Goal: Task Accomplishment & Management: Use online tool/utility

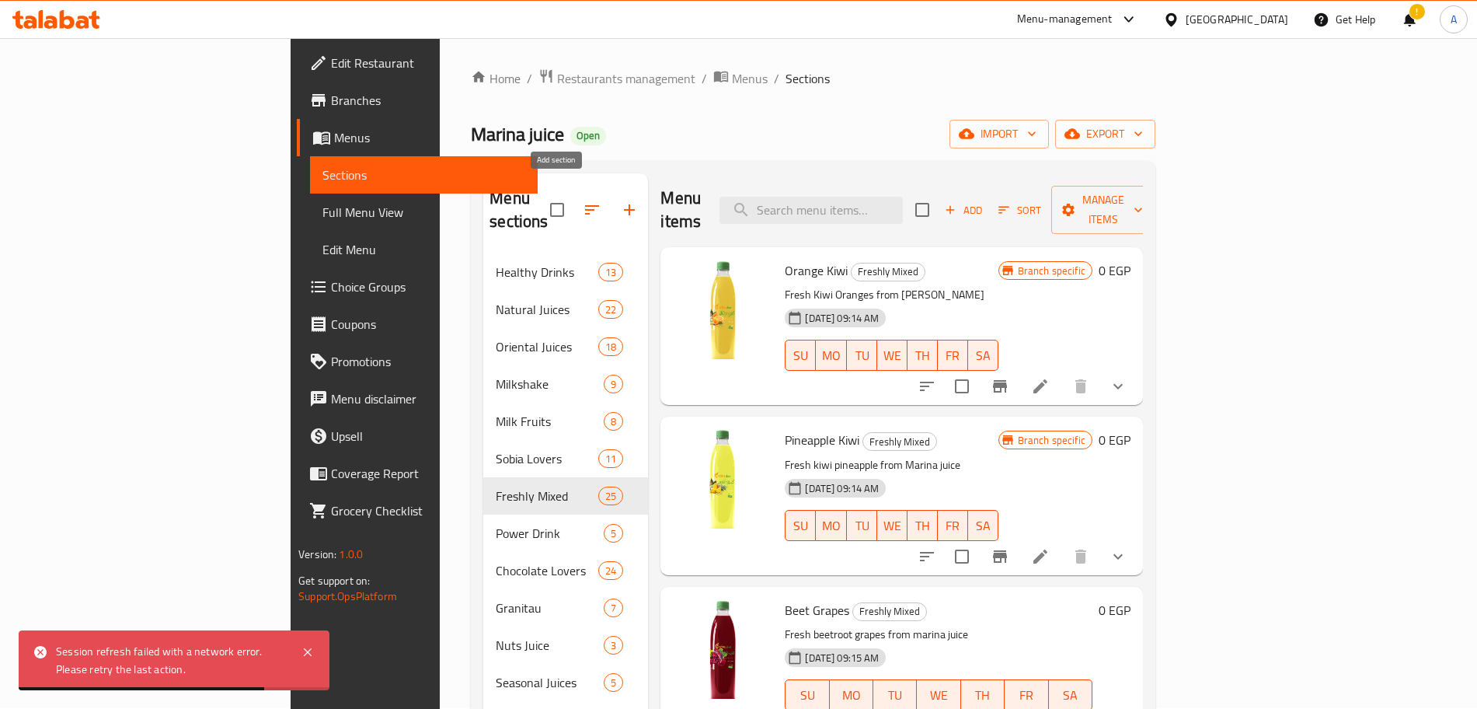
scroll to position [3325, 0]
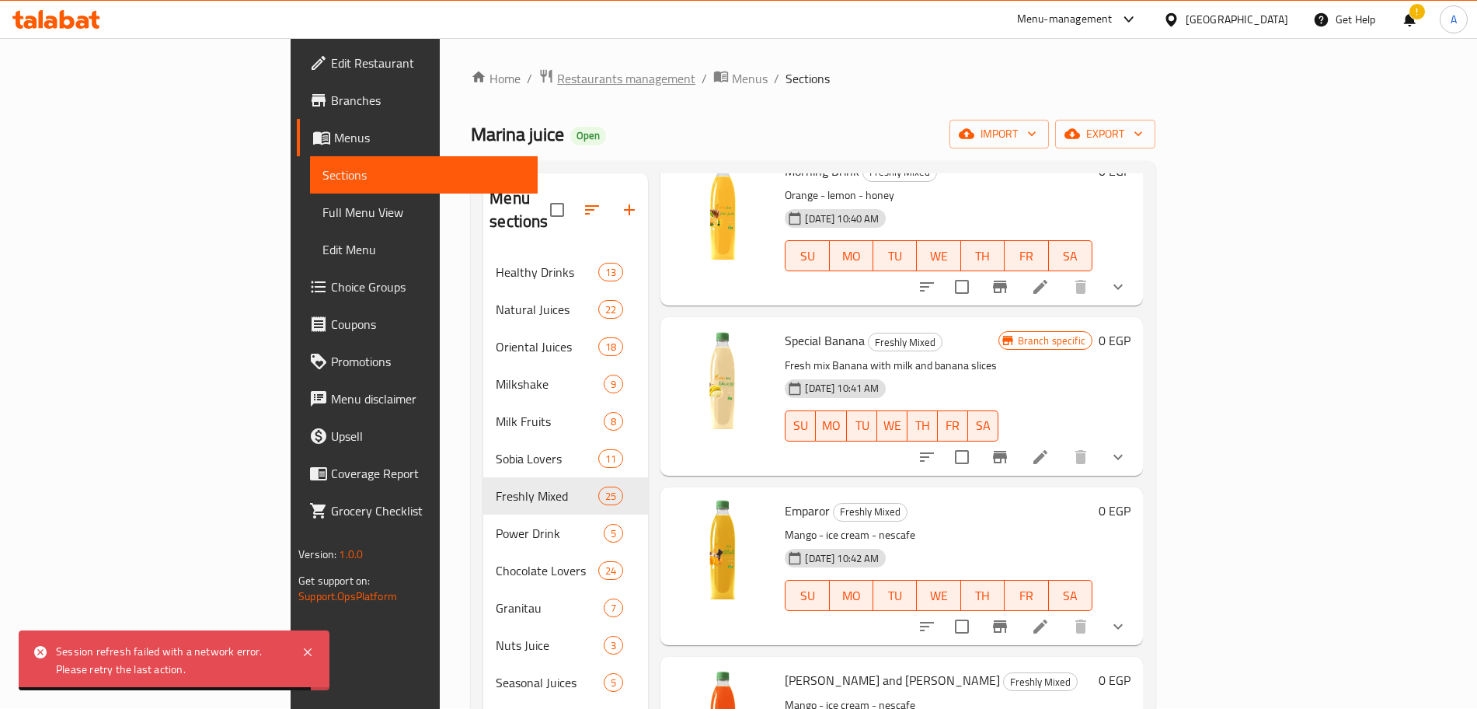
click at [557, 78] on span "Restaurants management" at bounding box center [626, 78] width 138 height 19
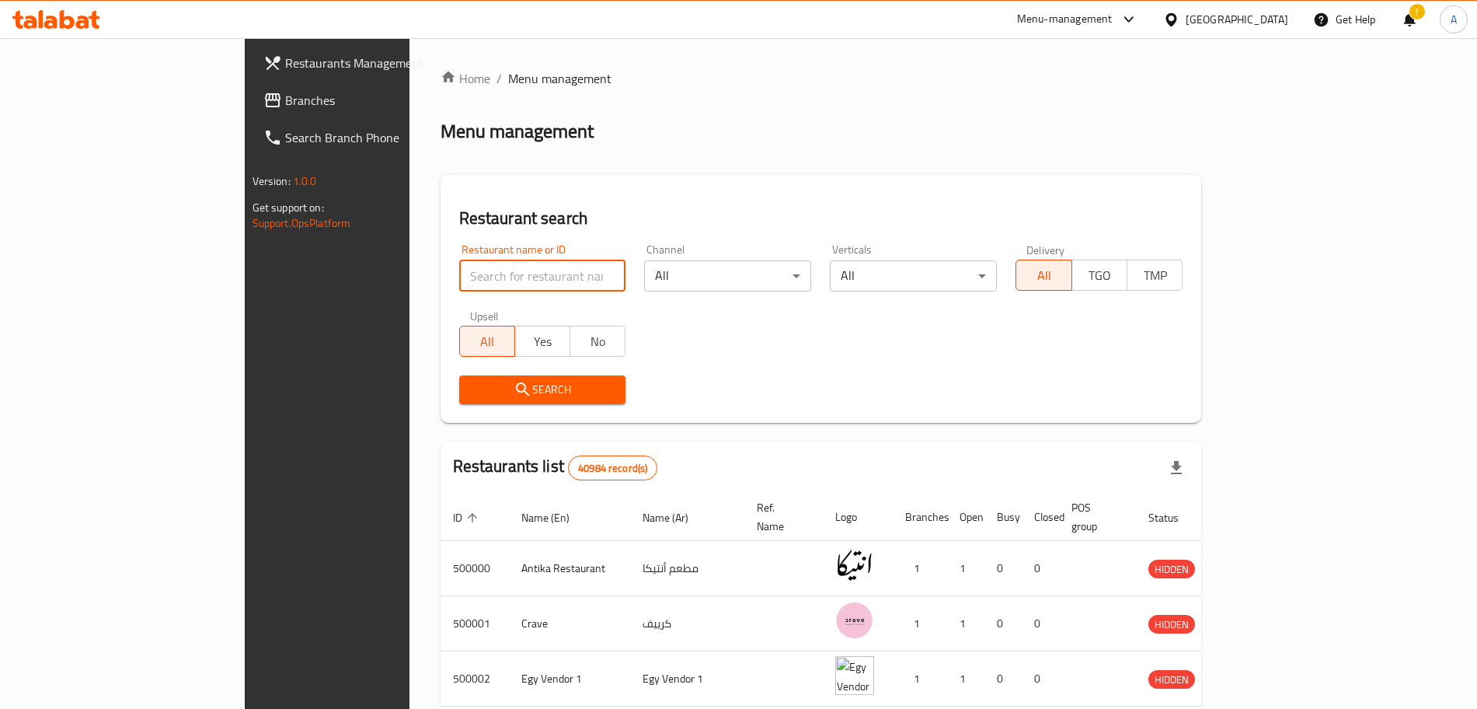
click at [459, 278] on input "search" at bounding box center [542, 275] width 167 height 31
type input "ya seedy"
drag, startPoint x: 549, startPoint y: 383, endPoint x: 1057, endPoint y: 393, distance: 507.6
click at [1057, 393] on div "Search" at bounding box center [821, 389] width 743 height 47
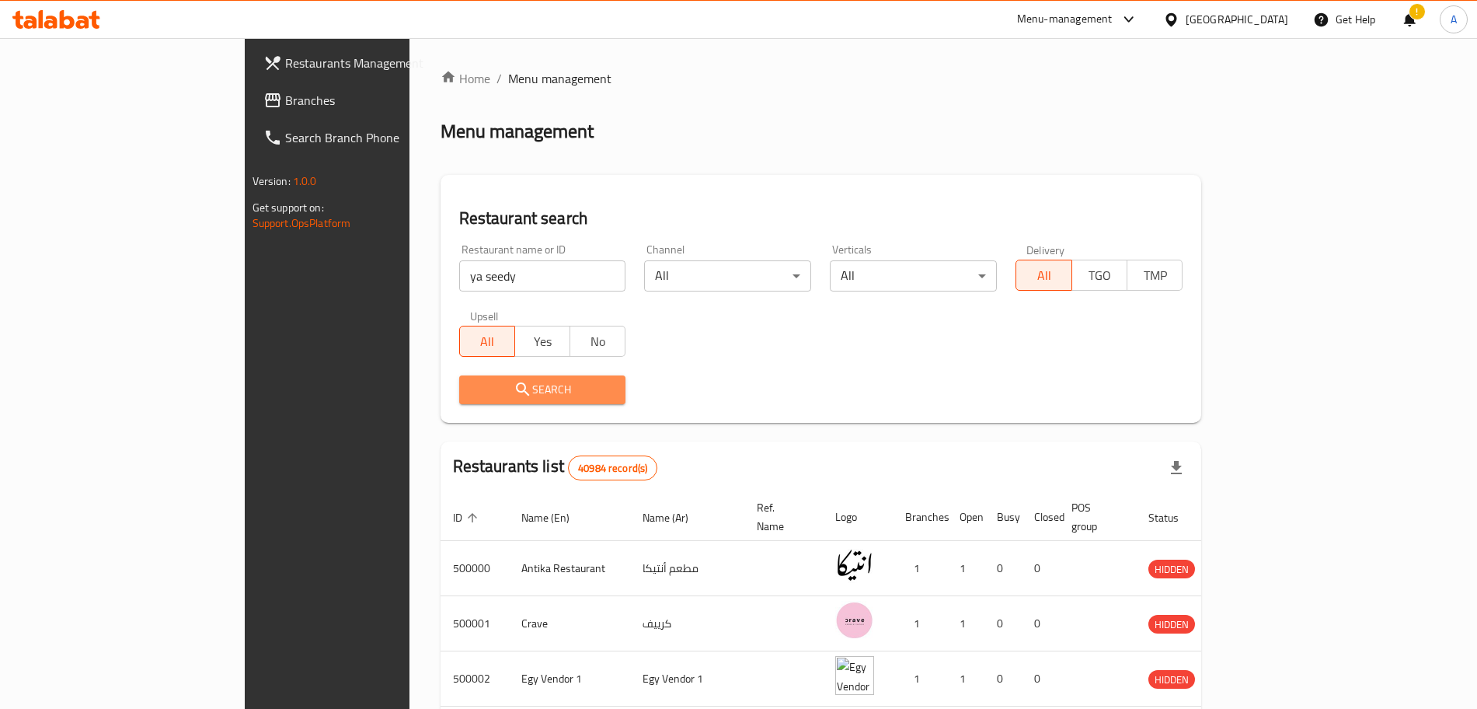
click at [522, 384] on span "Search" at bounding box center [543, 389] width 142 height 19
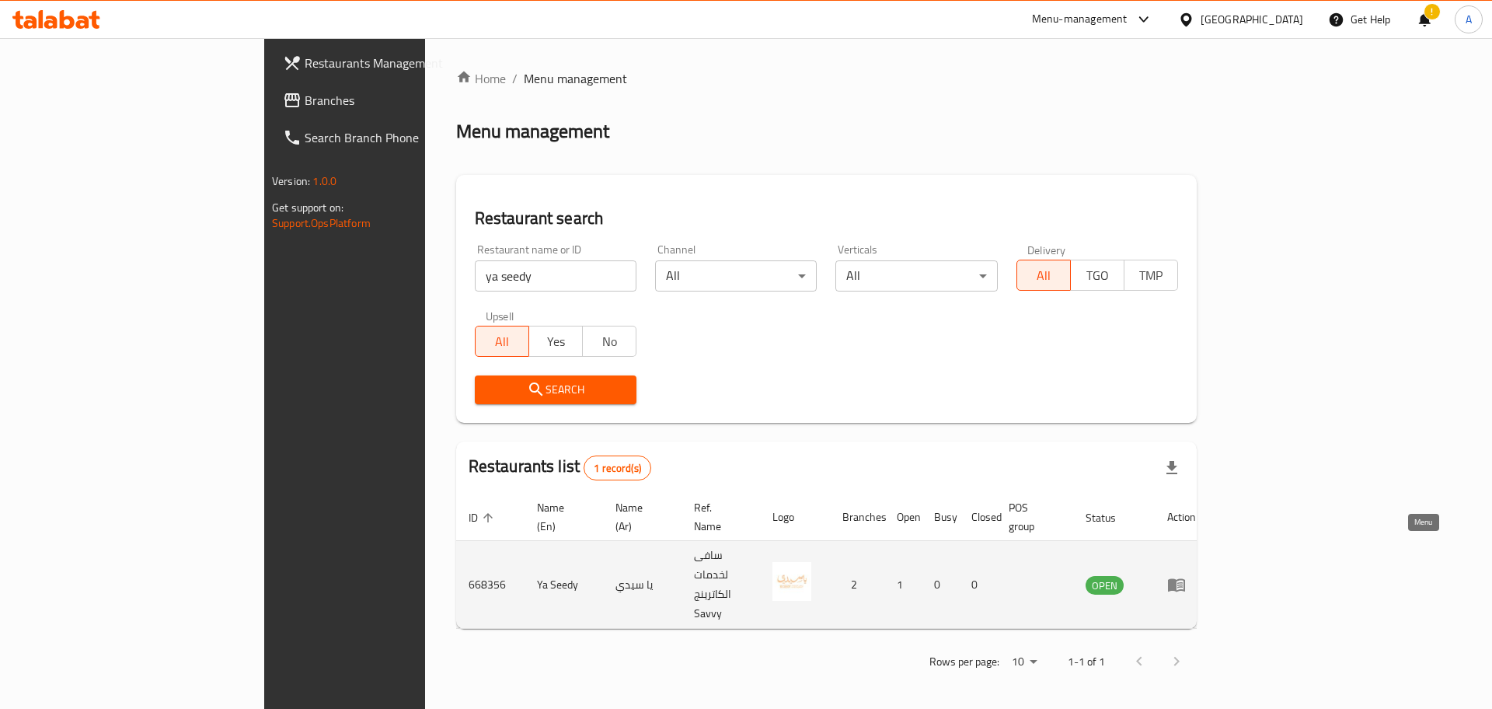
click at [1185, 579] on icon "enhanced table" at bounding box center [1176, 585] width 17 height 13
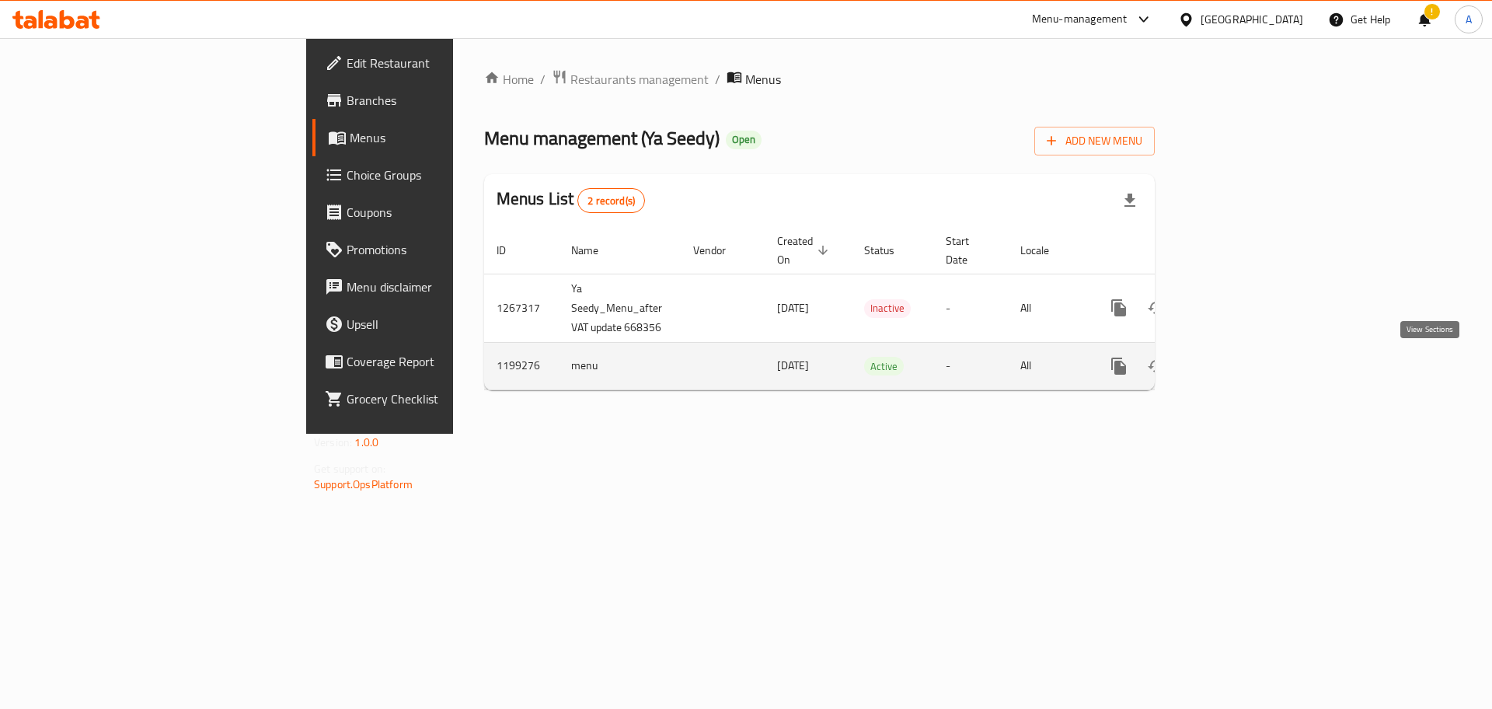
click at [1240, 362] on icon "enhanced table" at bounding box center [1231, 366] width 19 height 19
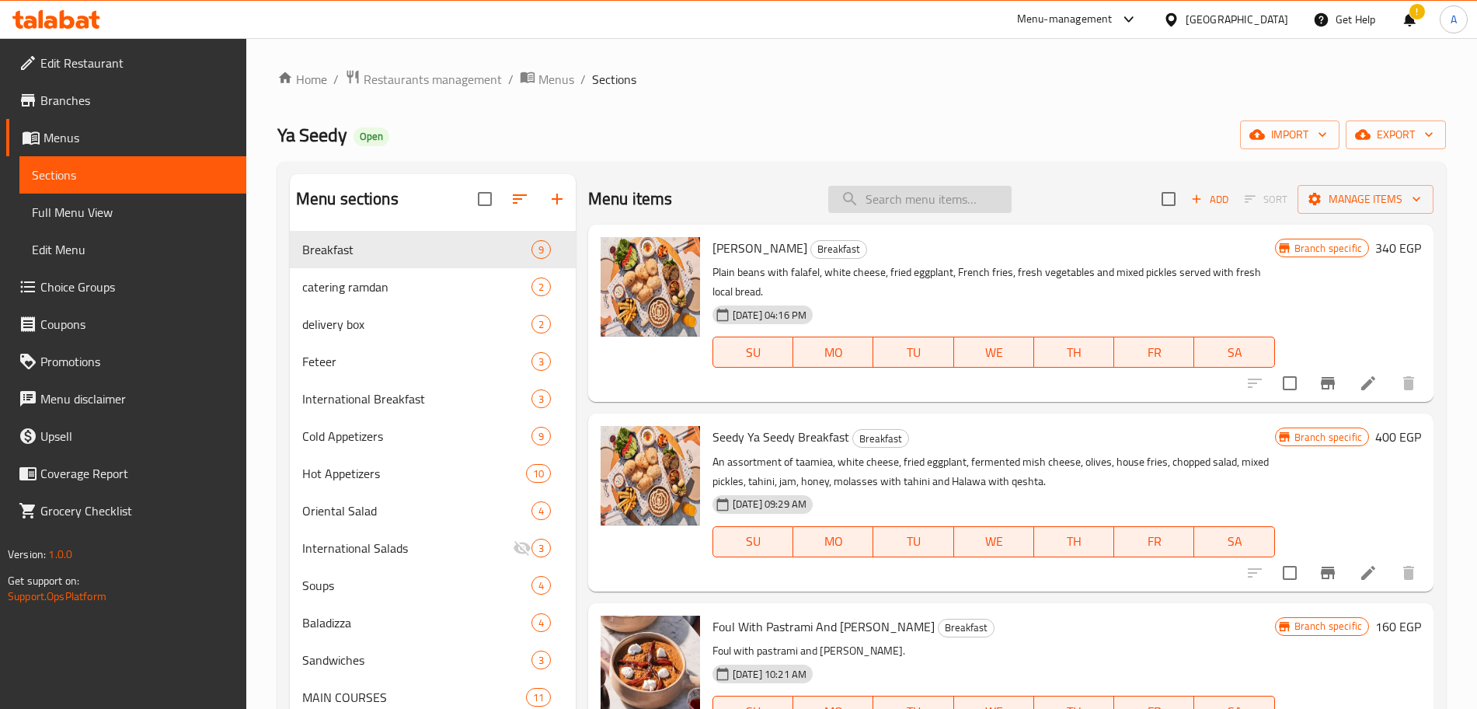
click at [898, 197] on input "search" at bounding box center [919, 199] width 183 height 27
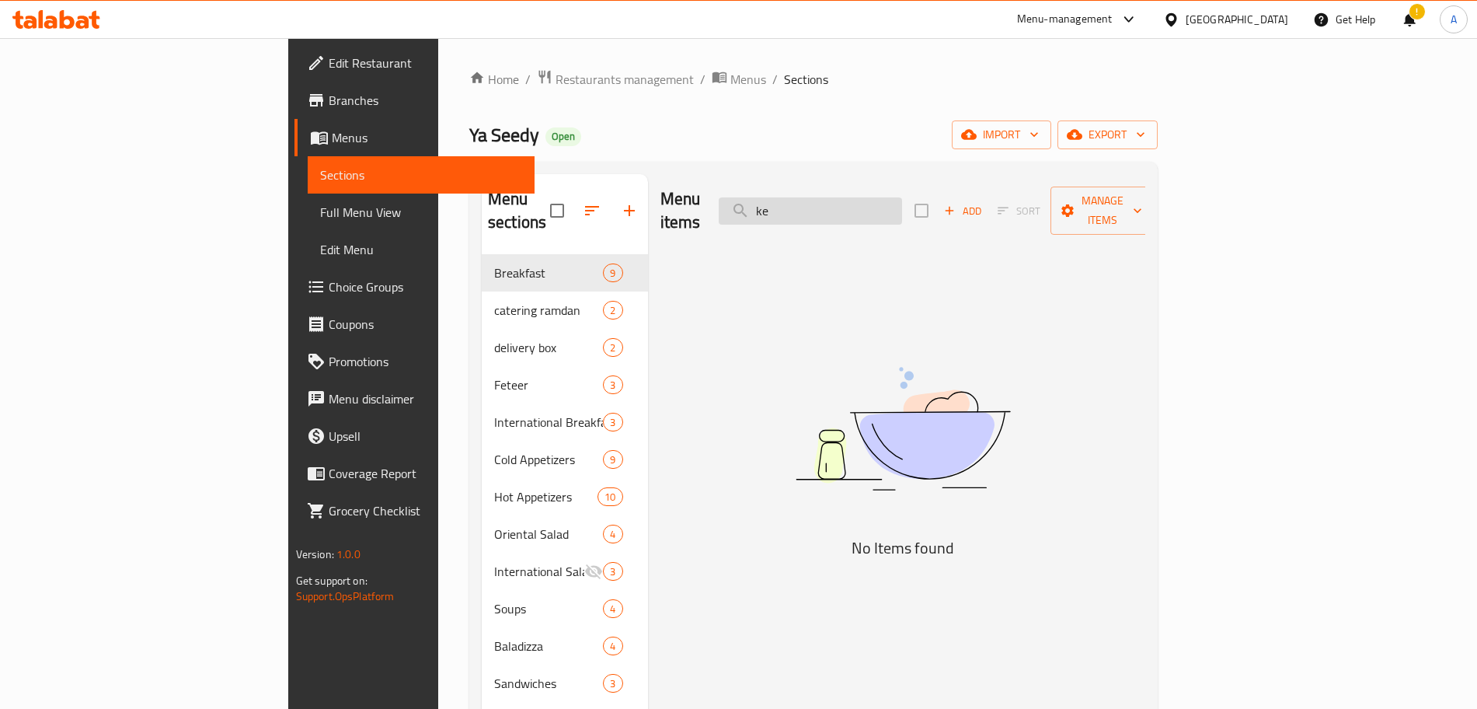
type input "k"
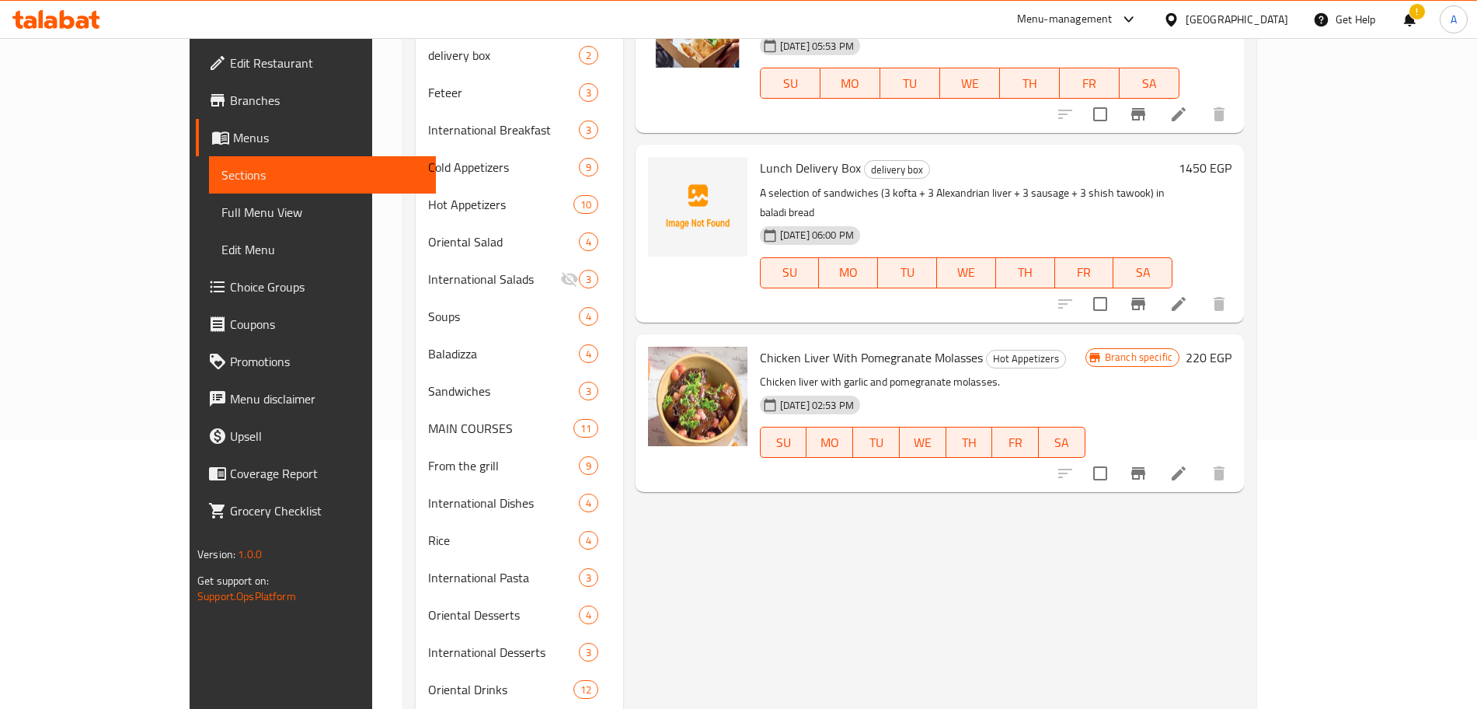
scroll to position [271, 0]
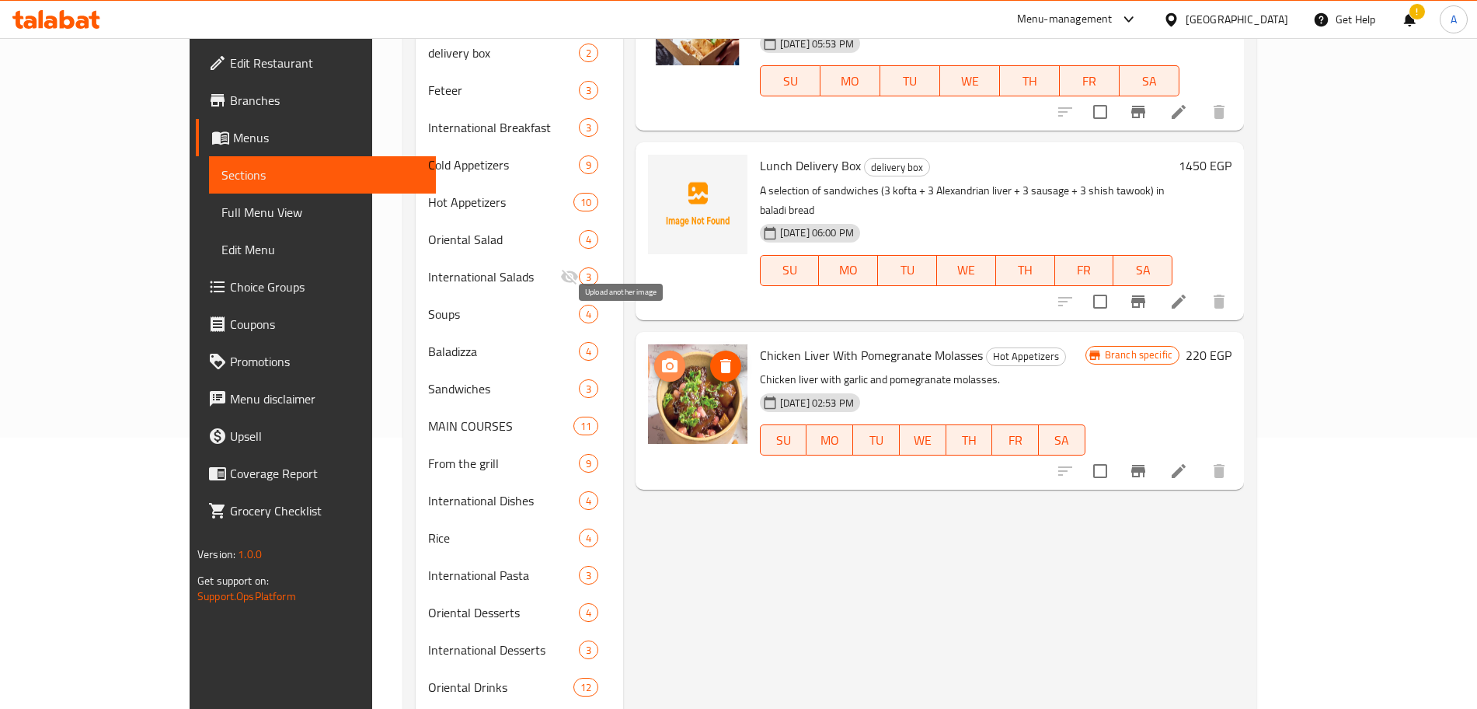
click at [661, 357] on icon "upload picture" at bounding box center [670, 366] width 19 height 19
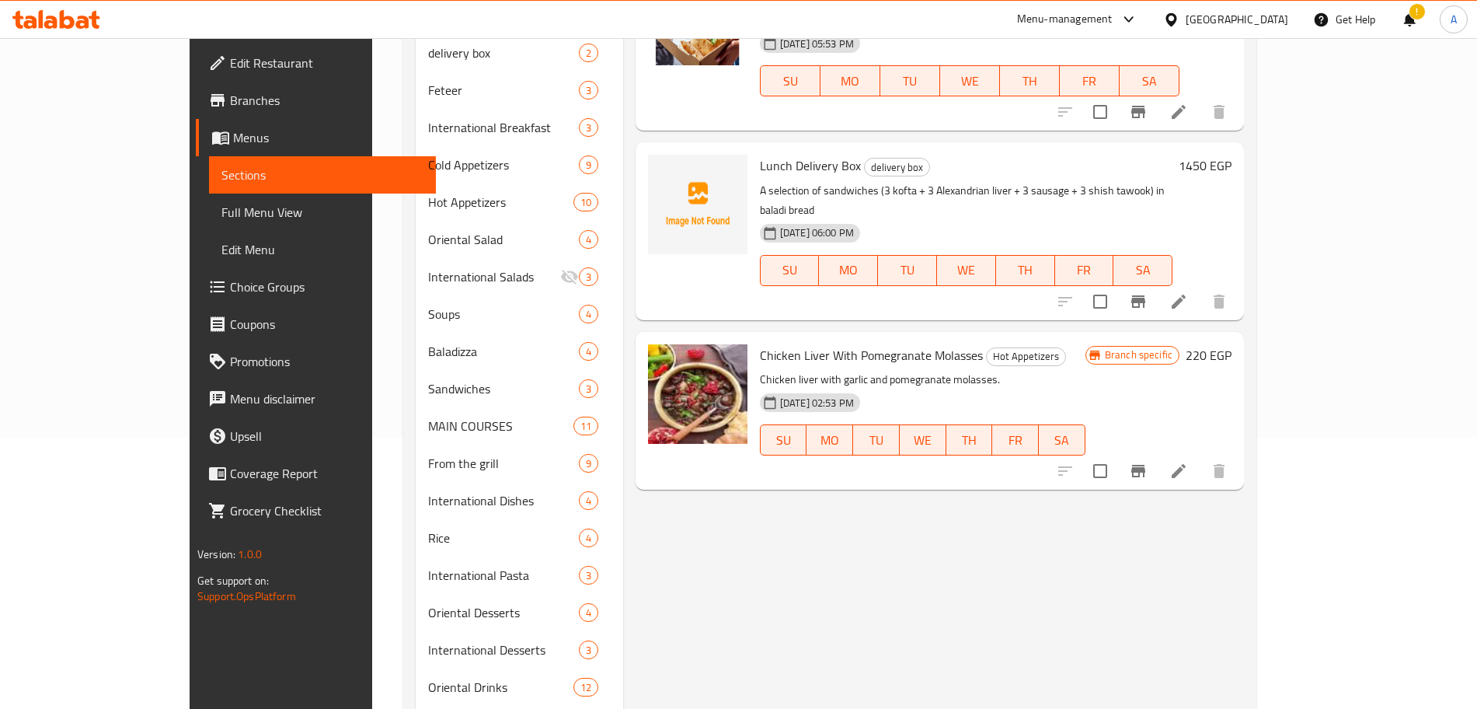
scroll to position [0, 0]
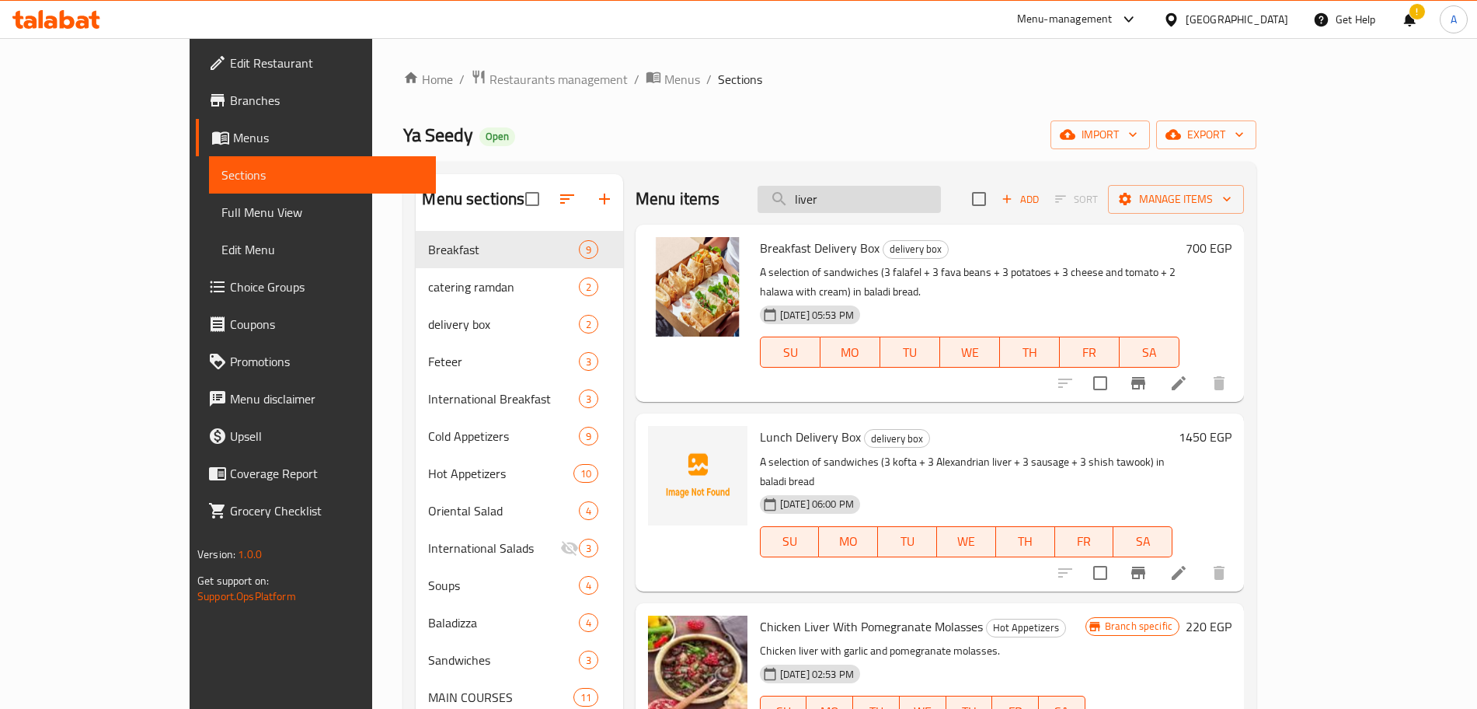
click at [912, 194] on input "liver" at bounding box center [849, 199] width 183 height 27
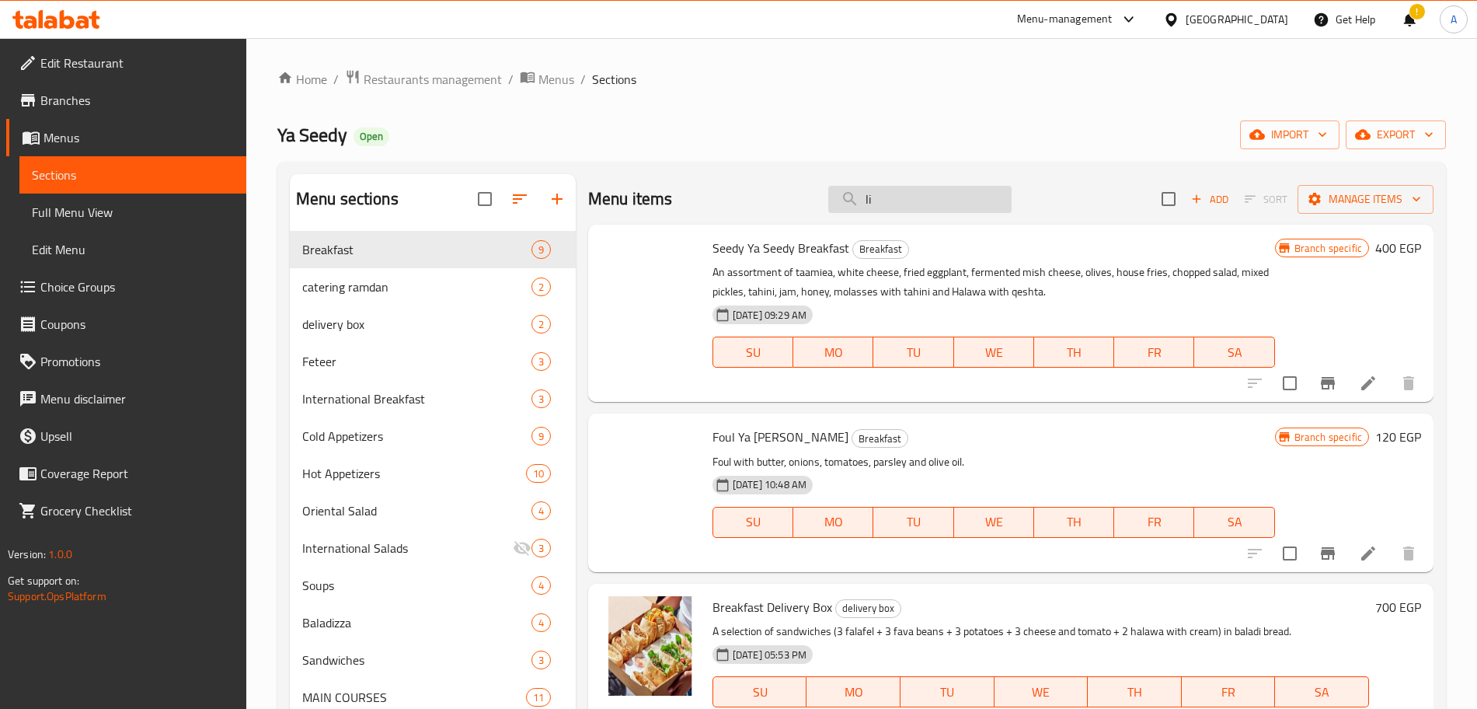
type input "l"
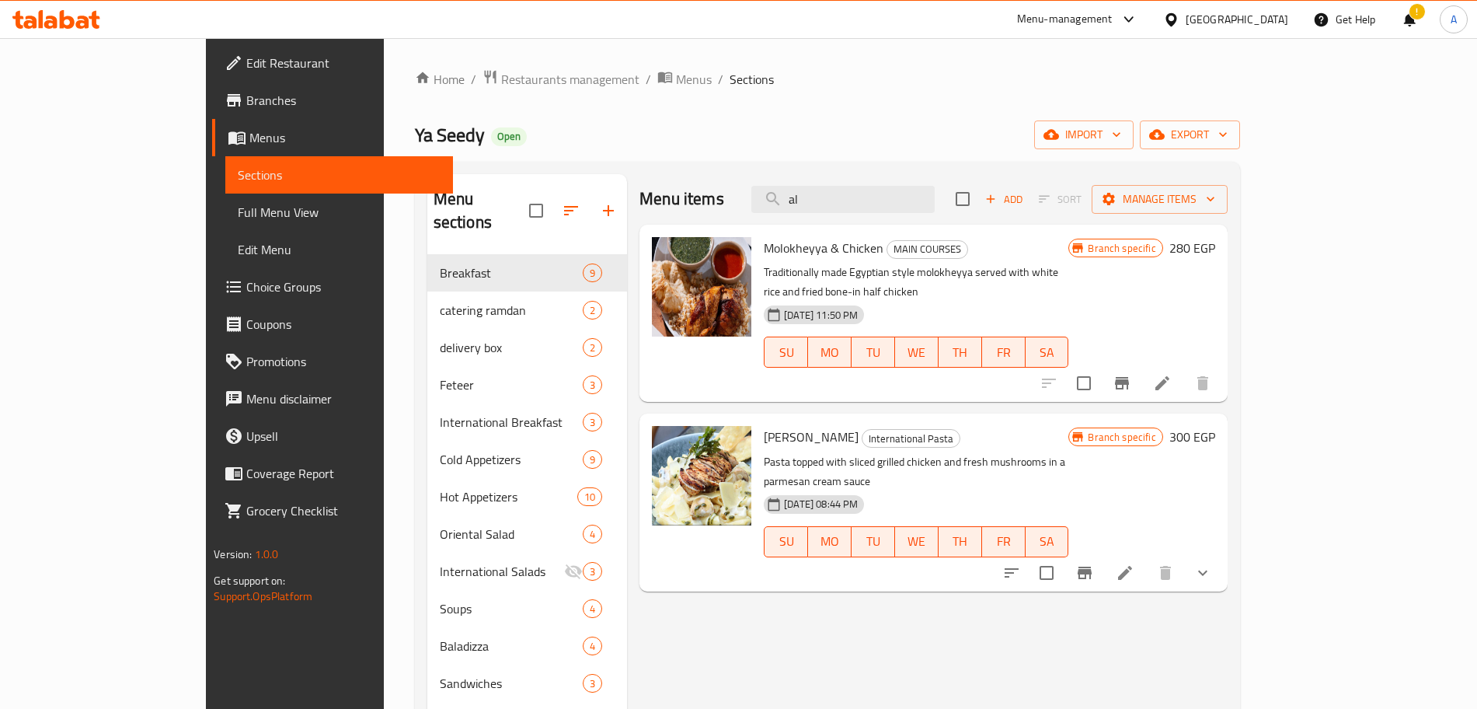
type input "a"
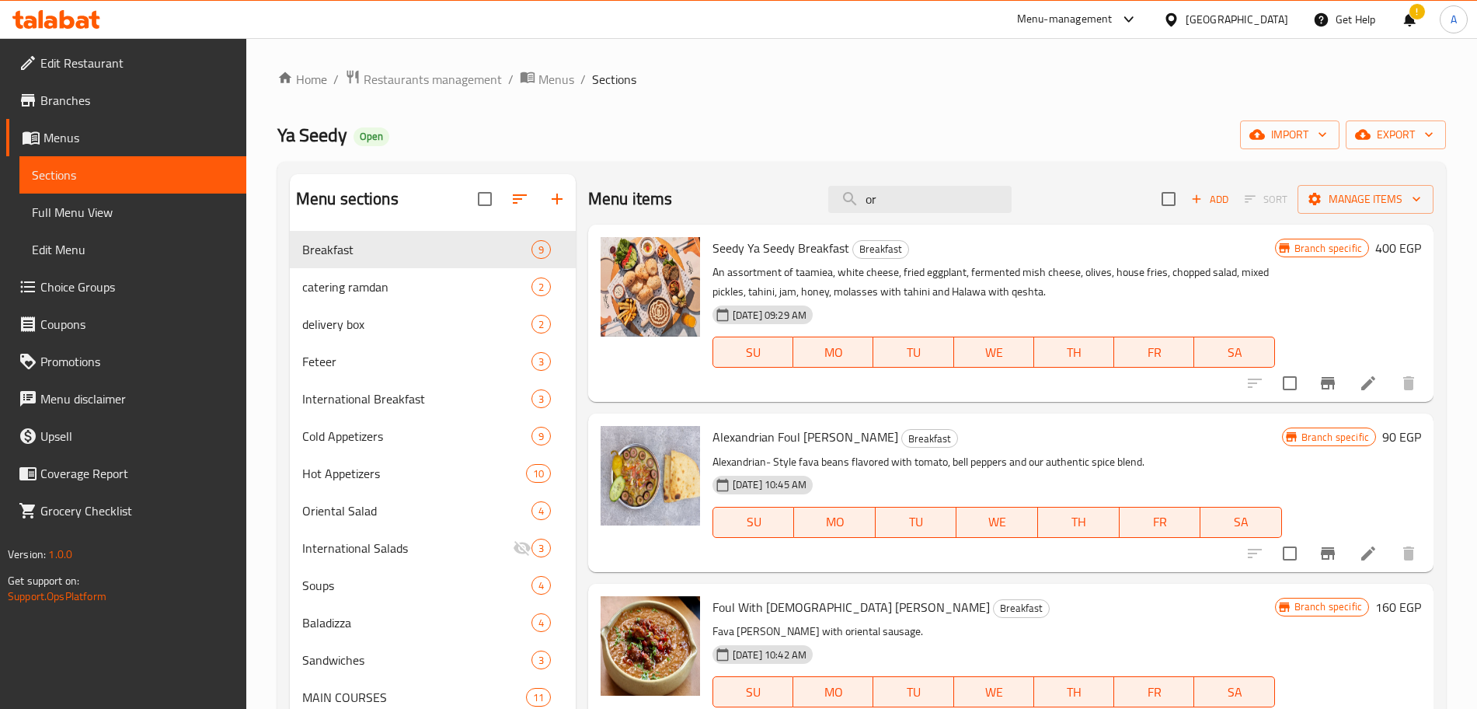
type input "o"
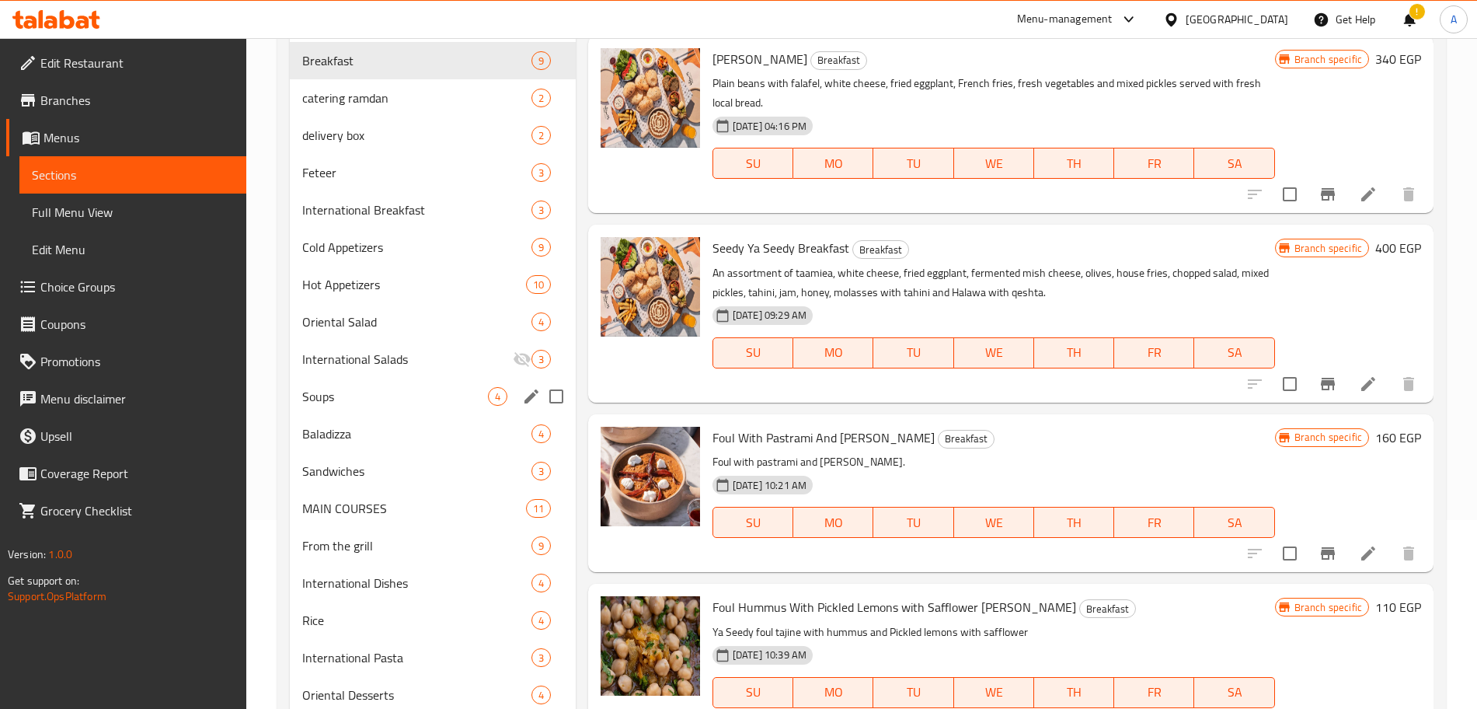
scroll to position [180, 0]
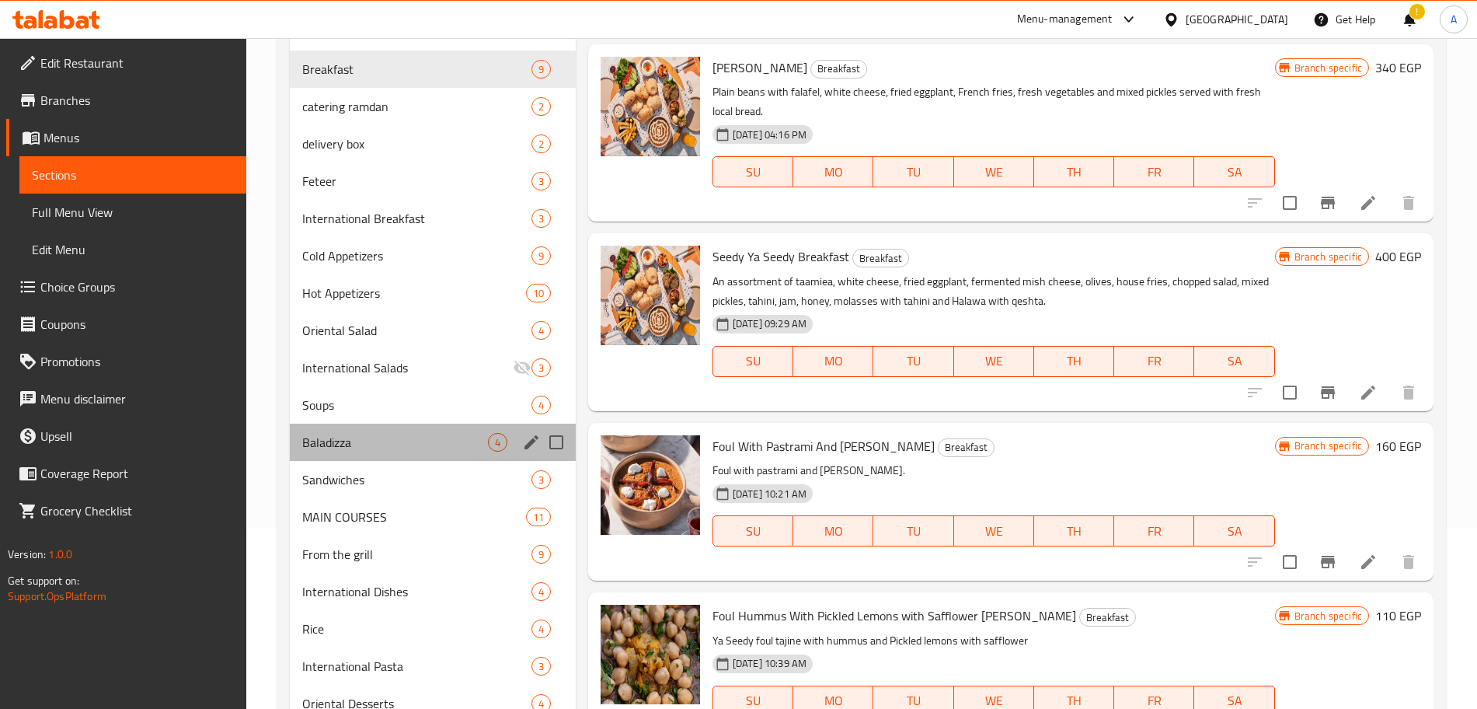
click at [425, 426] on div "Baladizza 4" at bounding box center [433, 442] width 286 height 37
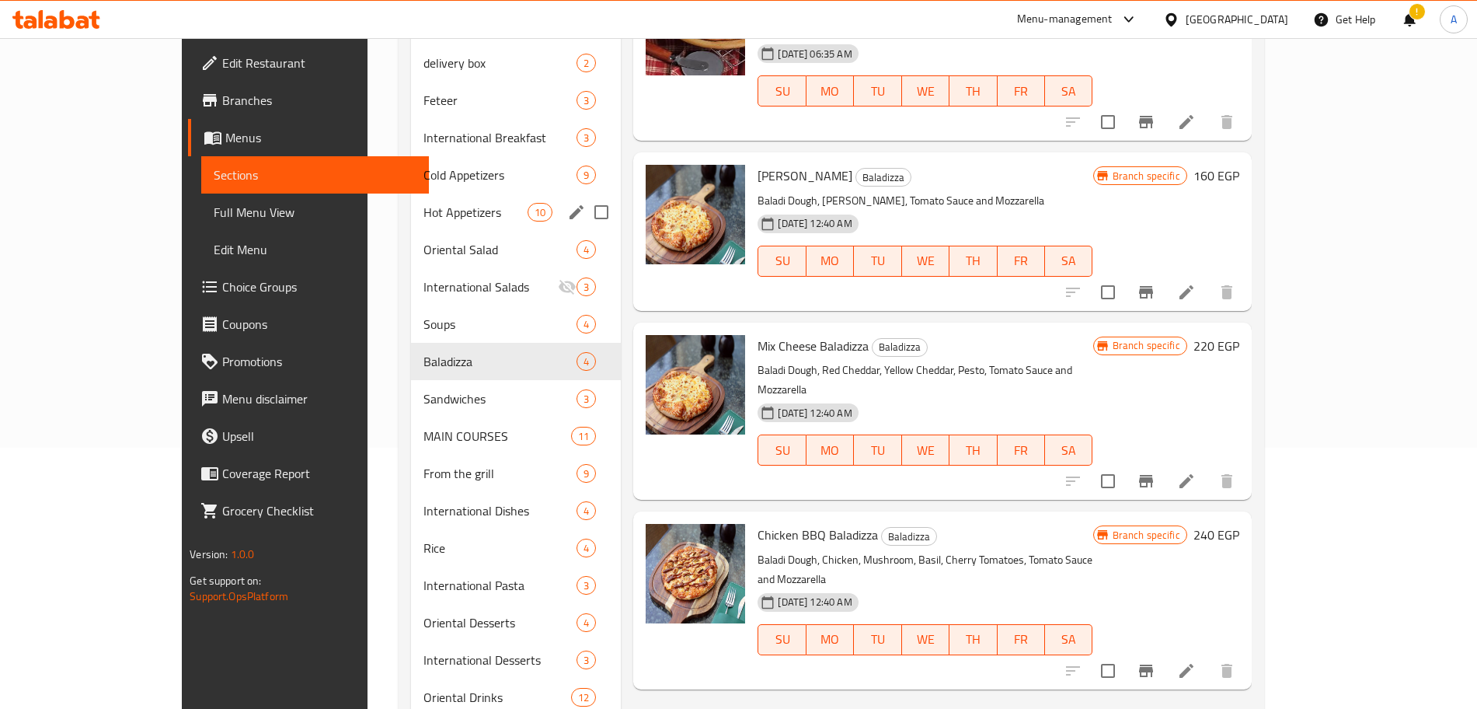
scroll to position [272, 0]
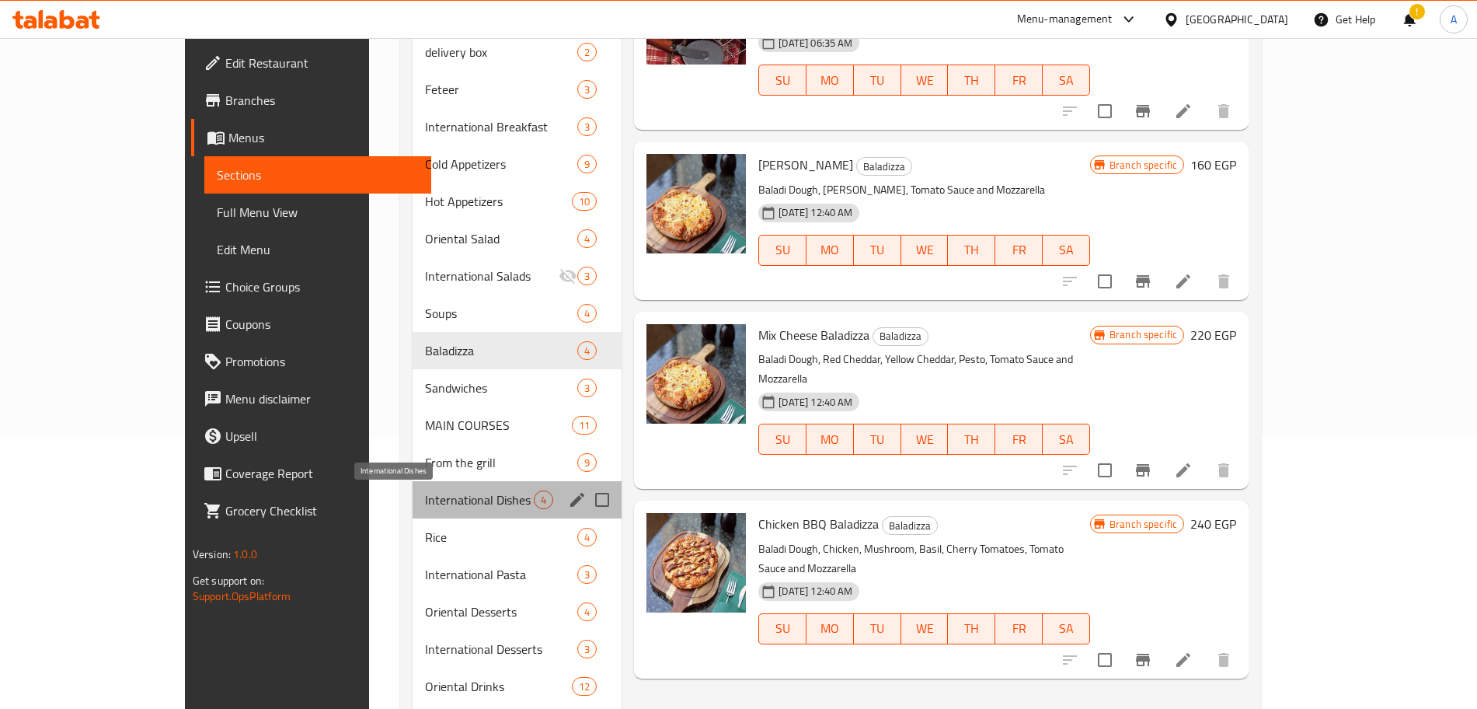
click at [425, 495] on span "International Dishes" at bounding box center [479, 499] width 109 height 19
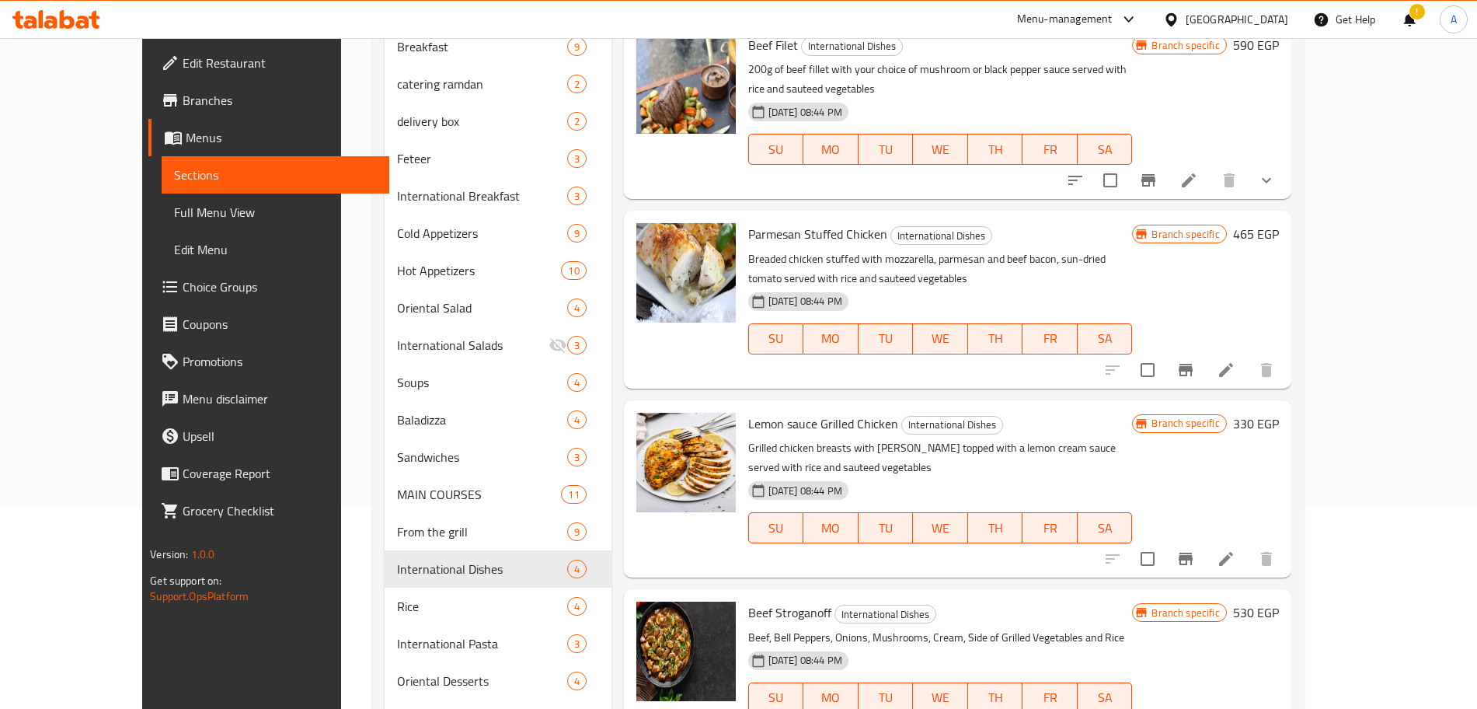
scroll to position [205, 0]
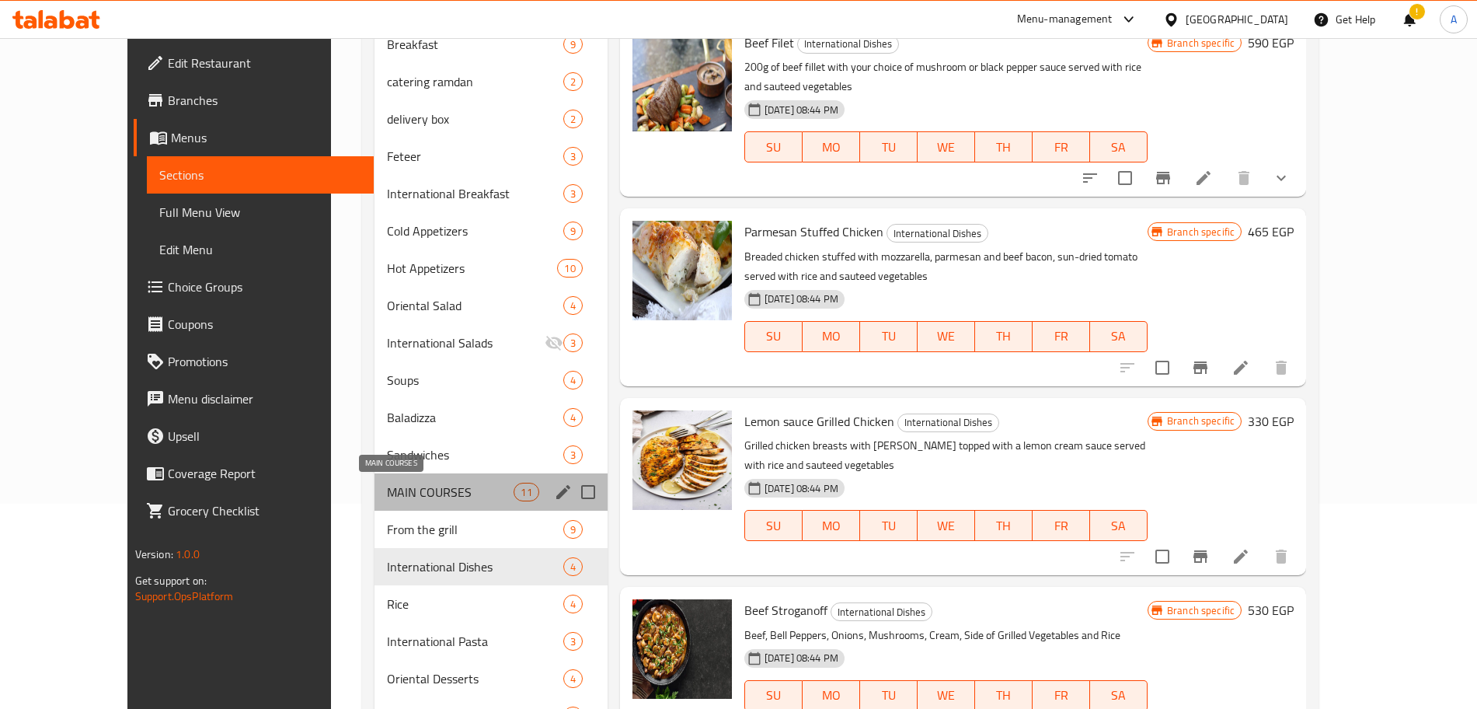
click at [427, 484] on span "MAIN COURSES" at bounding box center [450, 492] width 127 height 19
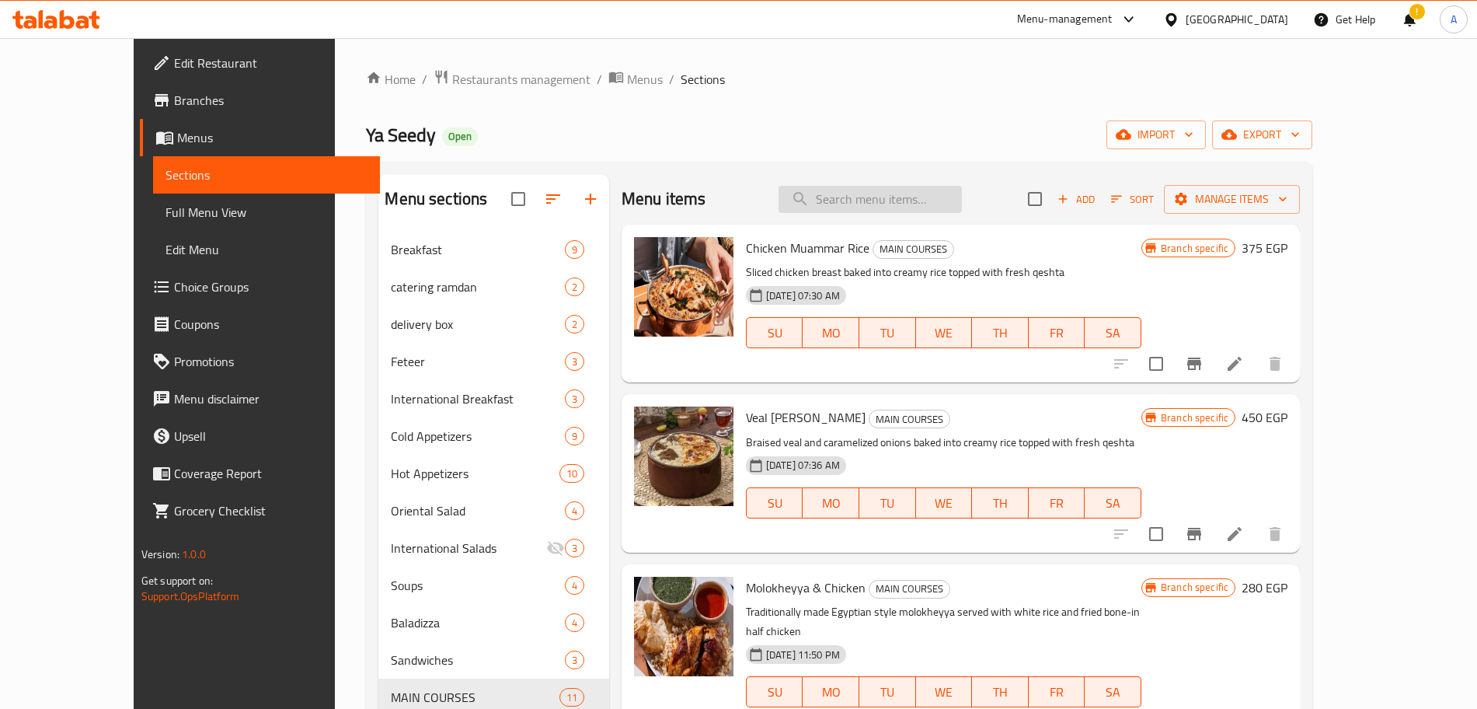
click at [944, 204] on input "search" at bounding box center [870, 199] width 183 height 27
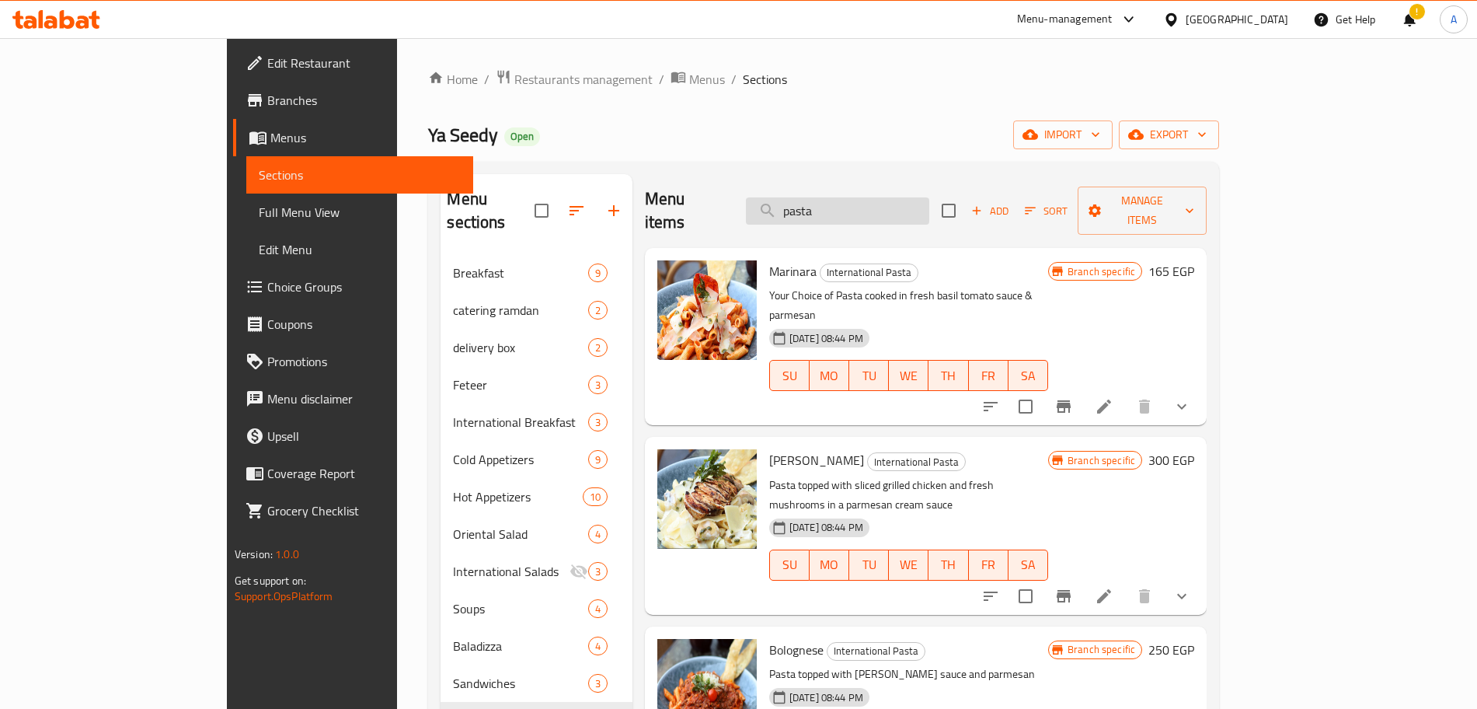
click at [929, 197] on input "pasta" at bounding box center [837, 210] width 183 height 27
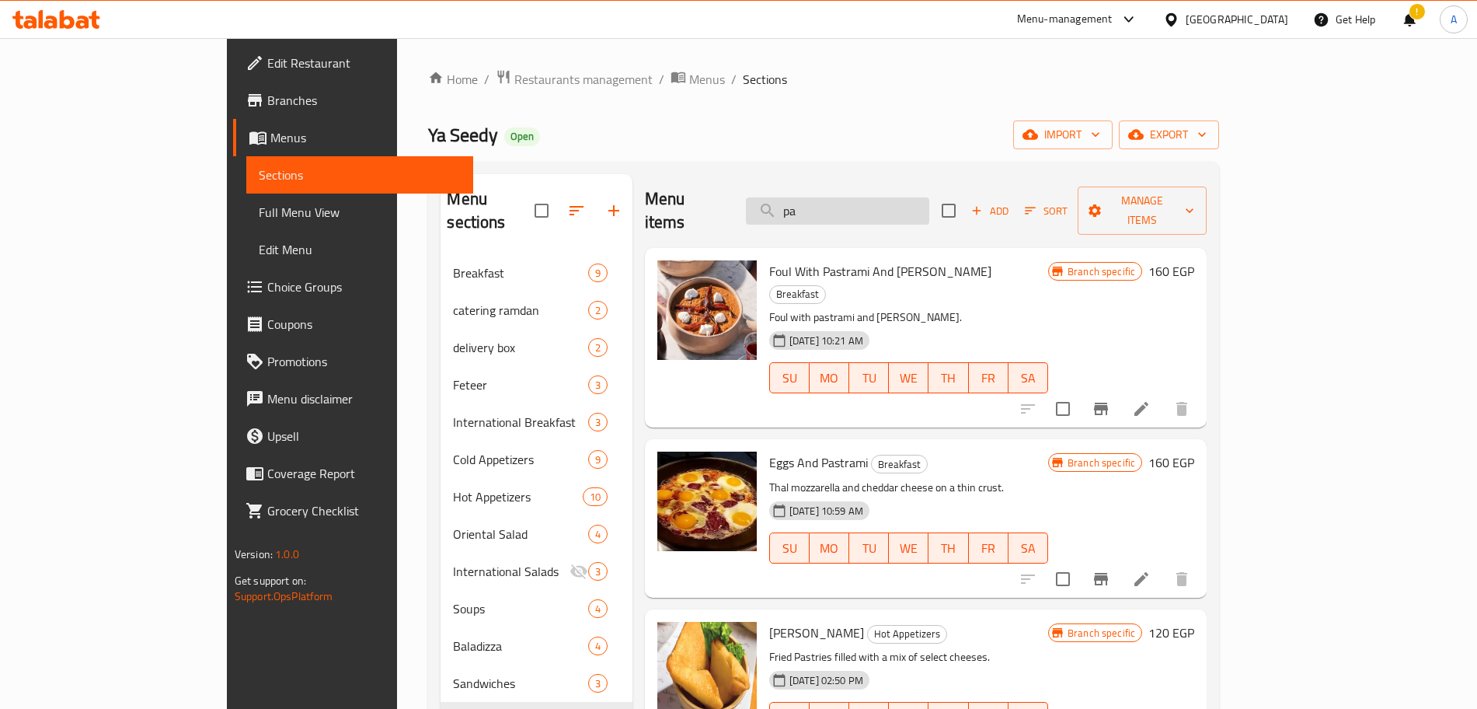
type input "p"
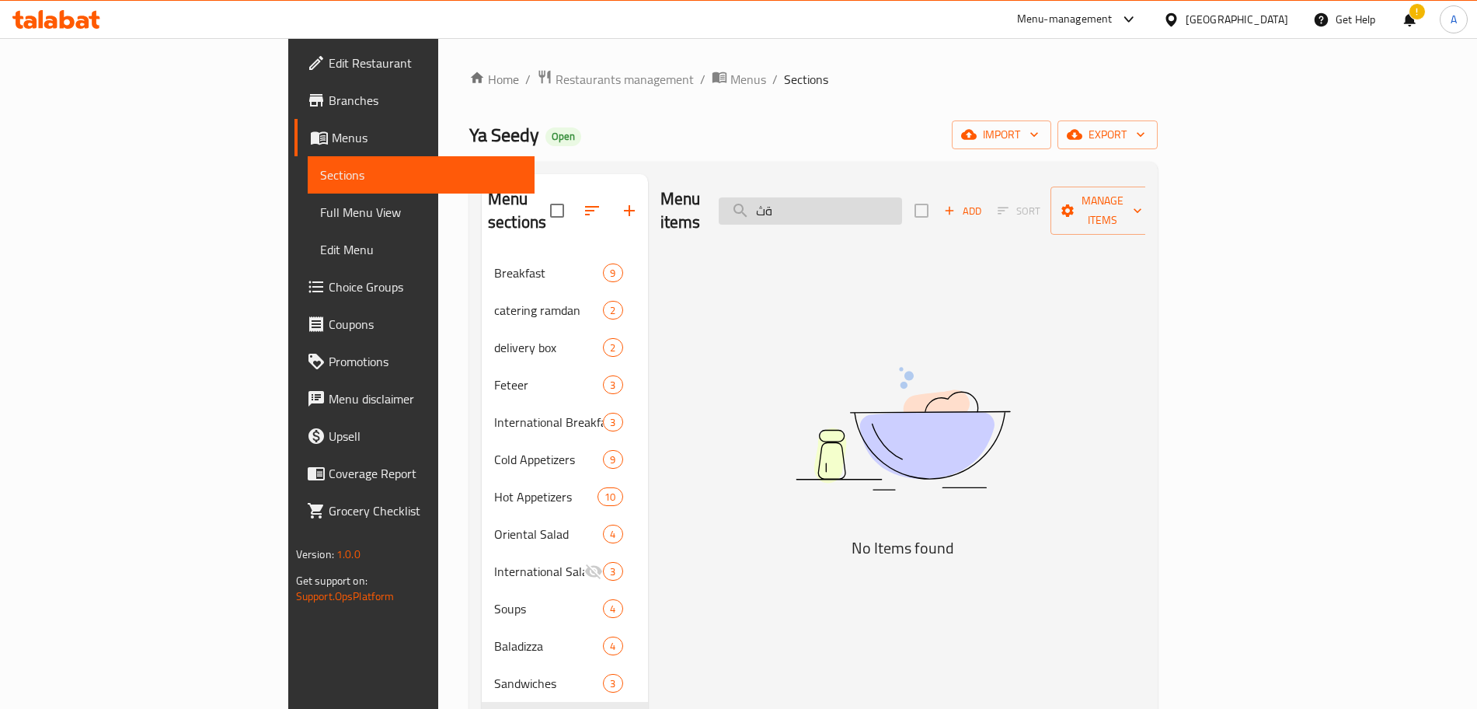
type input "ة"
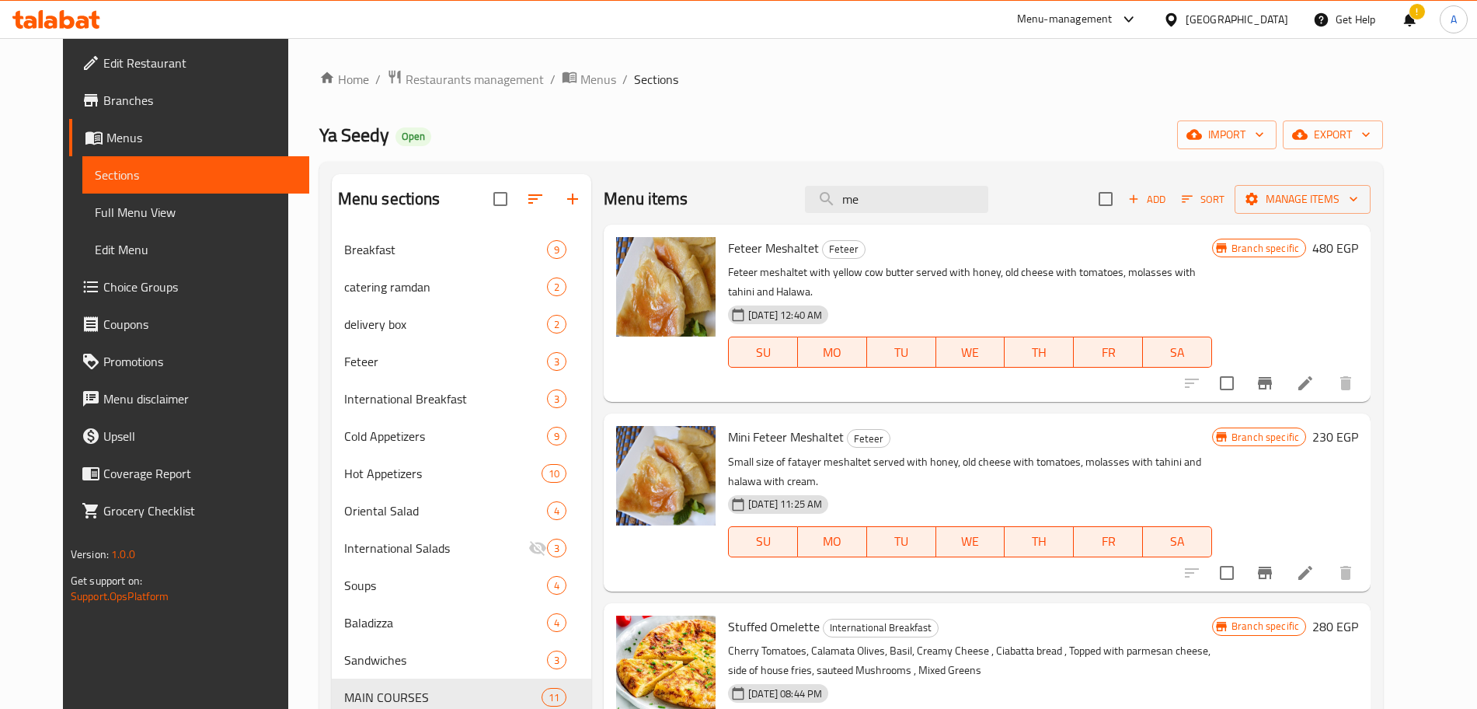
type input "m"
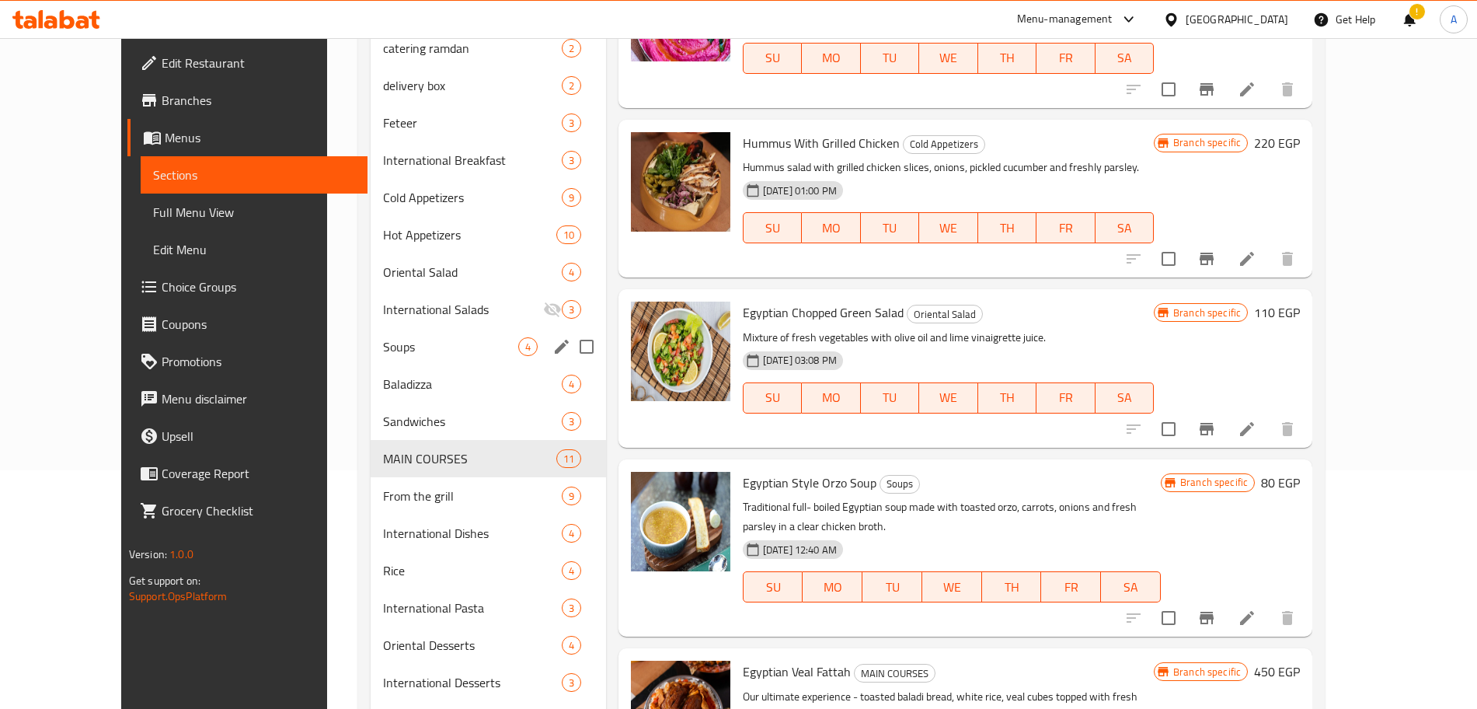
scroll to position [245, 0]
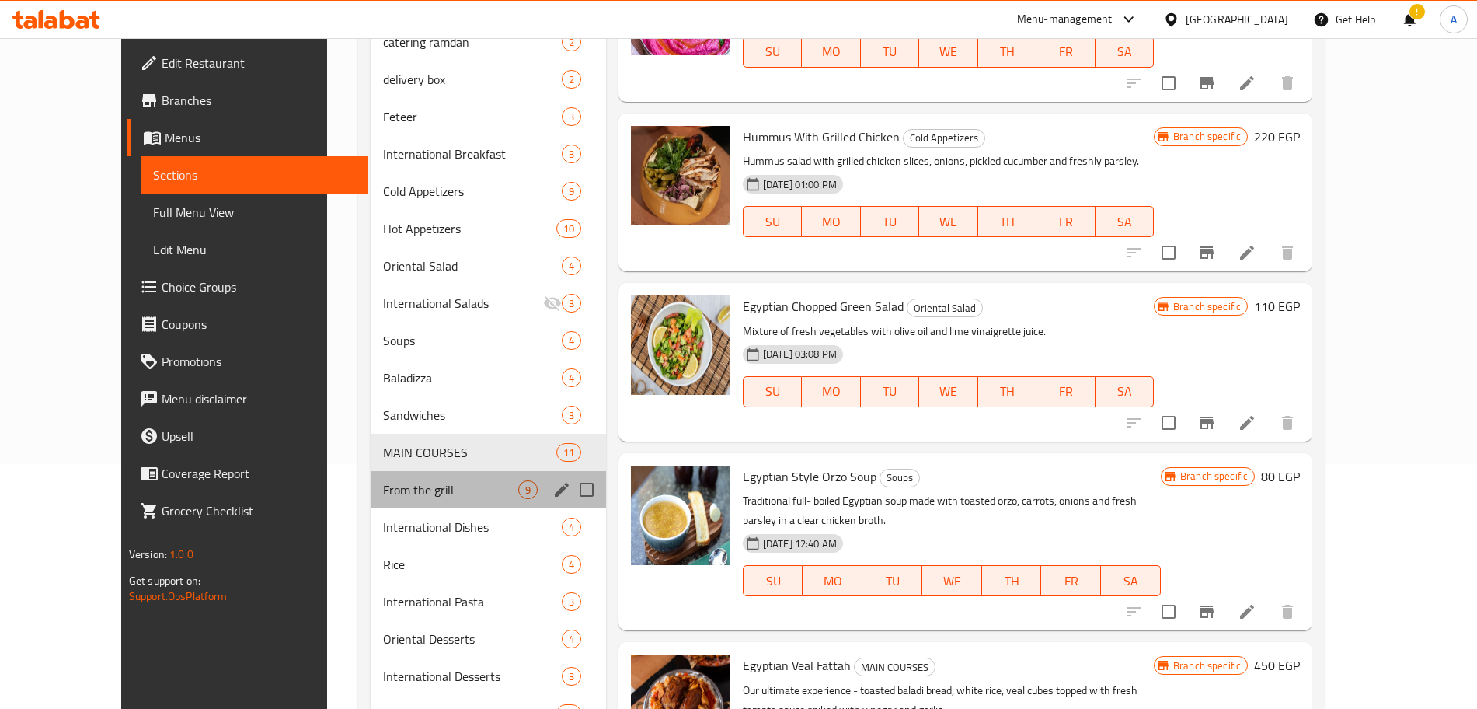
click at [408, 502] on div "From the grill 9" at bounding box center [488, 489] width 235 height 37
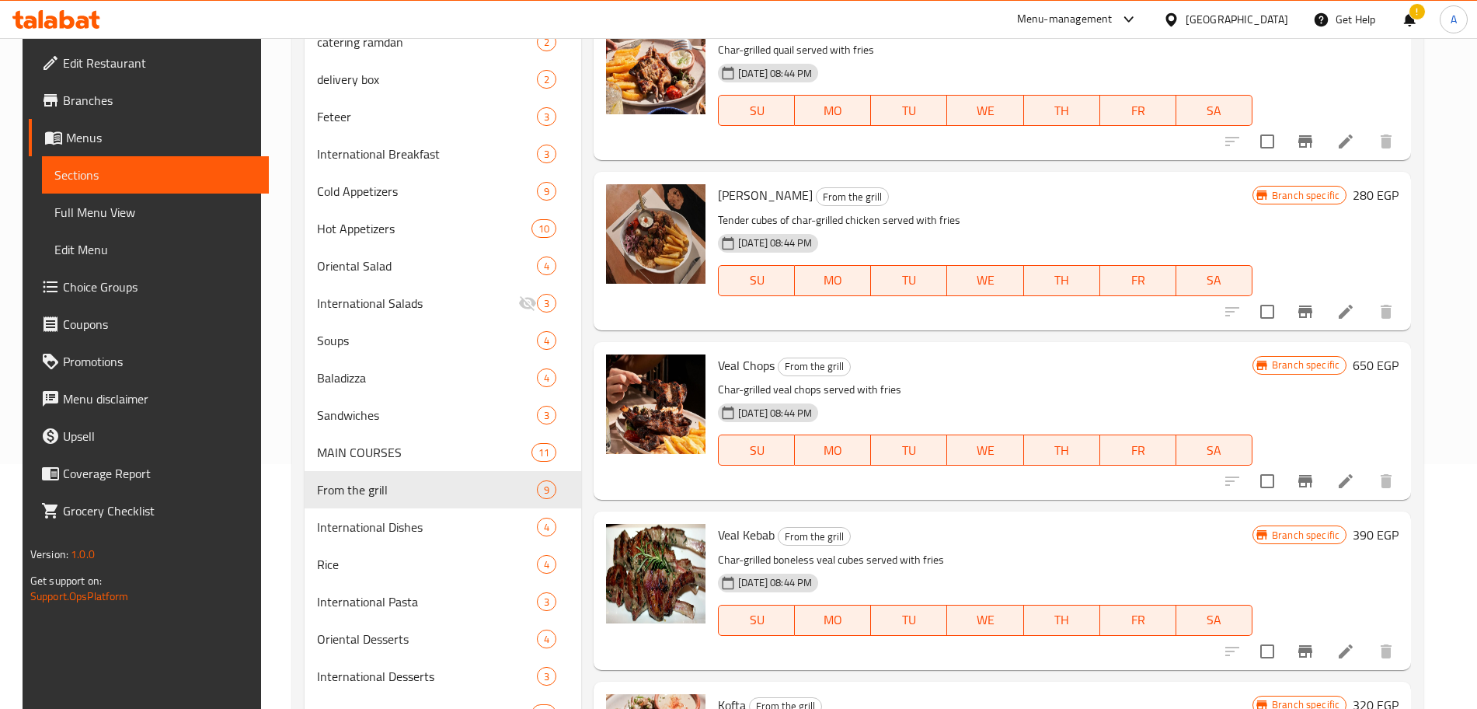
scroll to position [341, 0]
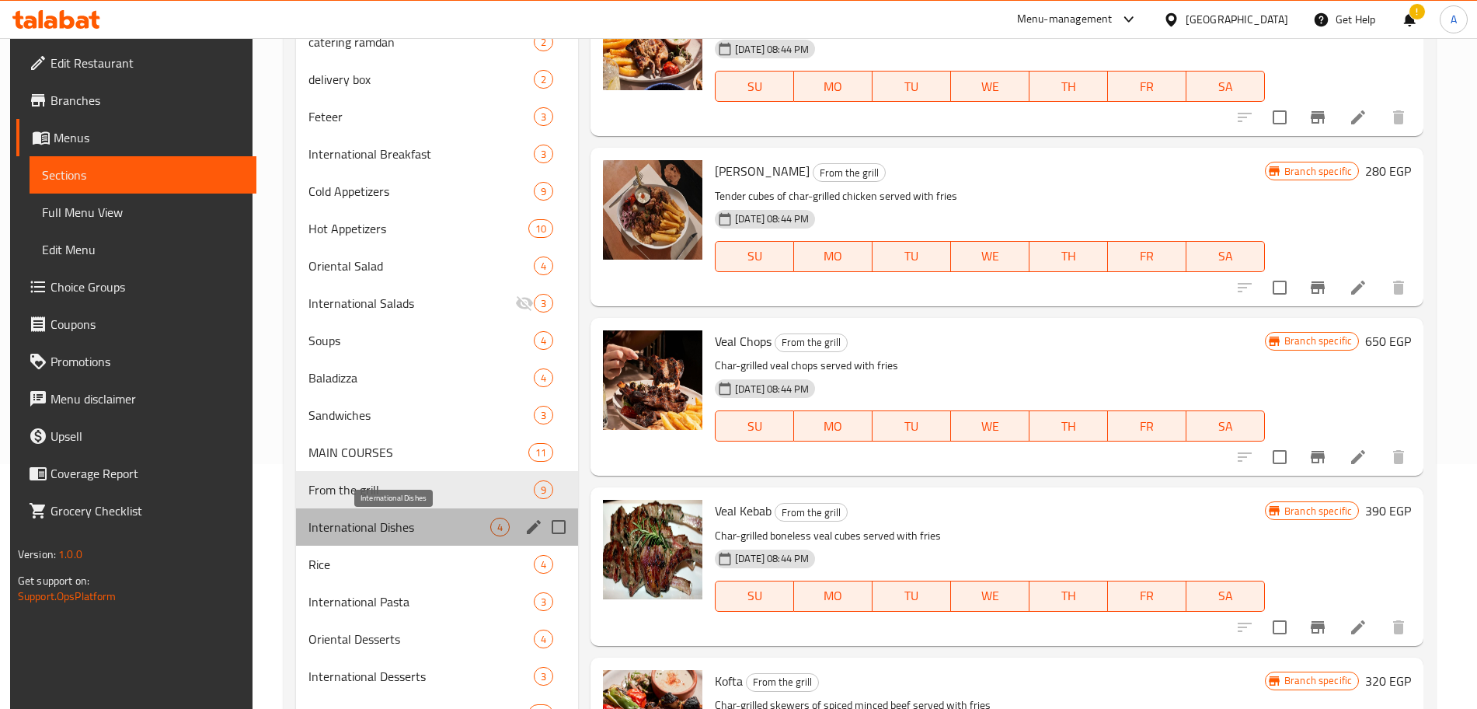
click at [406, 528] on span "International Dishes" at bounding box center [400, 527] width 182 height 19
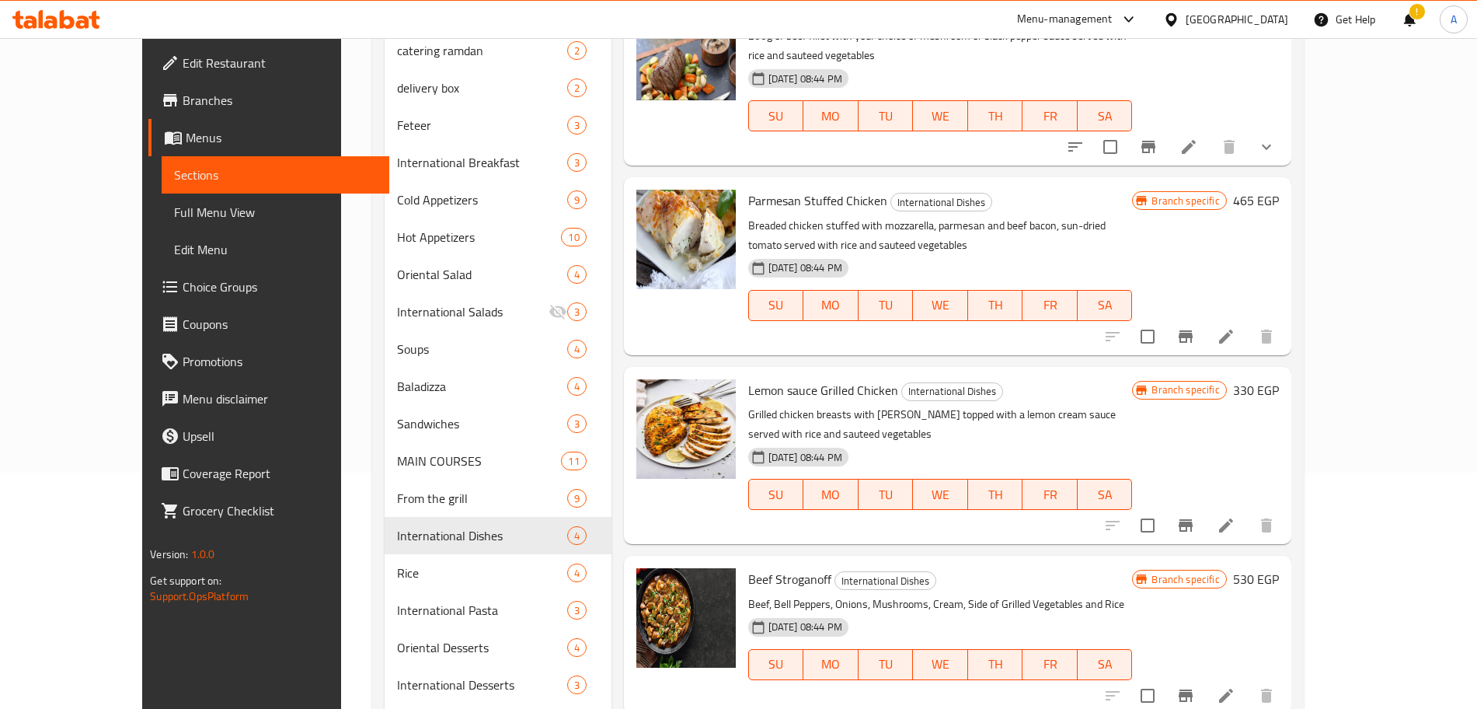
scroll to position [239, 0]
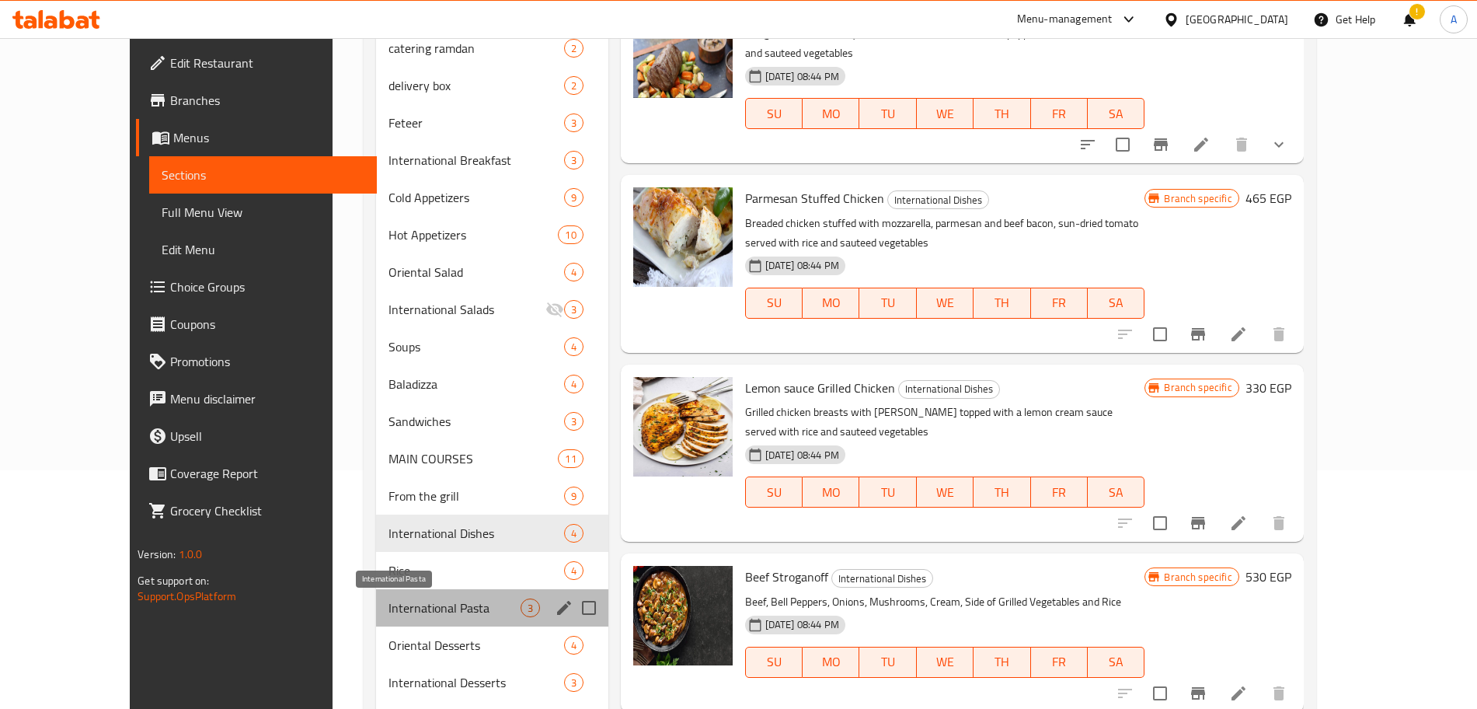
click at [389, 602] on span "International Pasta" at bounding box center [454, 607] width 131 height 19
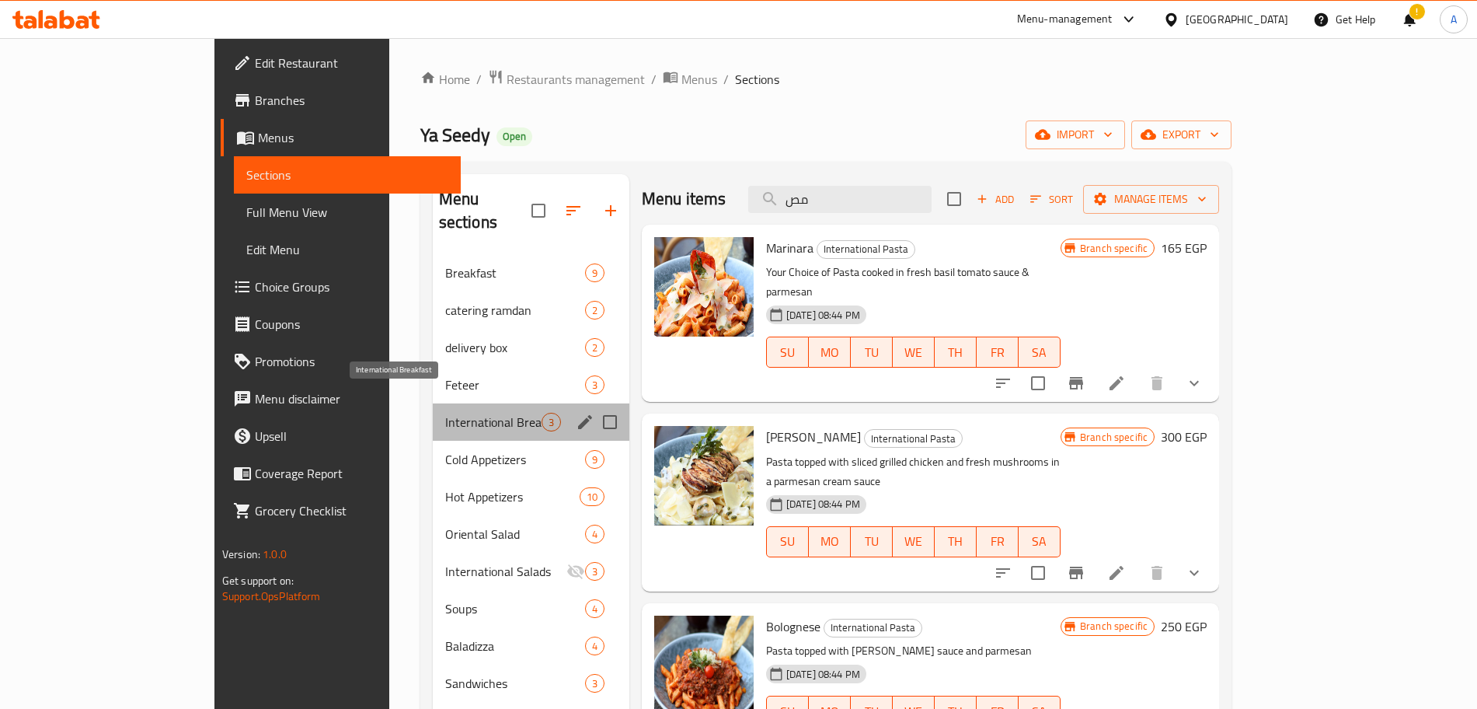
click at [445, 413] on span "International Breakfast" at bounding box center [493, 422] width 96 height 19
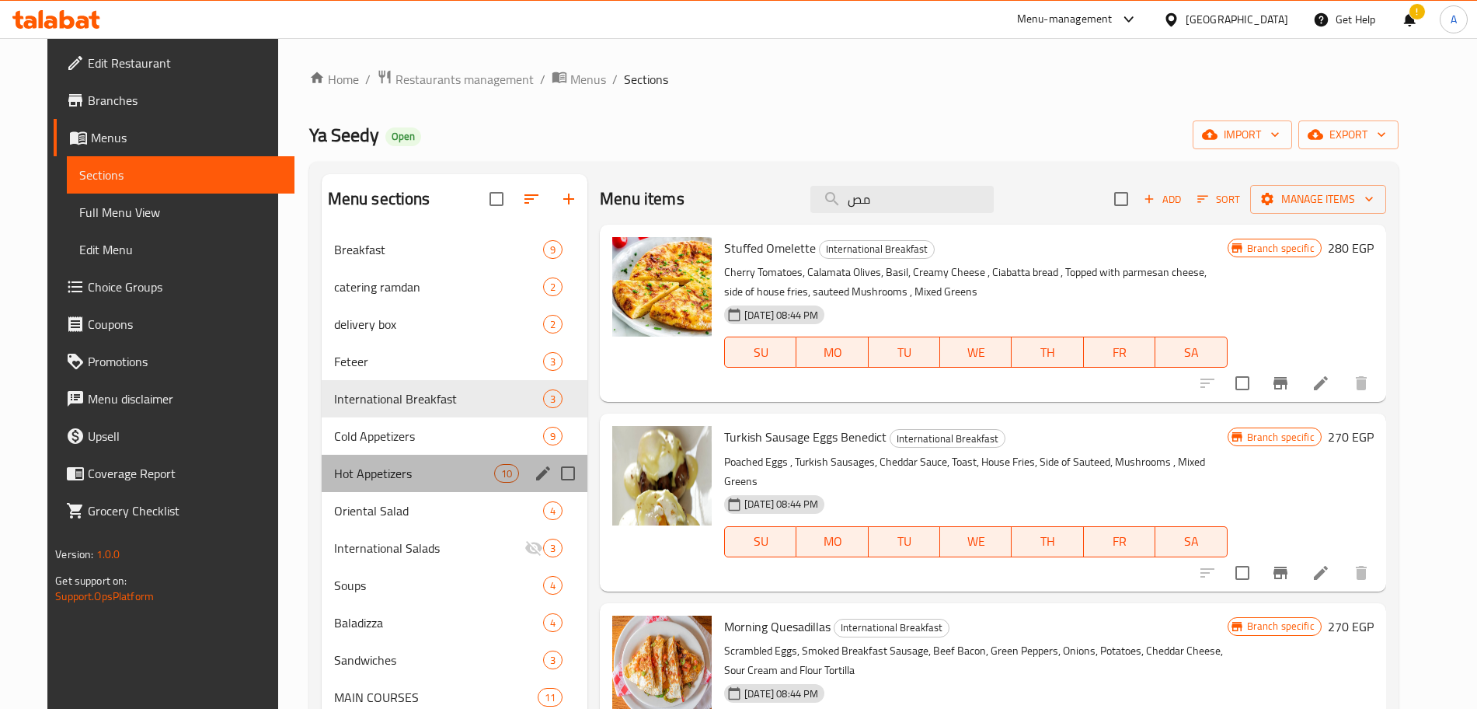
click at [393, 460] on div "Hot Appetizers 10" at bounding box center [455, 473] width 267 height 37
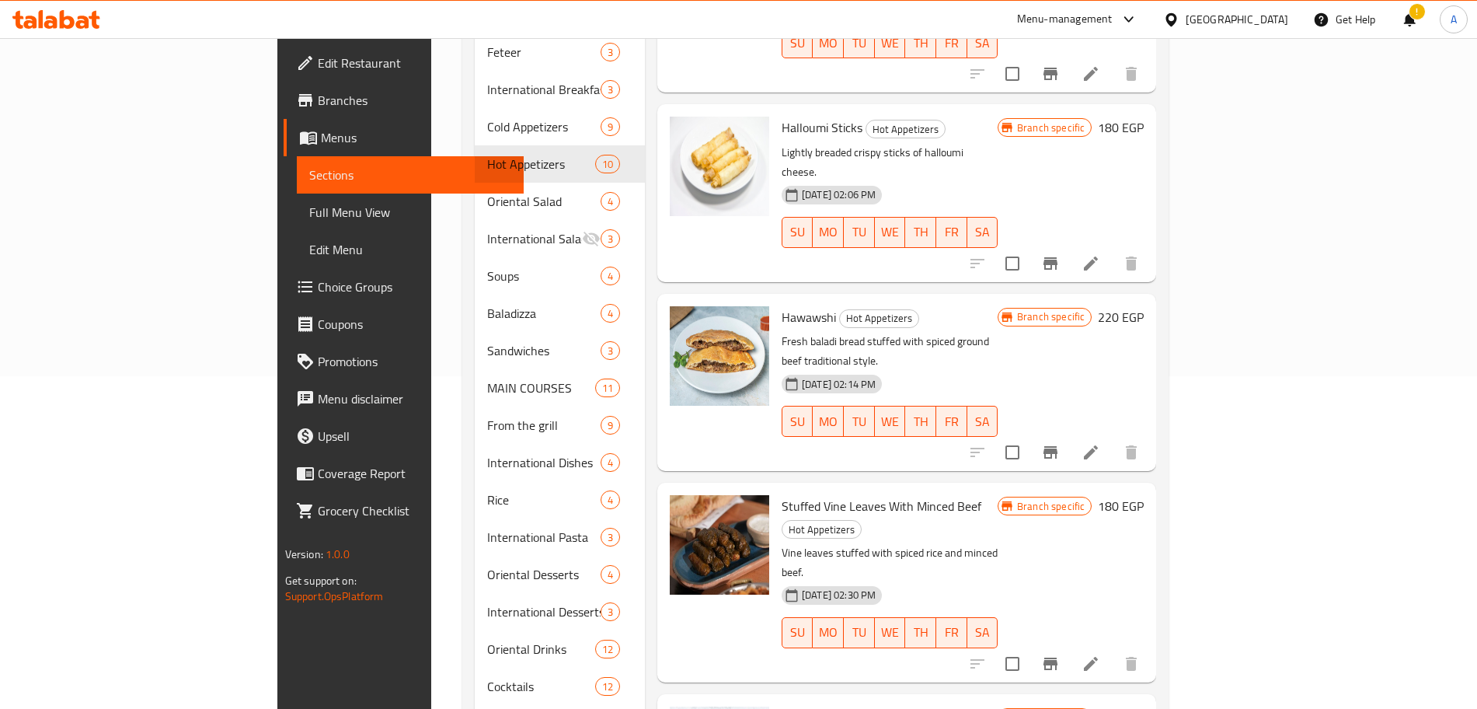
scroll to position [332, 0]
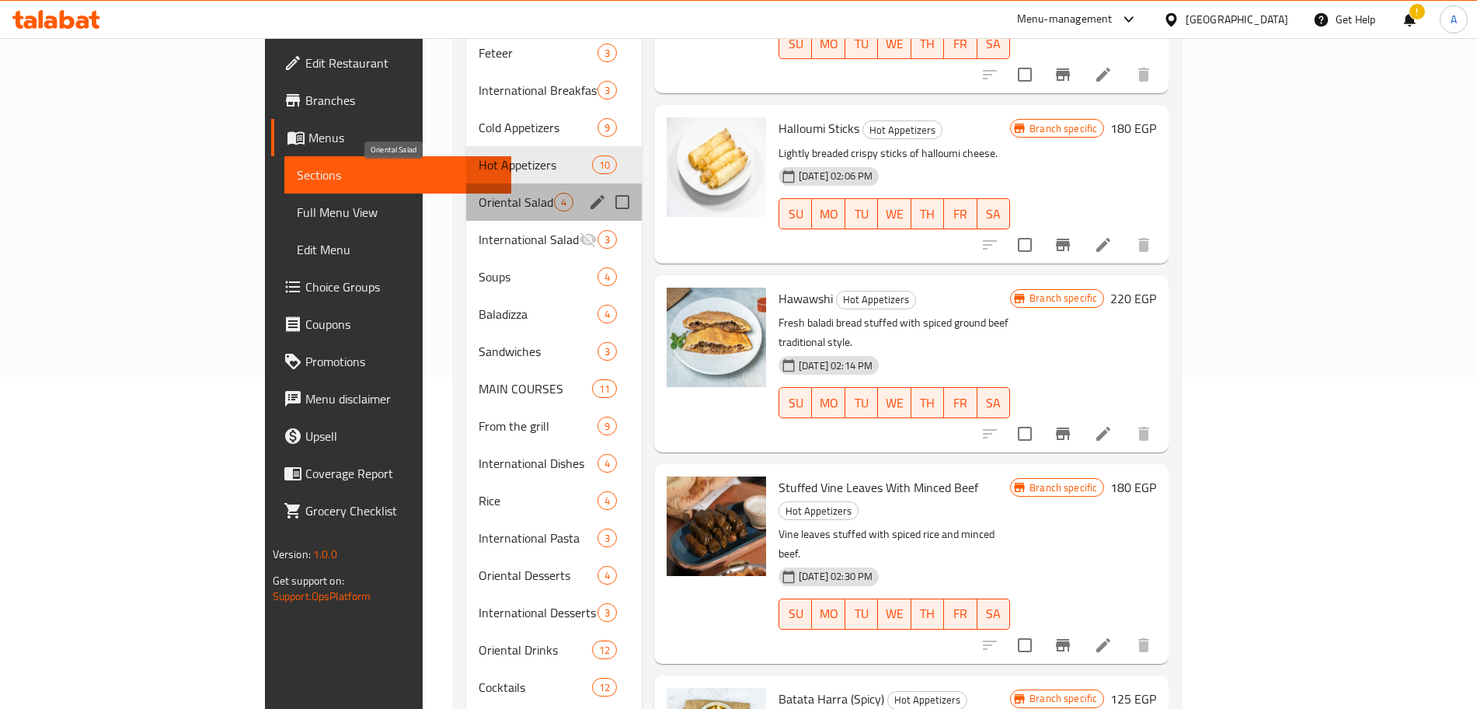
click at [479, 193] on span "Oriental Salad" at bounding box center [516, 202] width 75 height 19
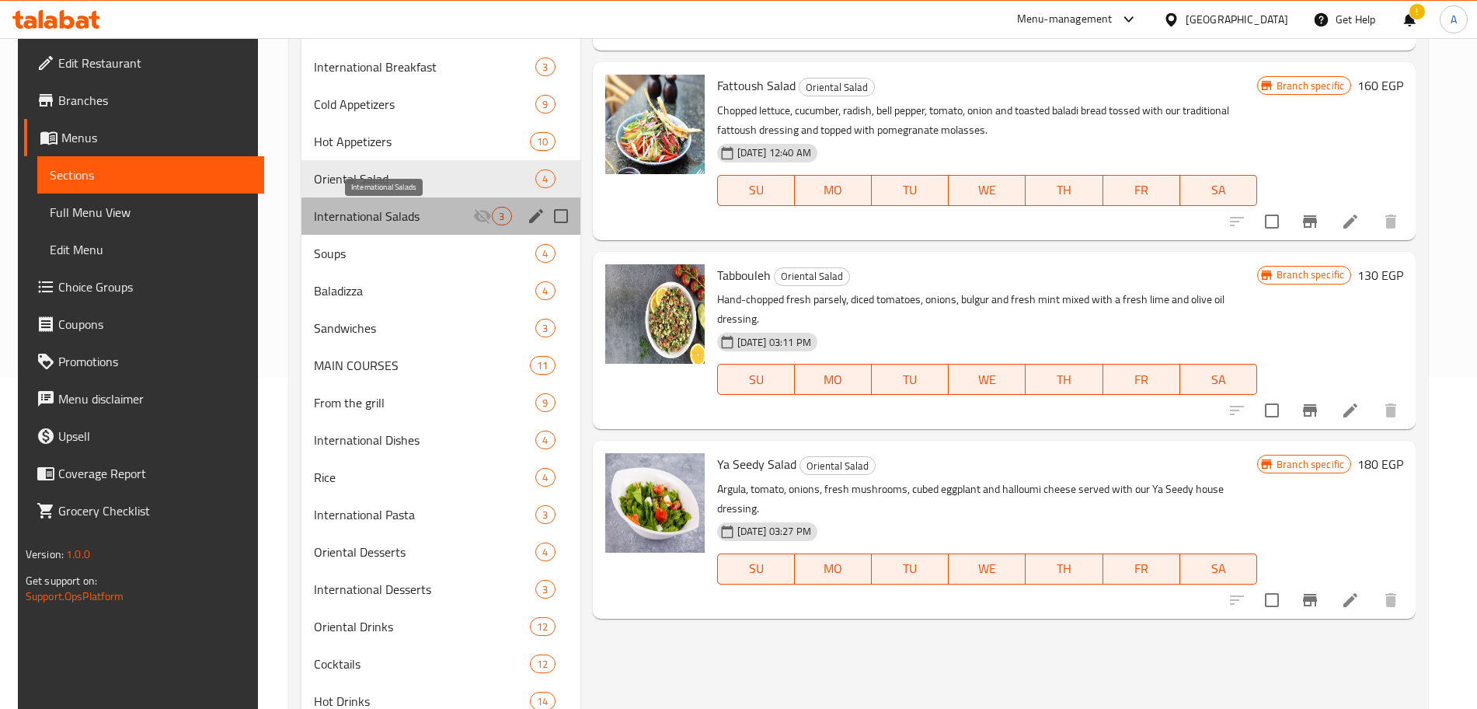
click at [439, 223] on span "International Salads" at bounding box center [393, 216] width 159 height 19
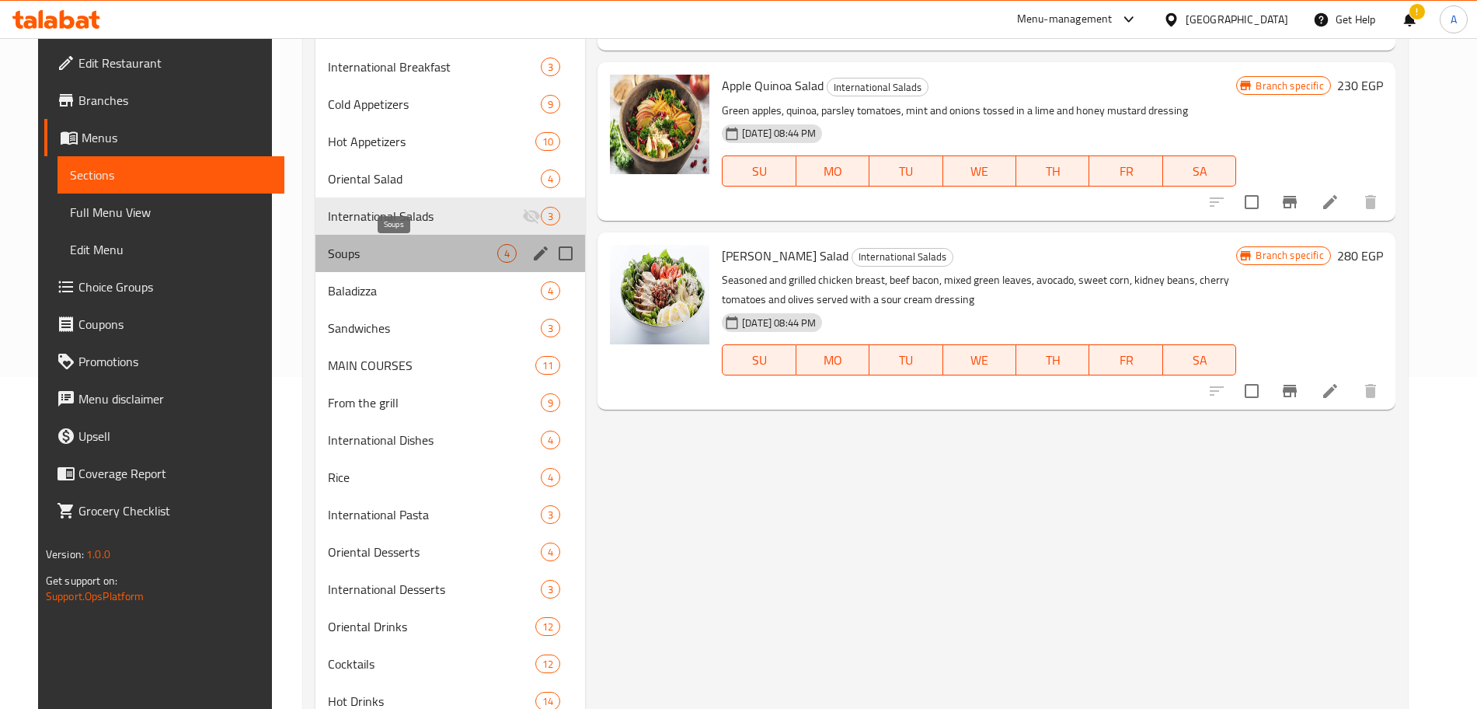
click at [425, 248] on span "Soups" at bounding box center [412, 253] width 169 height 19
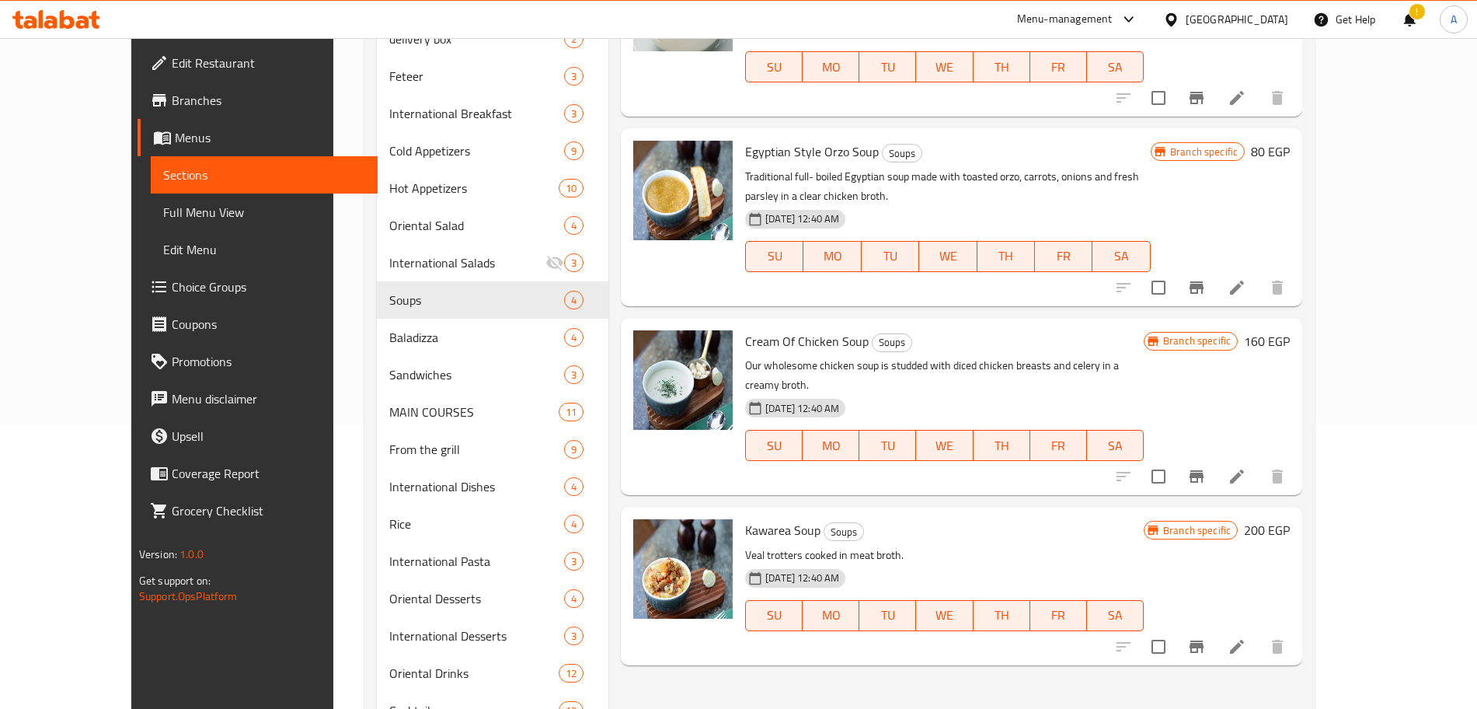
scroll to position [272, 0]
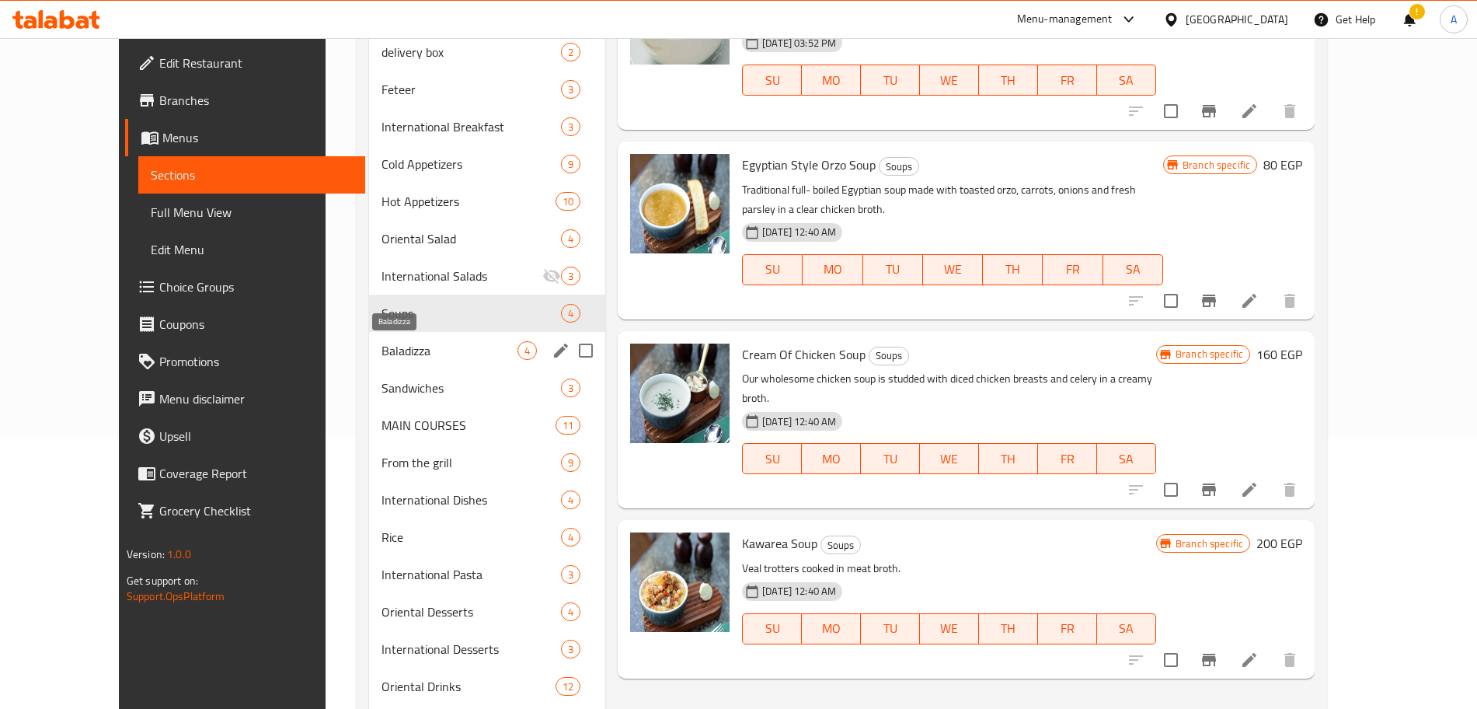
click at [433, 347] on span "Baladizza" at bounding box center [450, 350] width 136 height 19
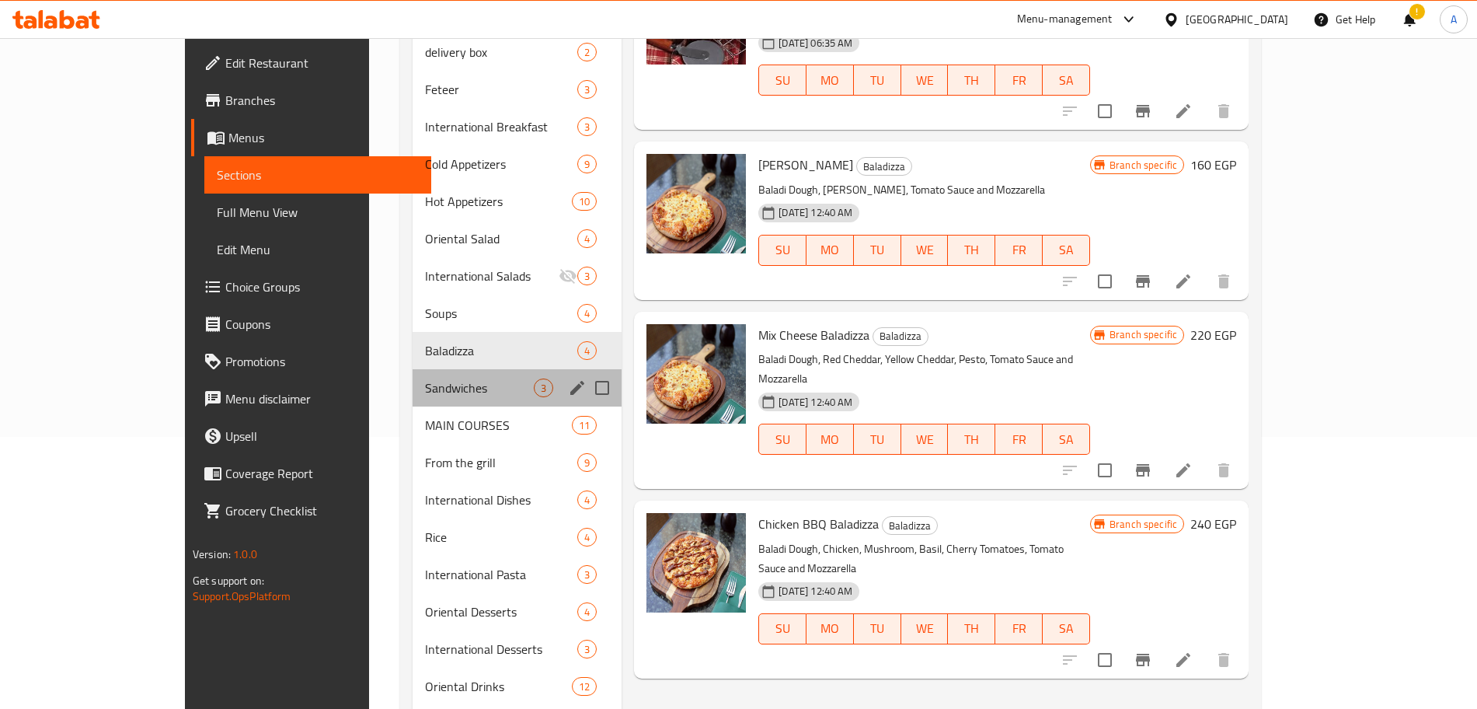
click at [427, 374] on div "Sandwiches 3" at bounding box center [517, 387] width 209 height 37
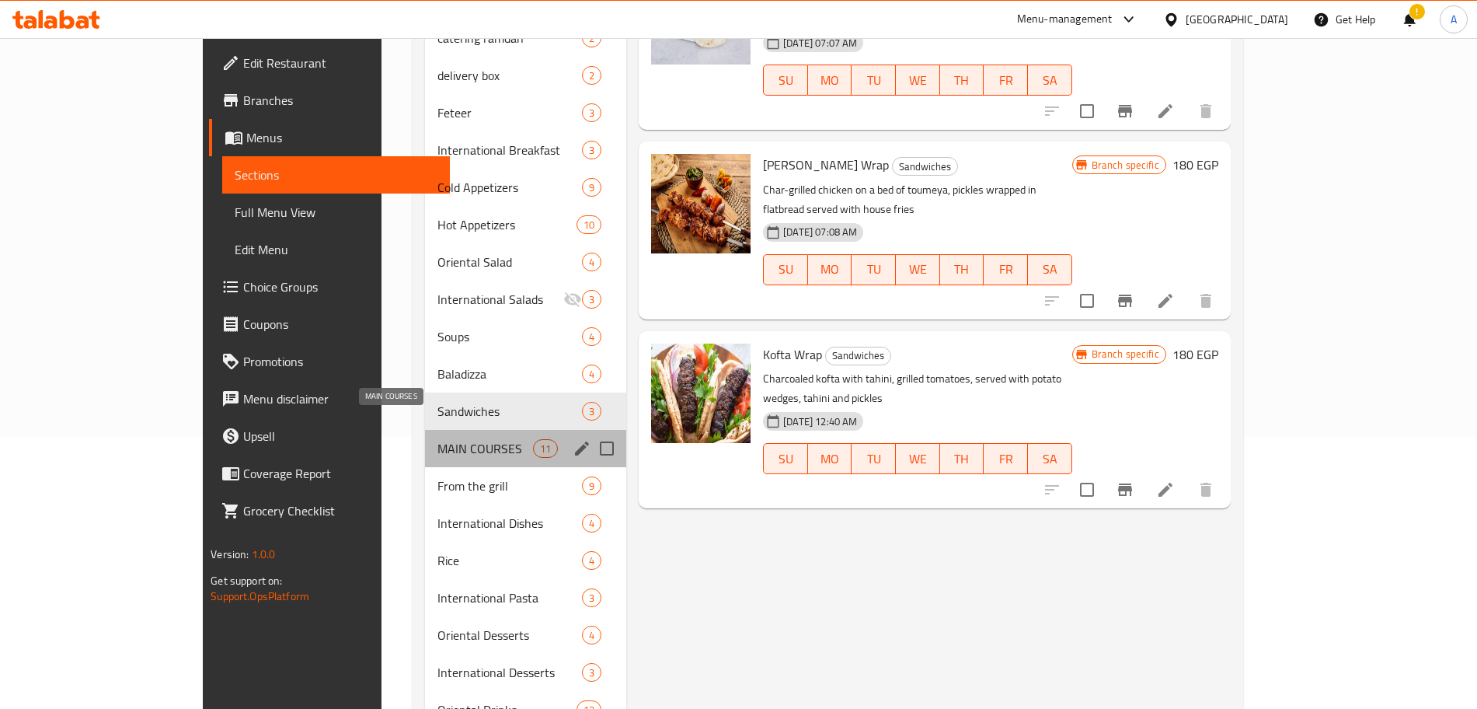
click at [438, 439] on span "MAIN COURSES" at bounding box center [486, 448] width 96 height 19
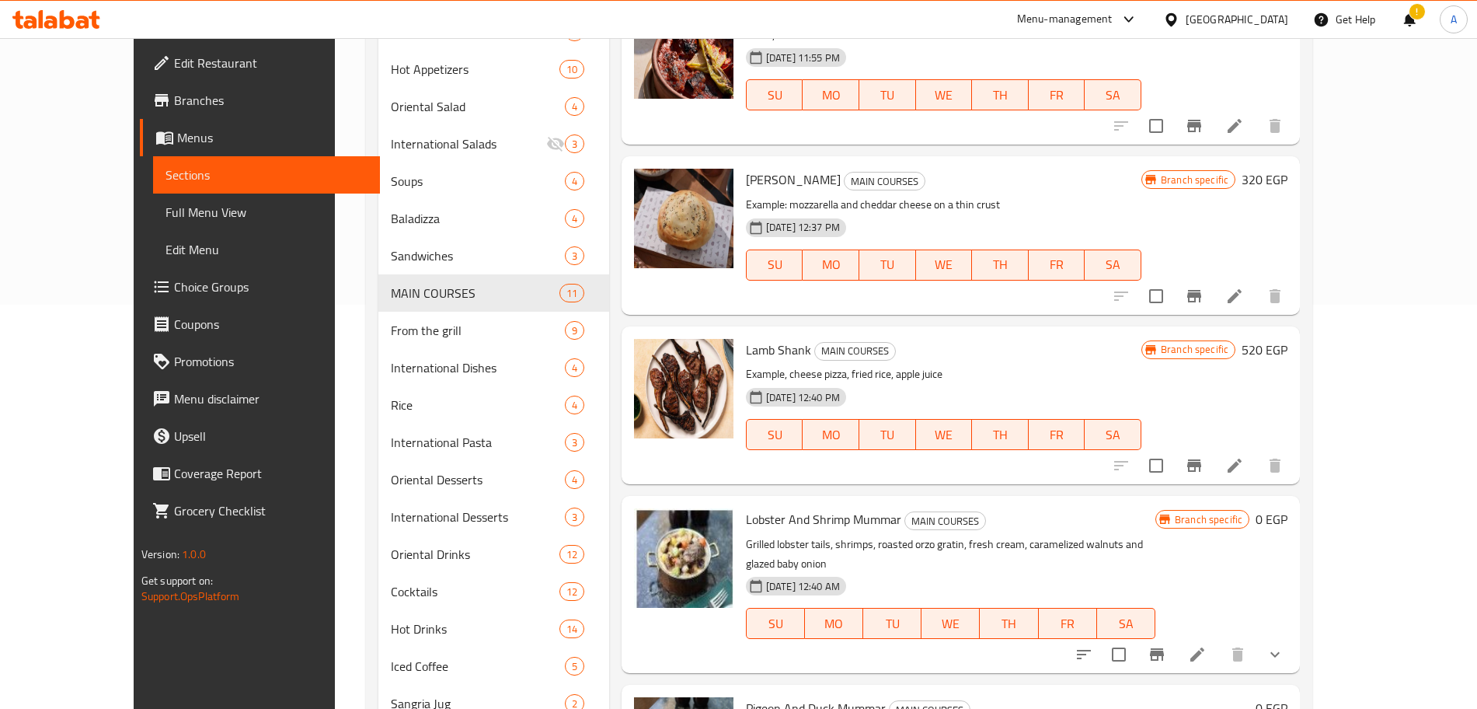
scroll to position [504, 0]
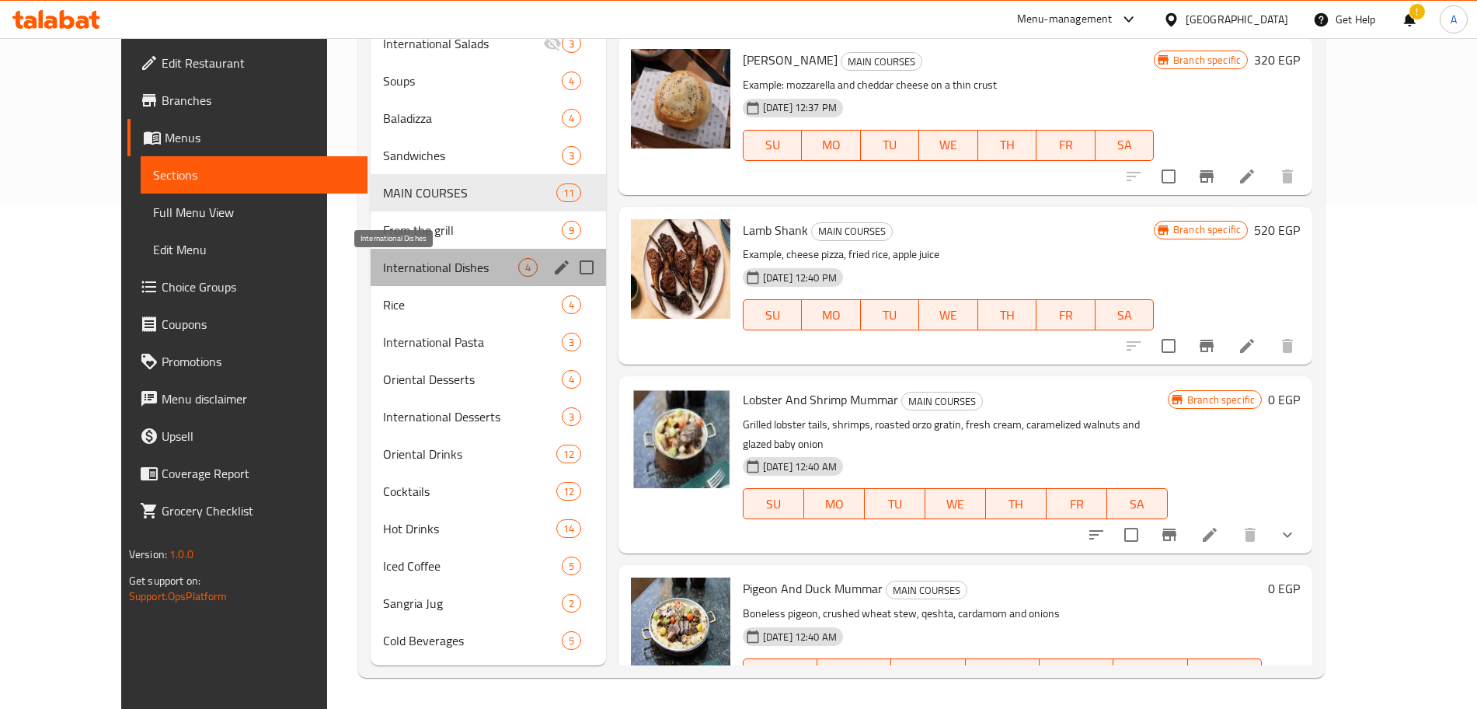
click at [415, 259] on span "International Dishes" at bounding box center [450, 267] width 135 height 19
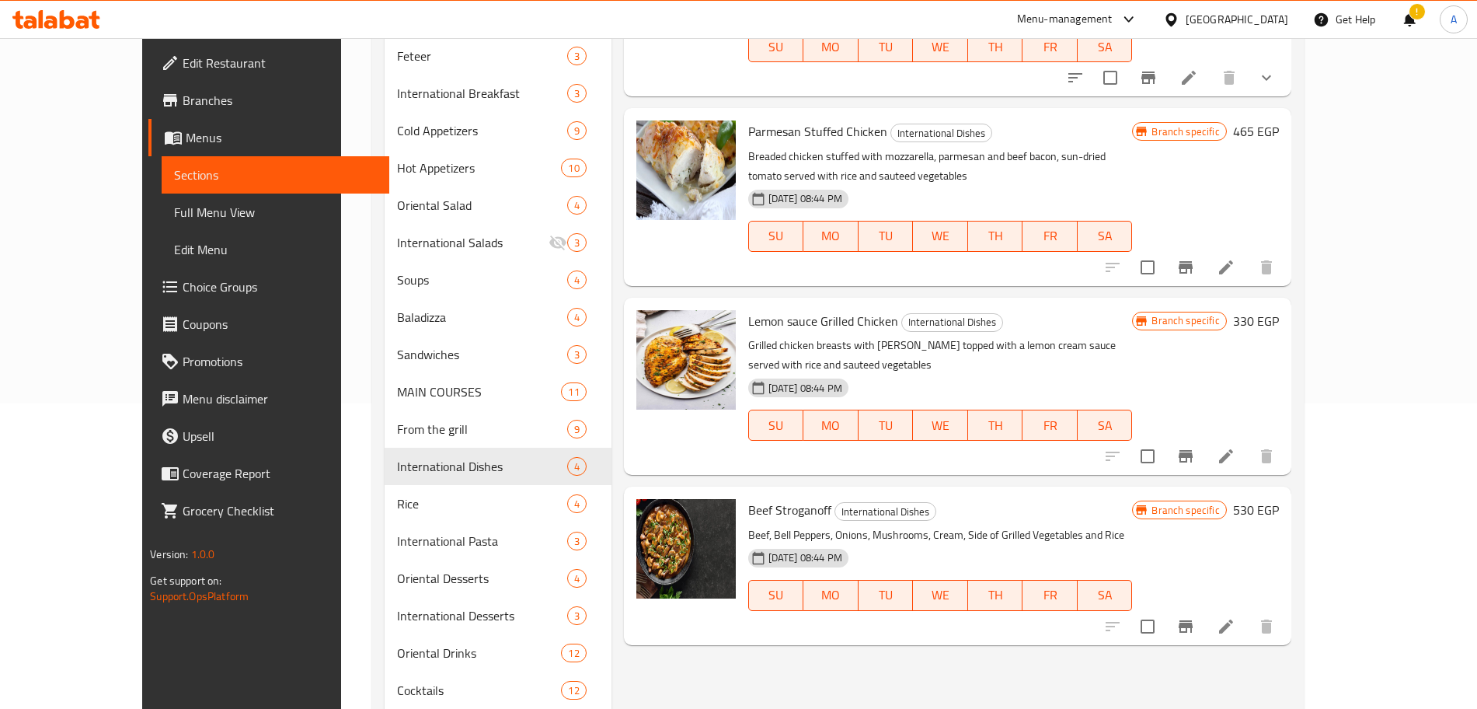
scroll to position [306, 0]
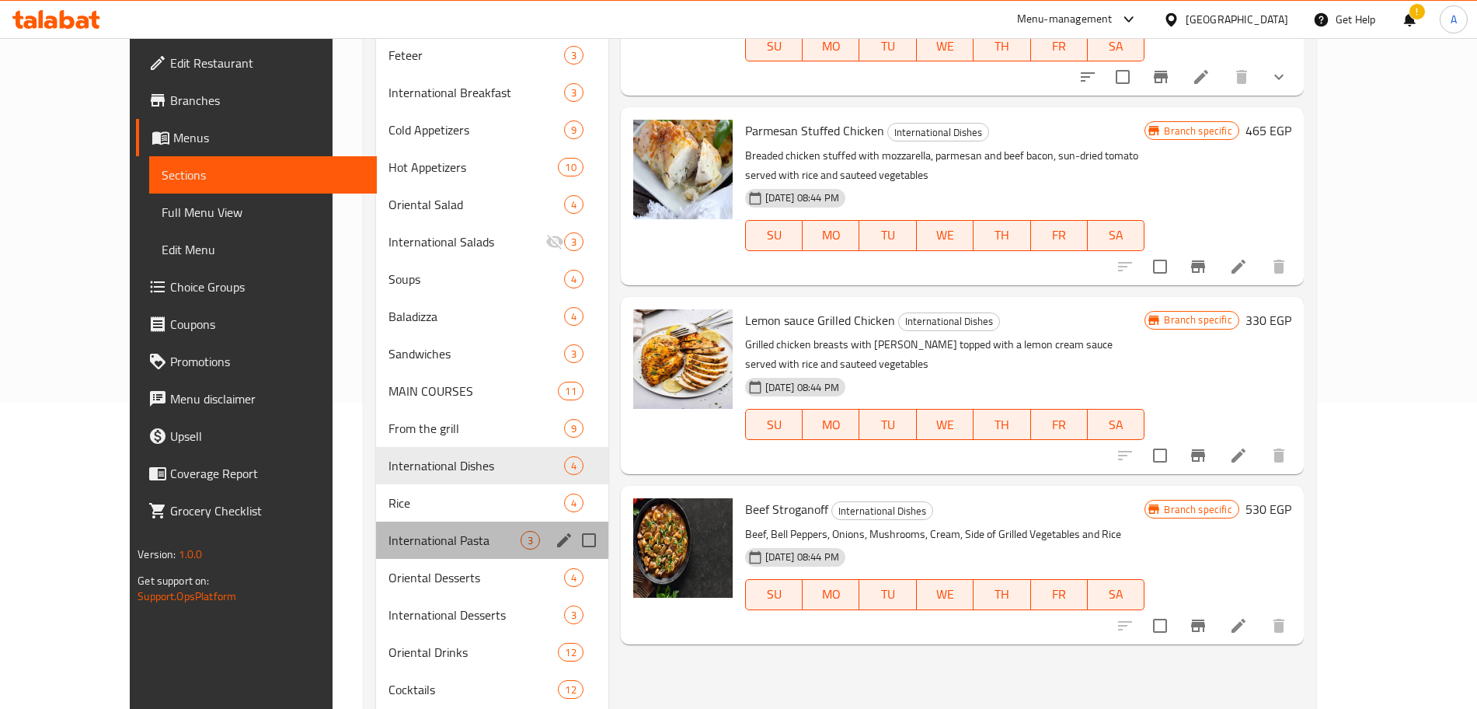
click at [422, 525] on div "International Pasta 3" at bounding box center [492, 539] width 232 height 37
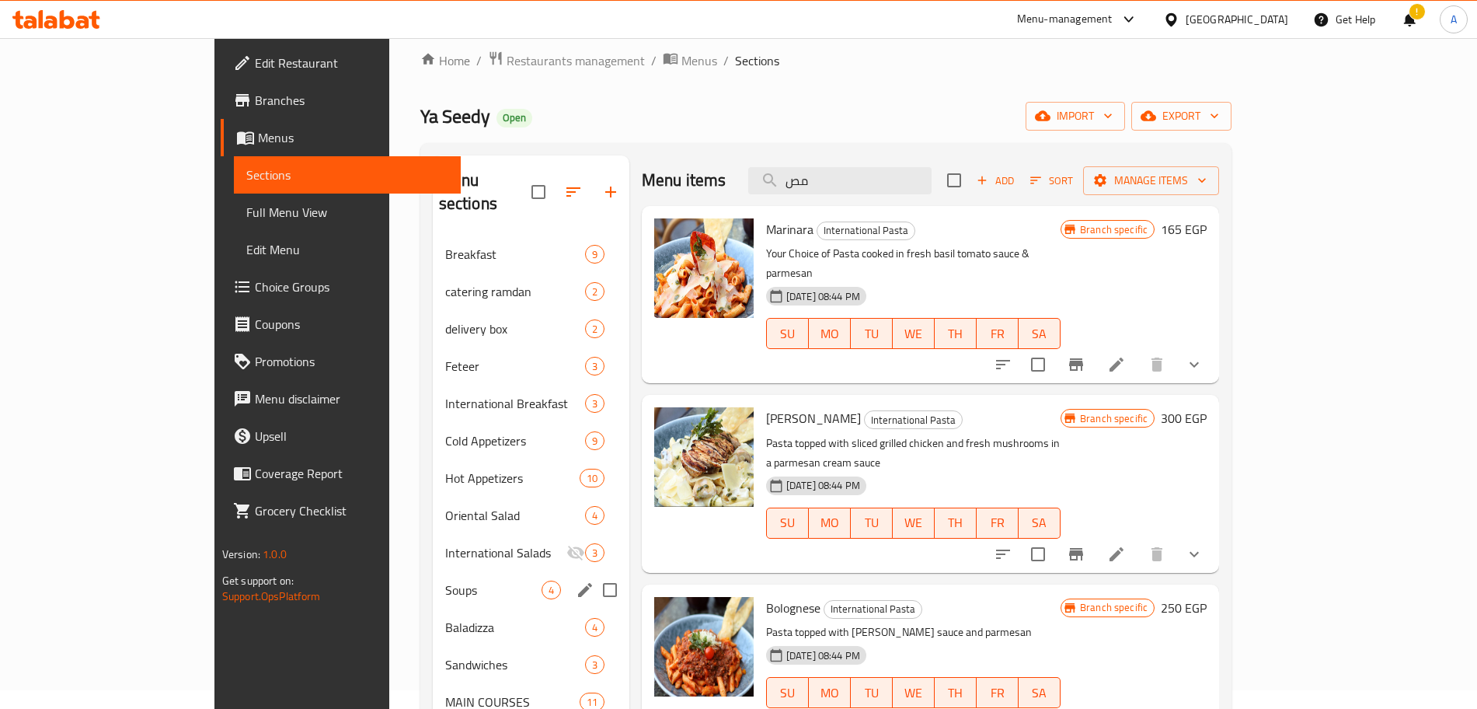
scroll to position [16, 0]
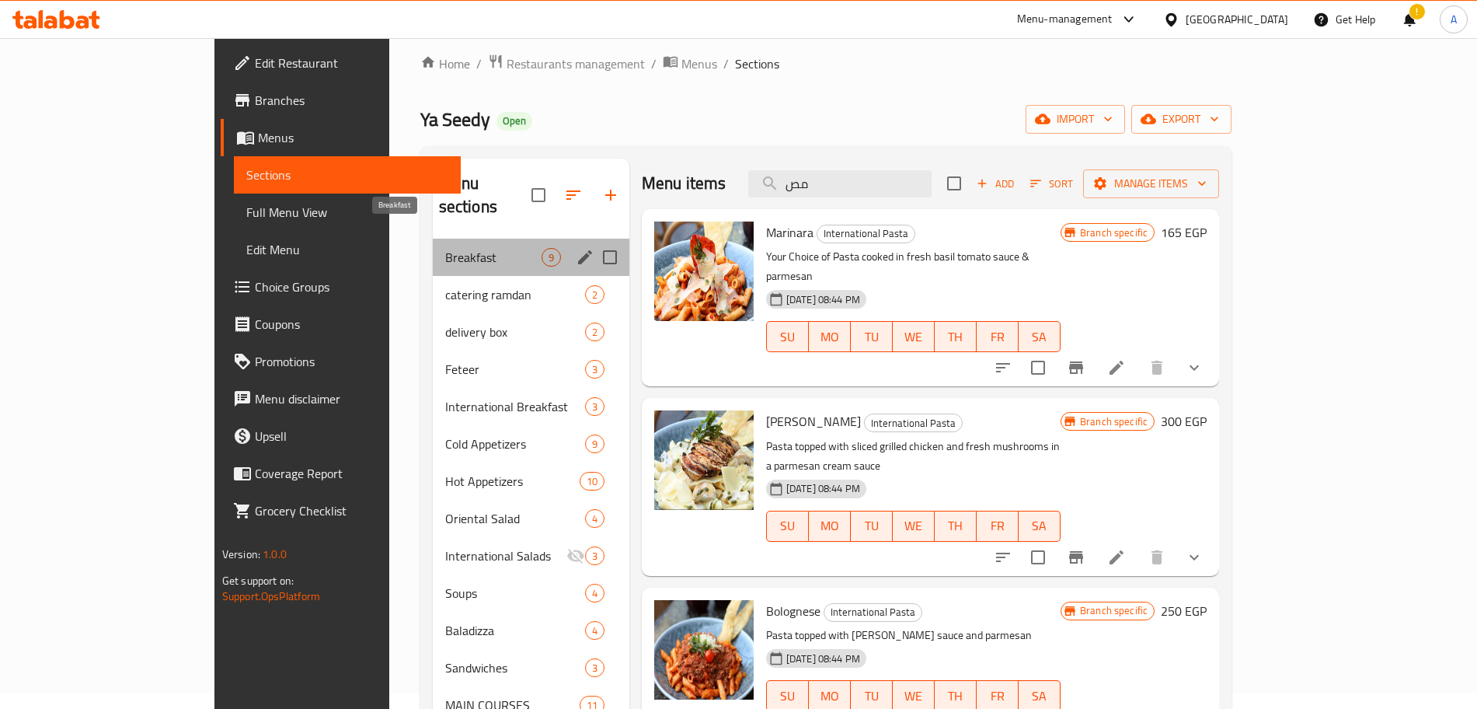
click at [458, 248] on span "Breakfast" at bounding box center [493, 257] width 96 height 19
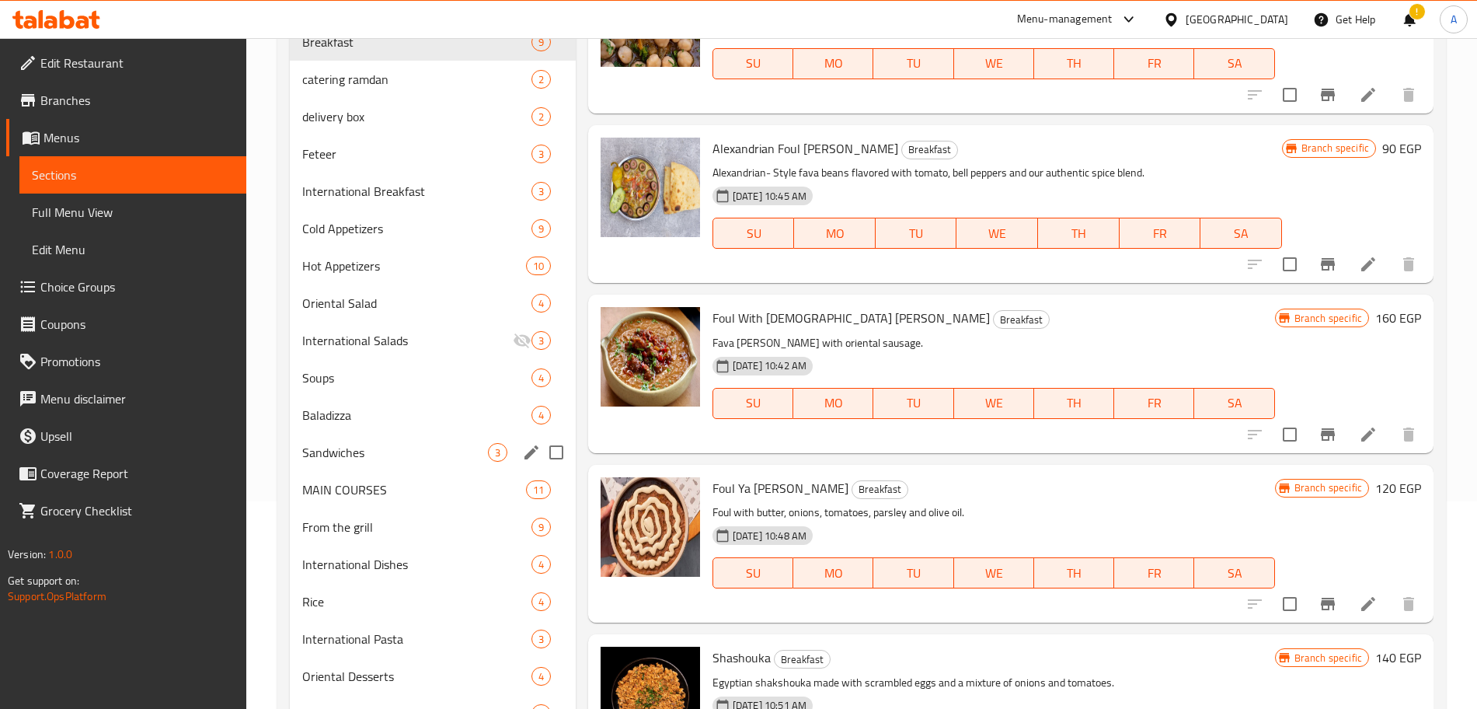
scroll to position [176, 0]
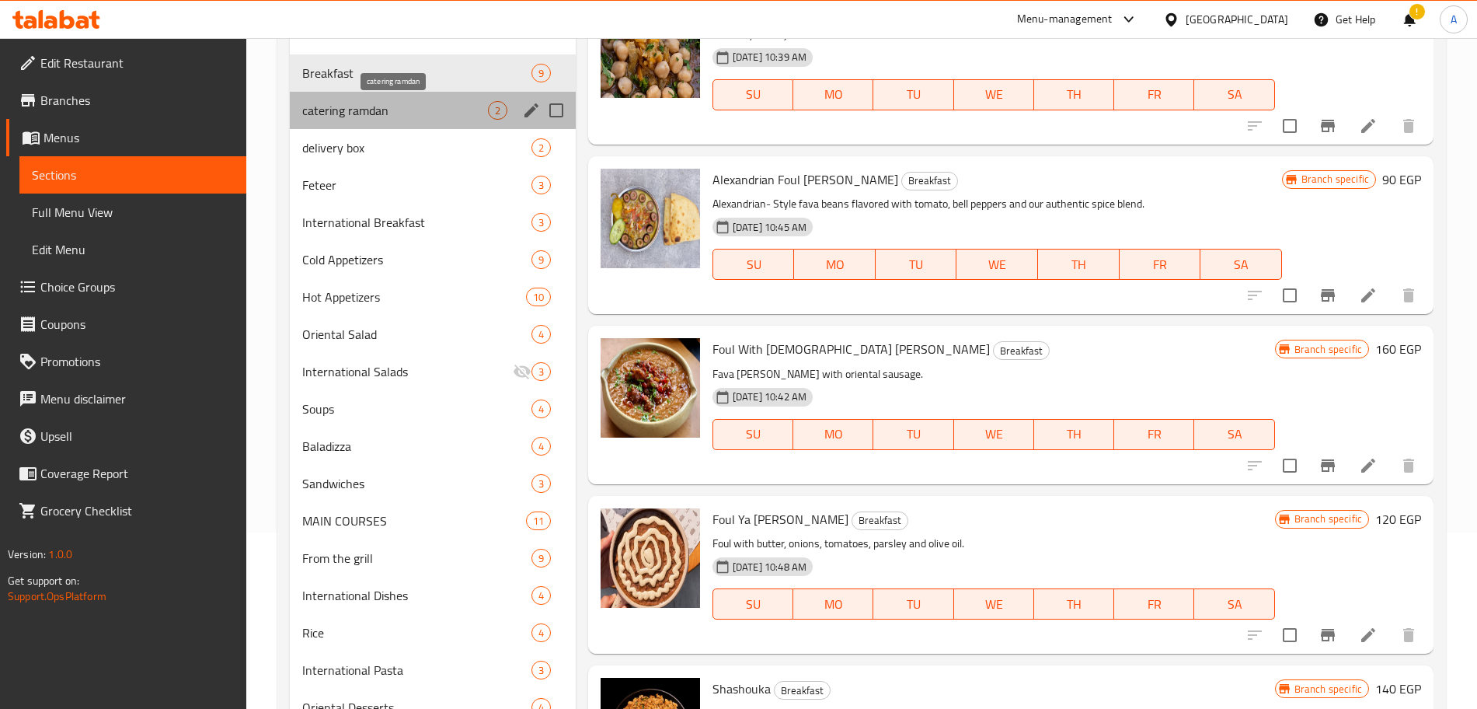
click at [385, 117] on span "catering ramdan" at bounding box center [395, 110] width 186 height 19
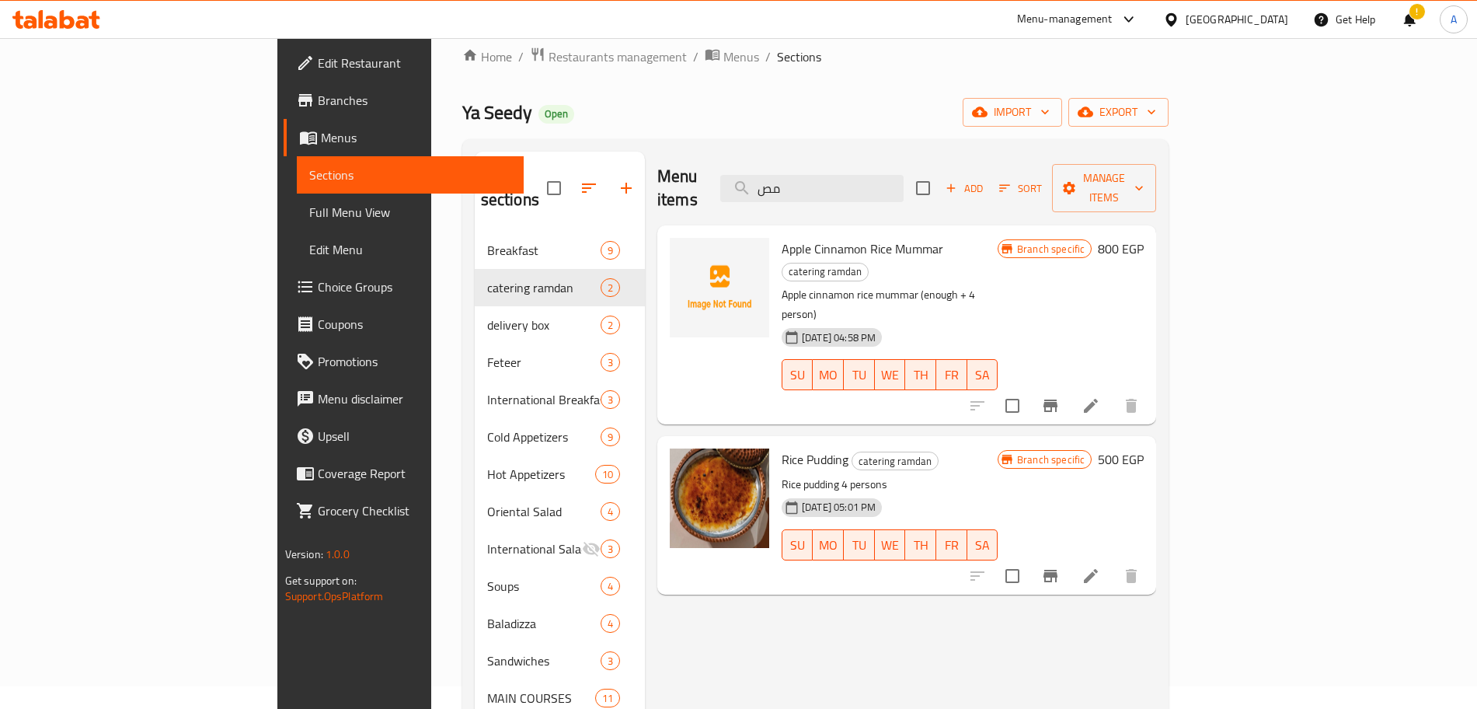
scroll to position [14, 0]
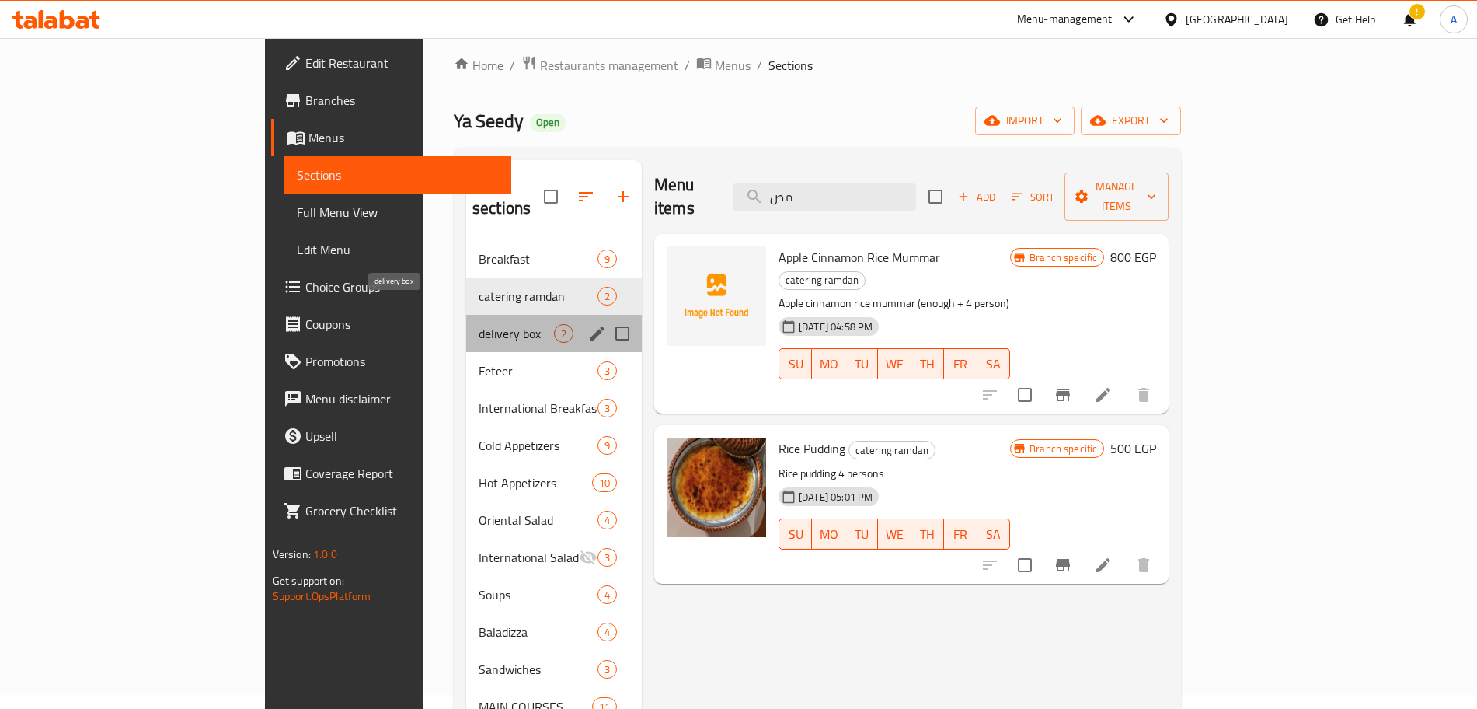
click at [479, 324] on span "delivery box" at bounding box center [516, 333] width 75 height 19
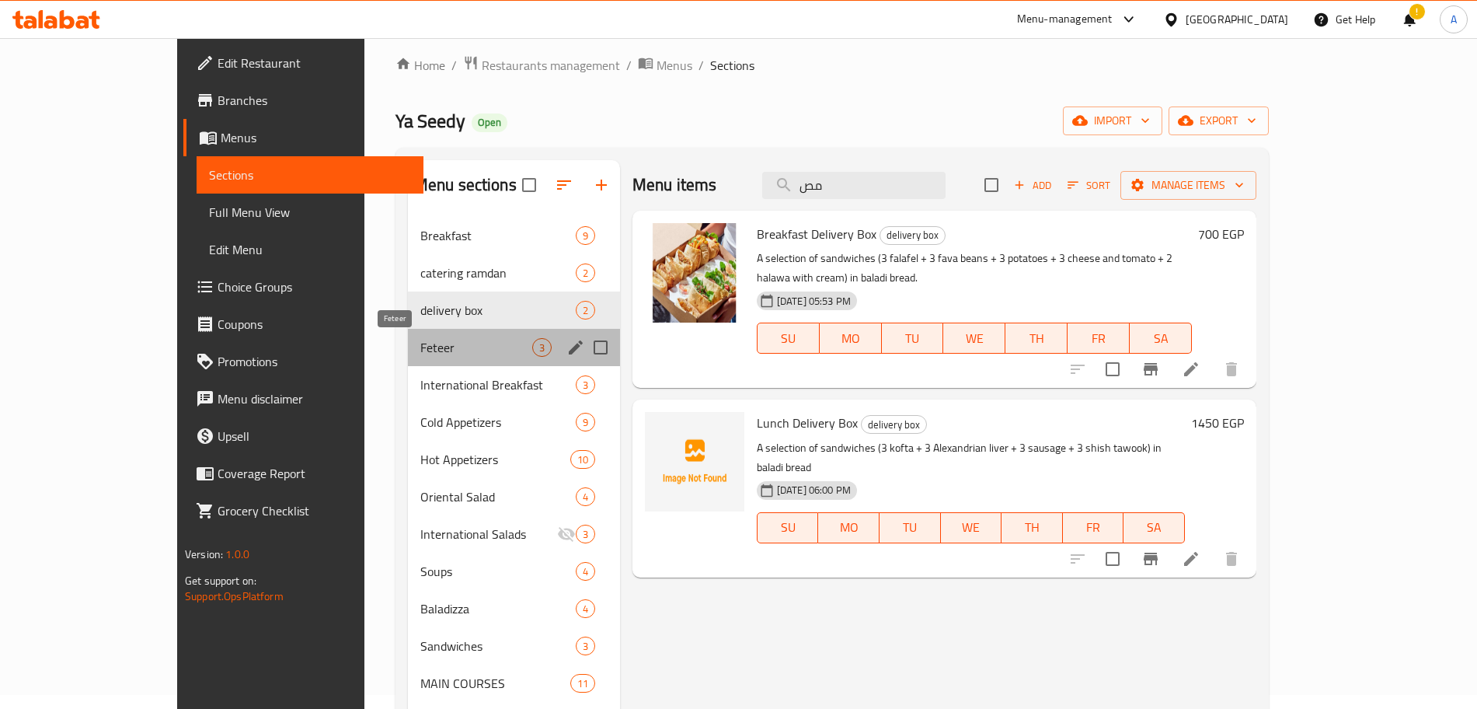
click at [420, 343] on span "Feteer" at bounding box center [476, 347] width 112 height 19
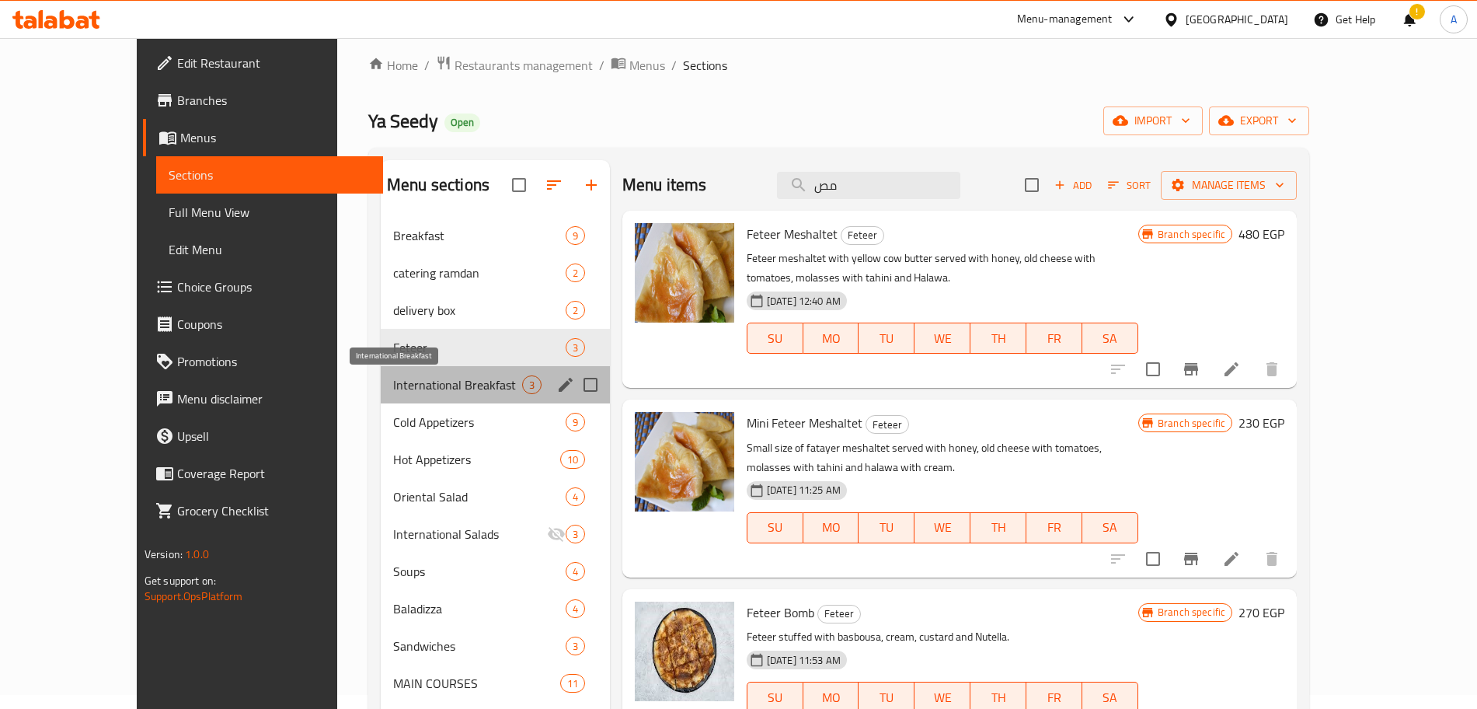
click at [403, 379] on span "International Breakfast" at bounding box center [457, 384] width 129 height 19
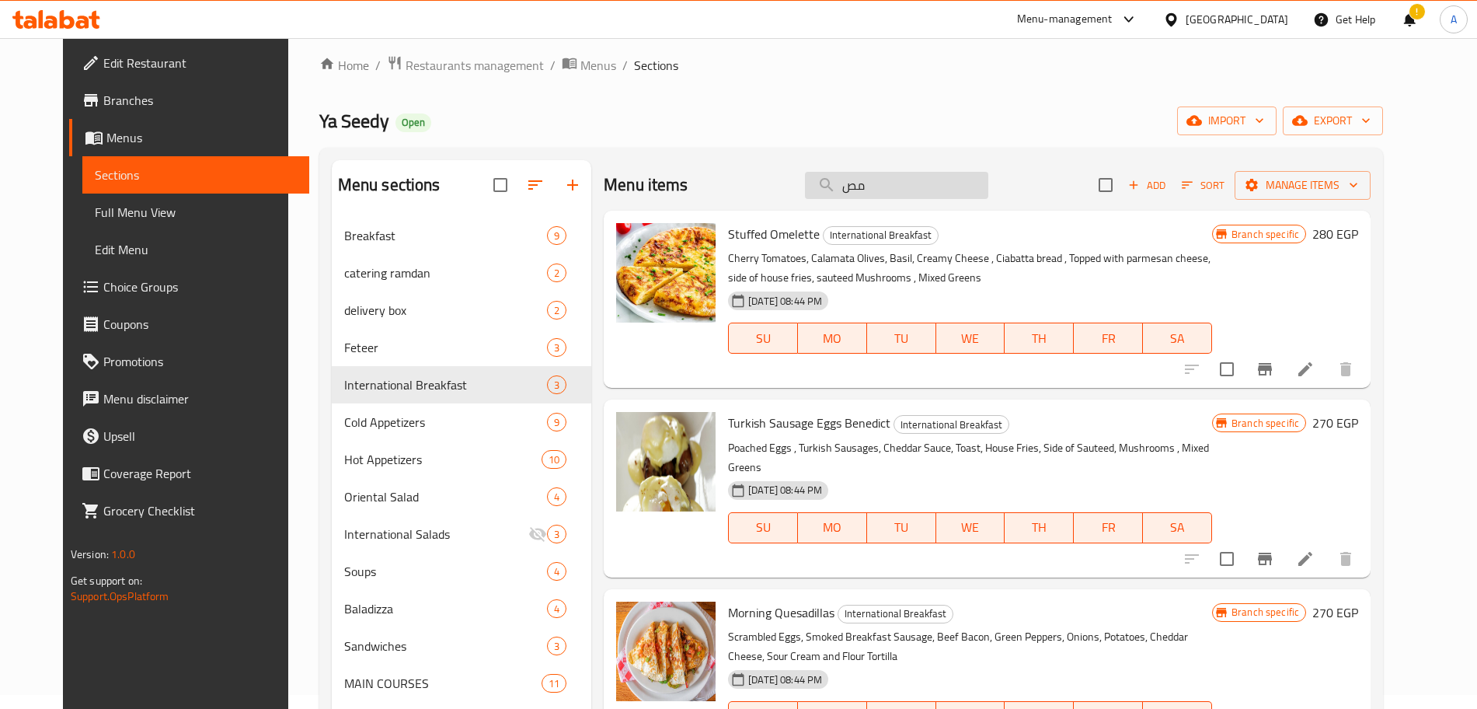
click at [926, 180] on input "مص" at bounding box center [896, 185] width 183 height 27
type input "ة"
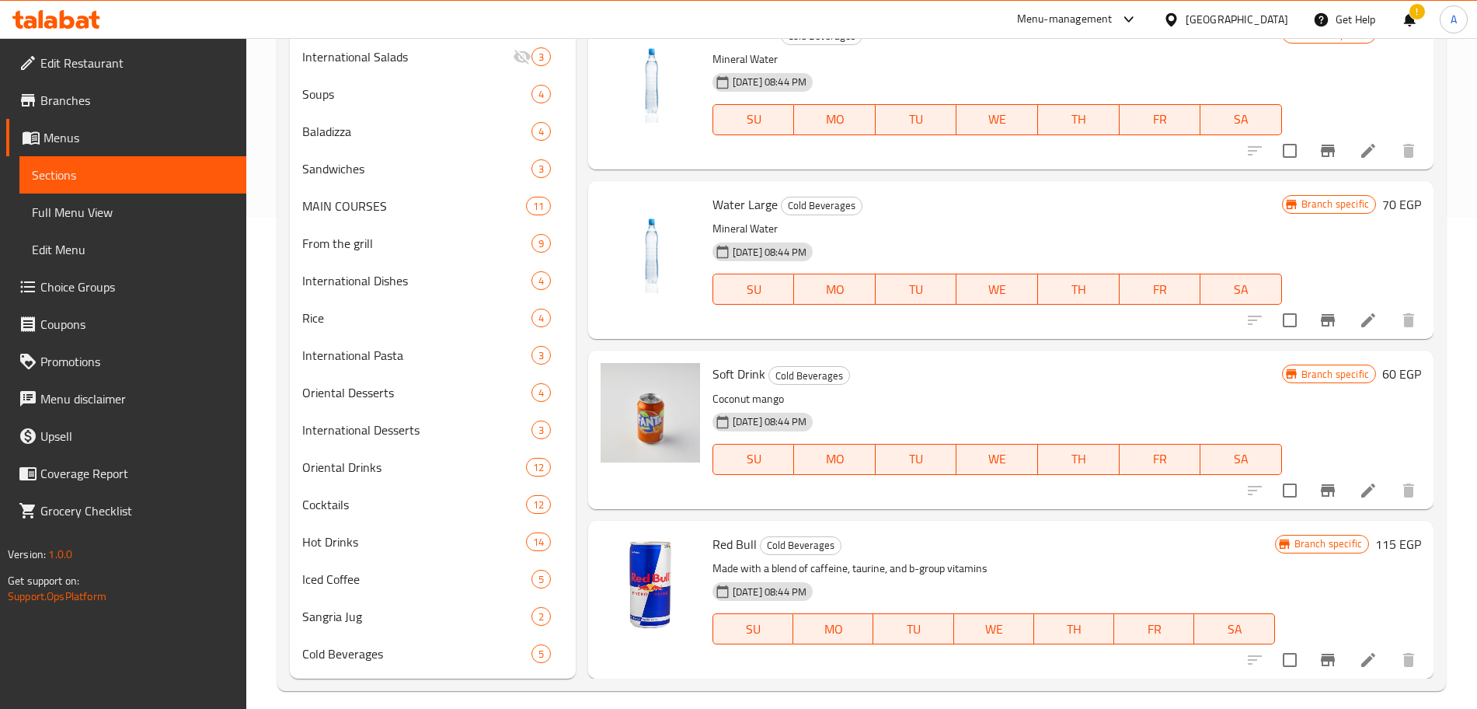
scroll to position [504, 0]
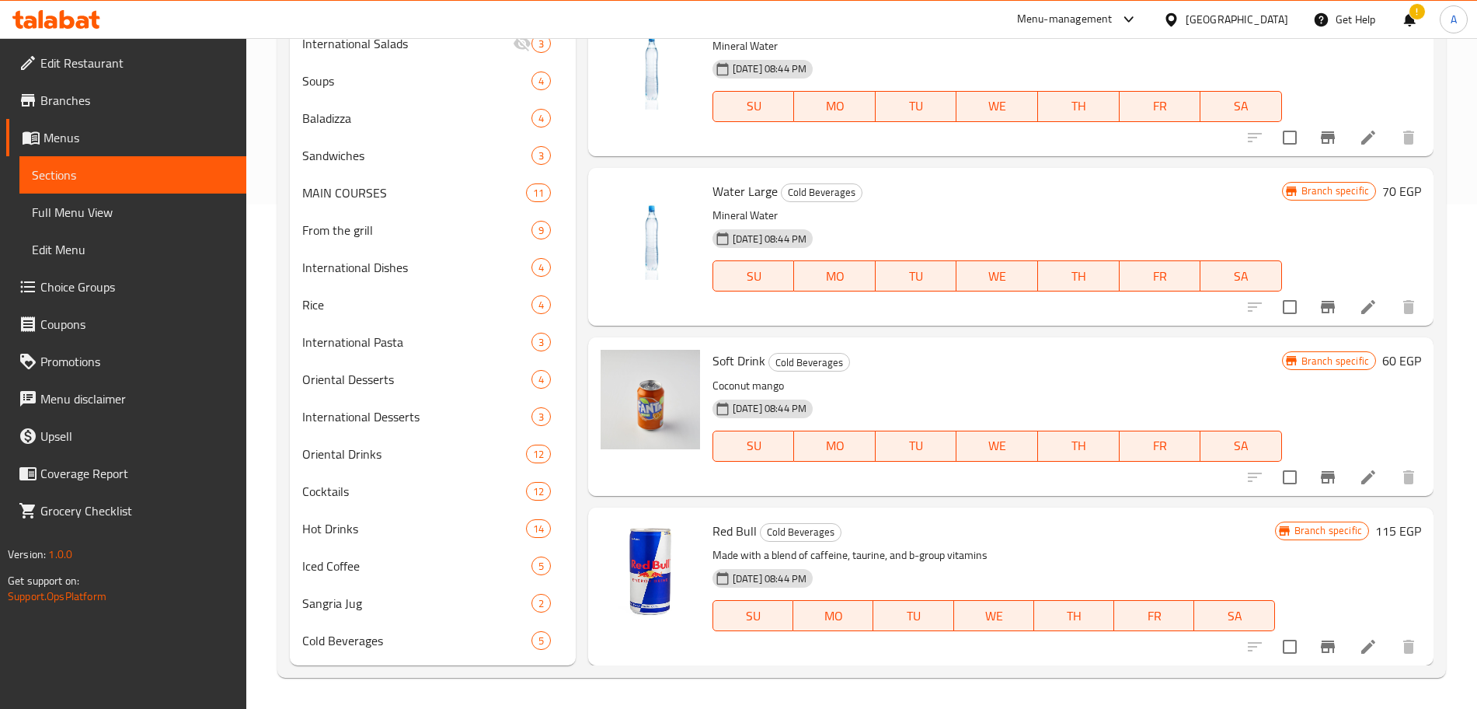
type input "m"
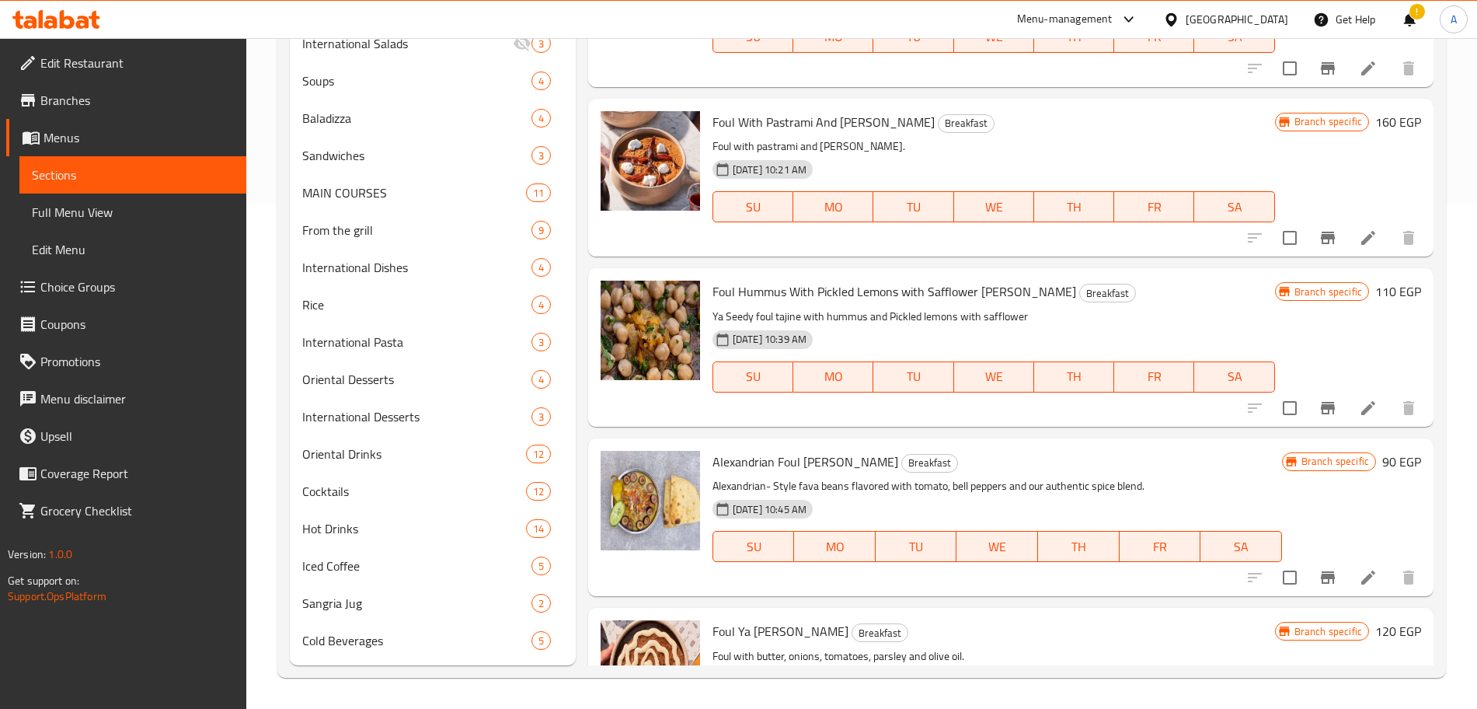
scroll to position [0, 0]
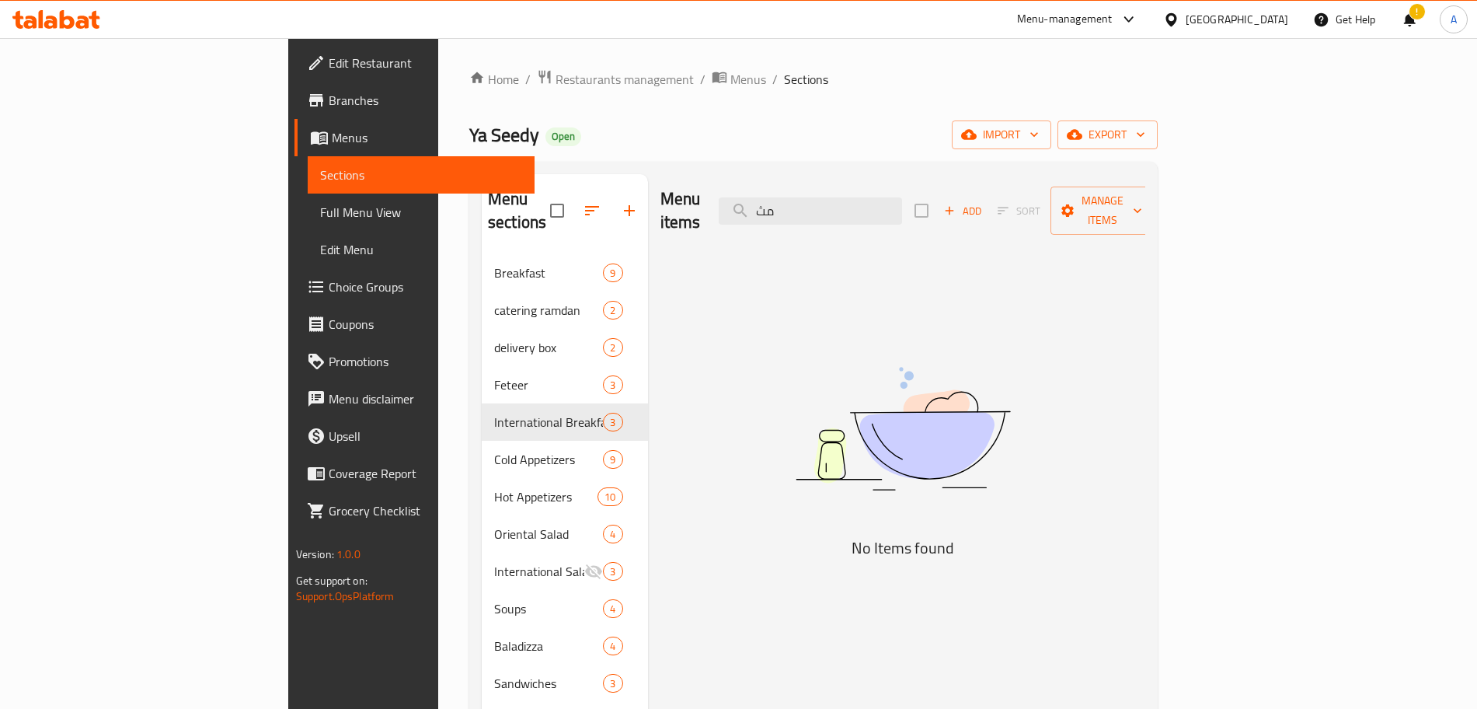
type input "م"
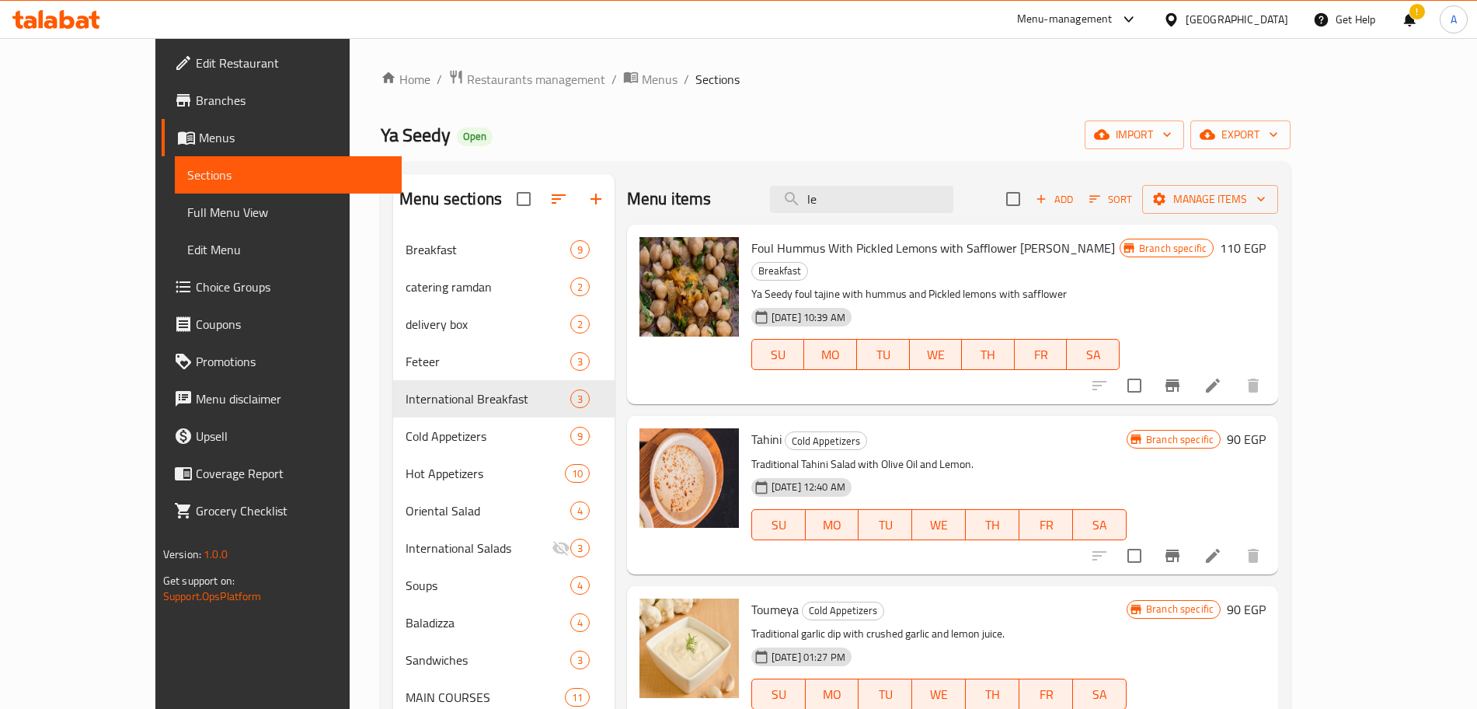
type input "l"
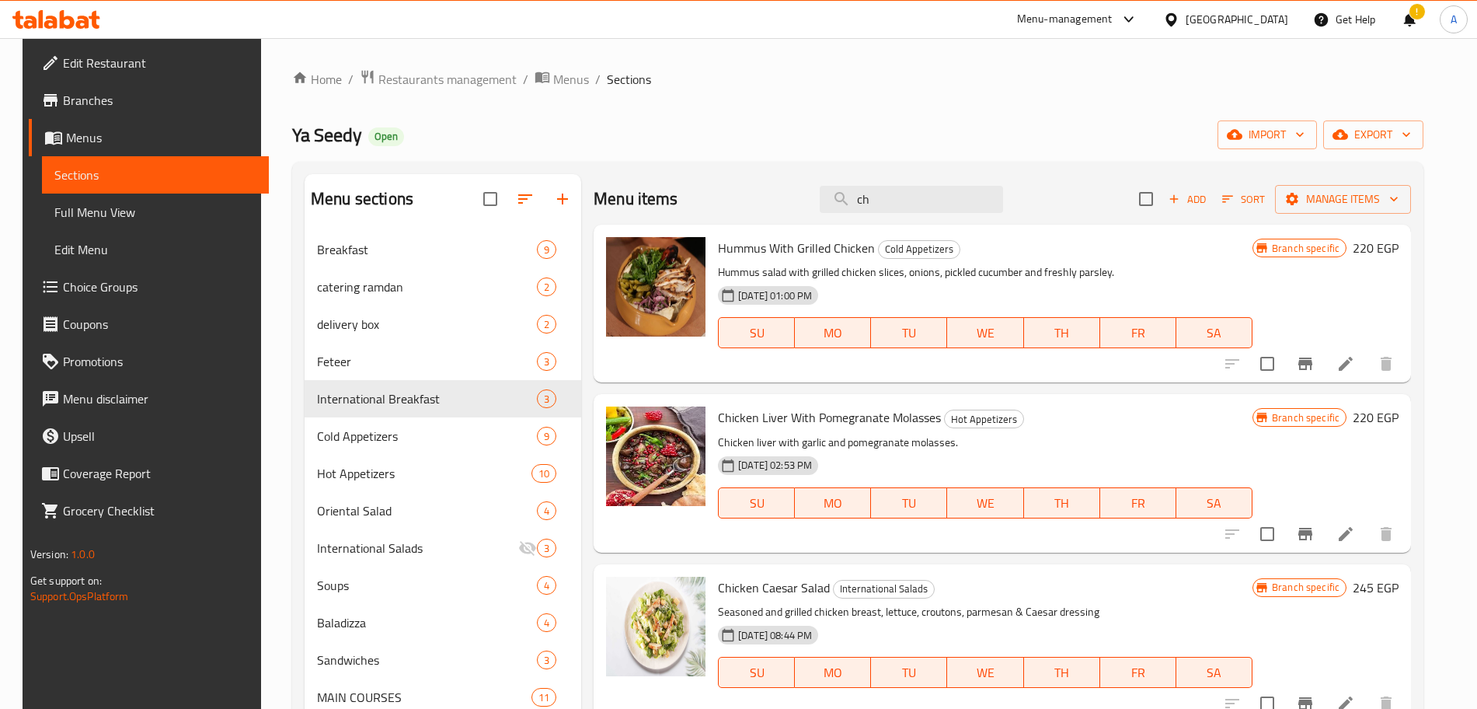
type input "c"
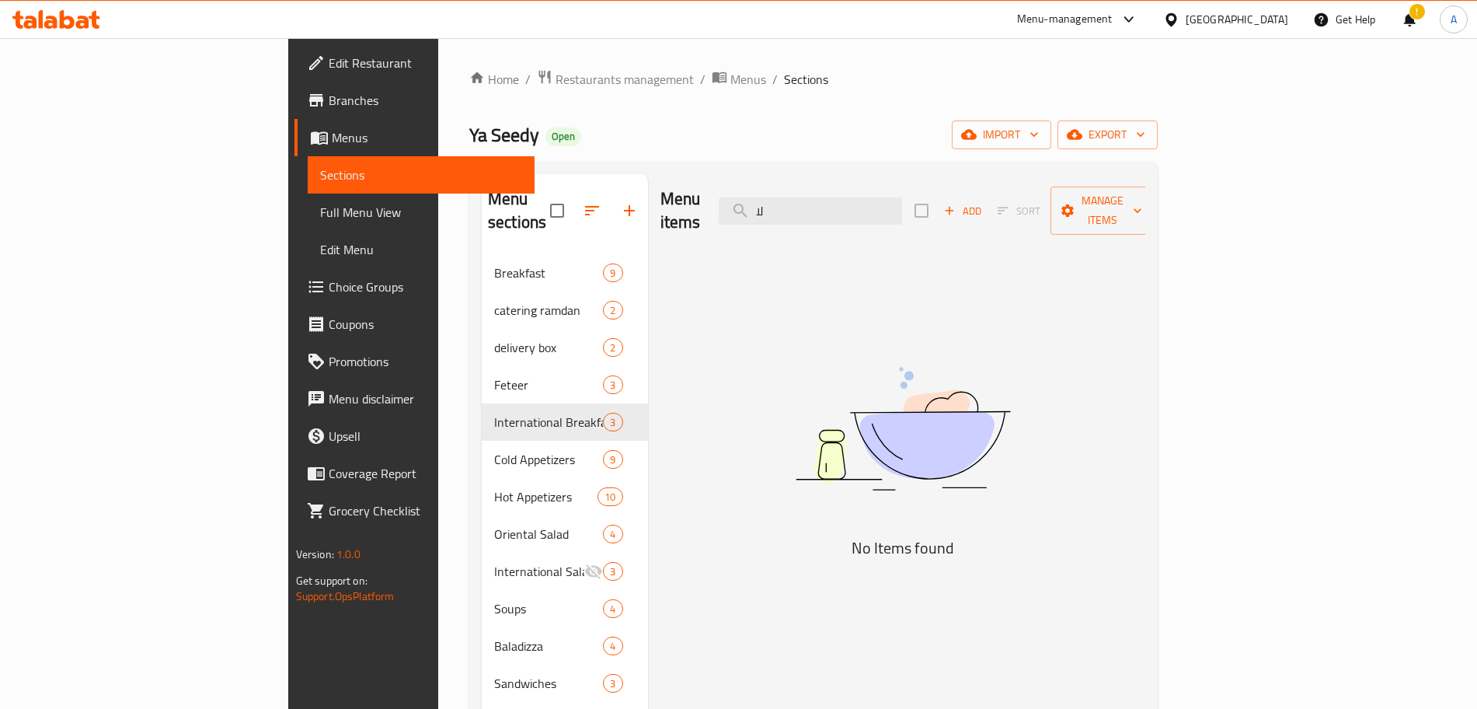
type input "ل"
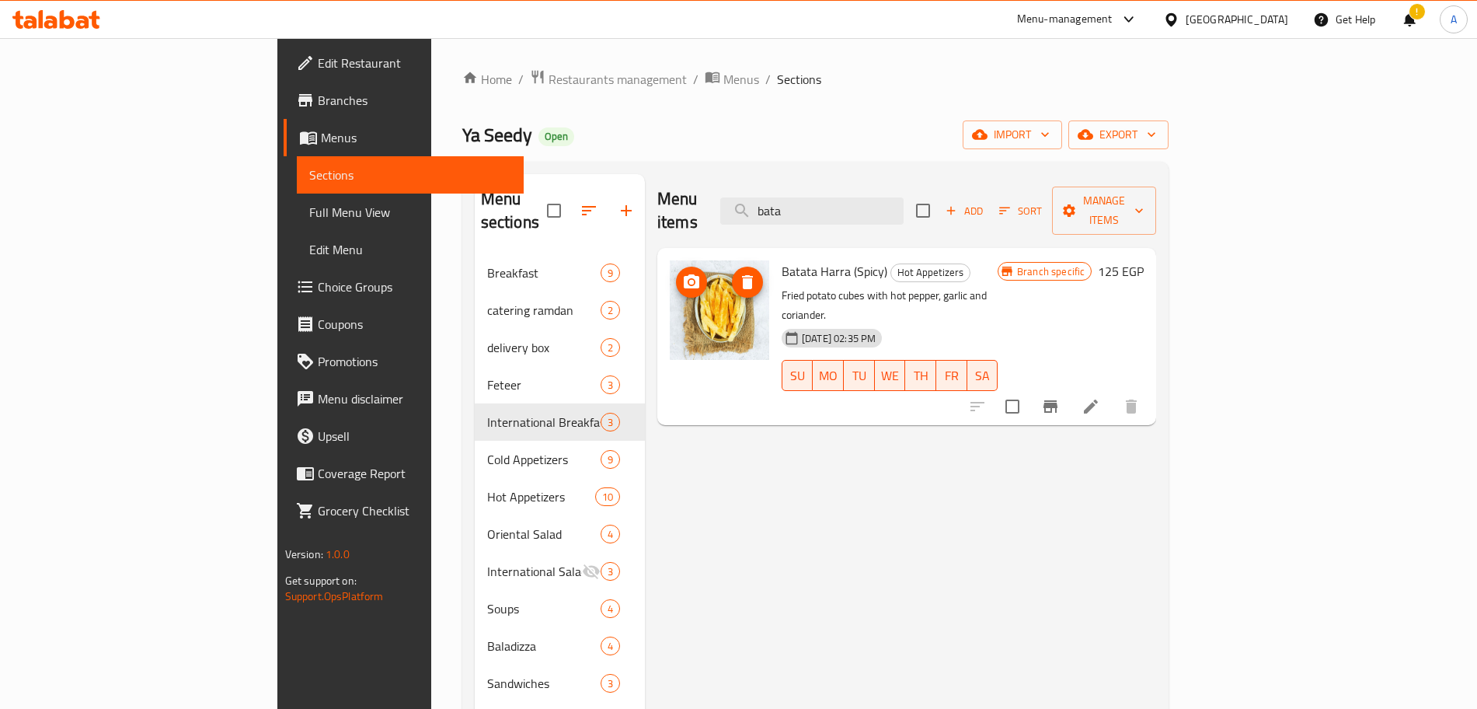
type input "bata"
click at [684, 274] on icon "upload picture" at bounding box center [692, 281] width 16 height 14
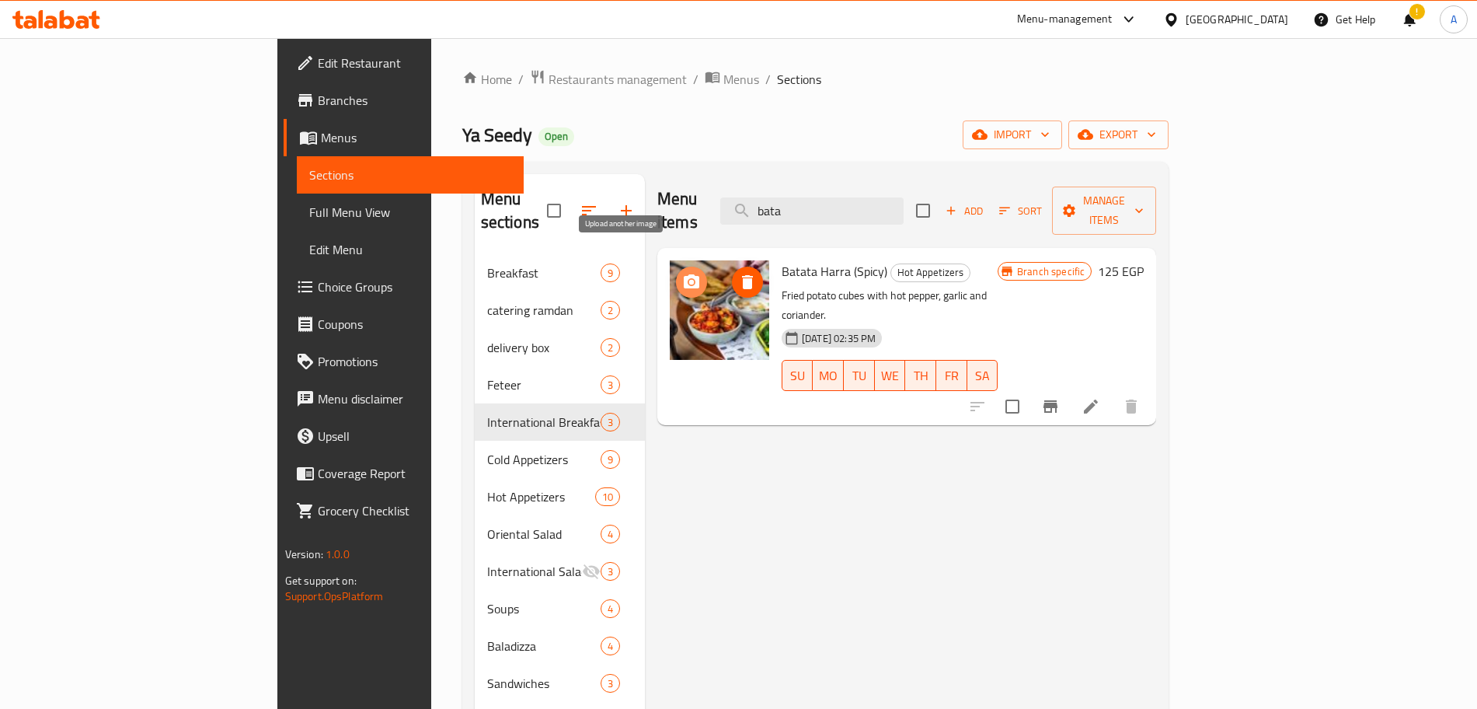
click at [682, 273] on icon "upload picture" at bounding box center [691, 282] width 19 height 19
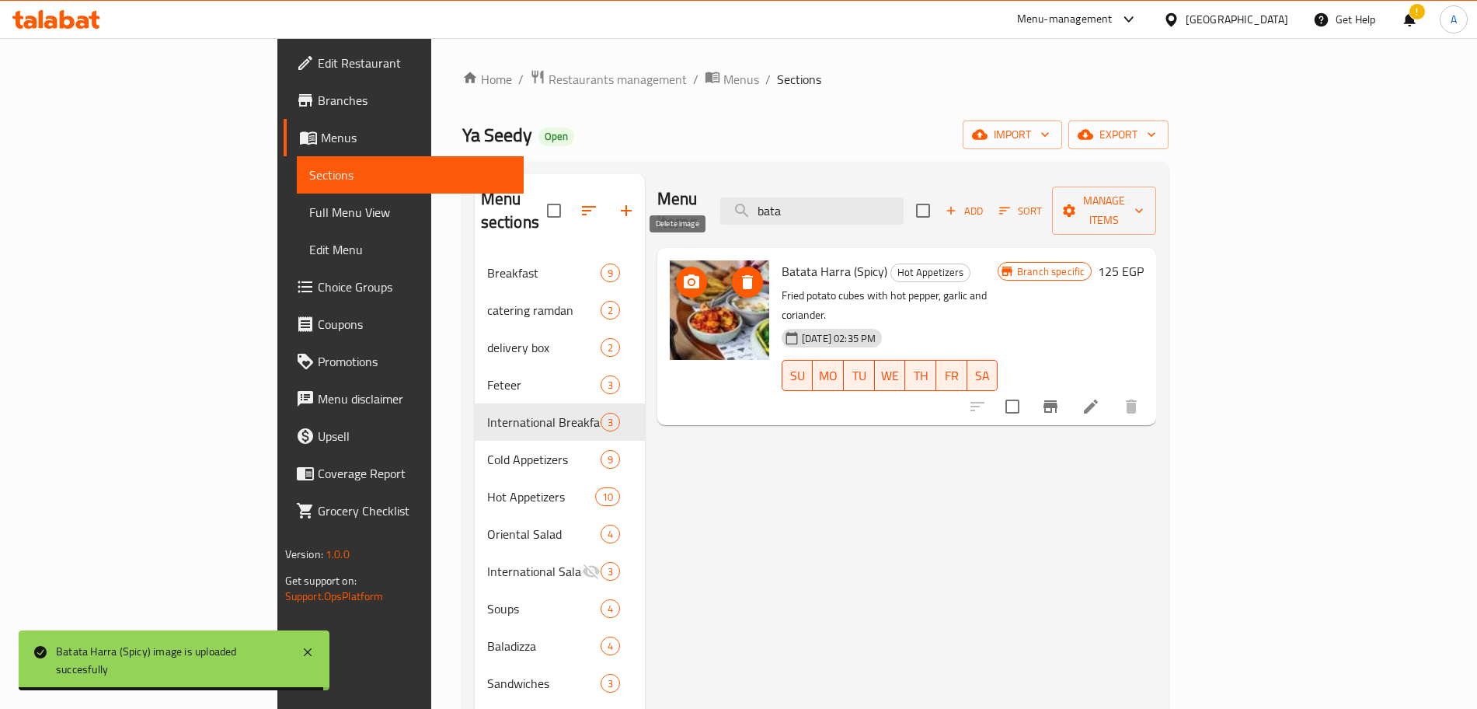
click at [742, 275] on icon "delete image" at bounding box center [747, 282] width 11 height 14
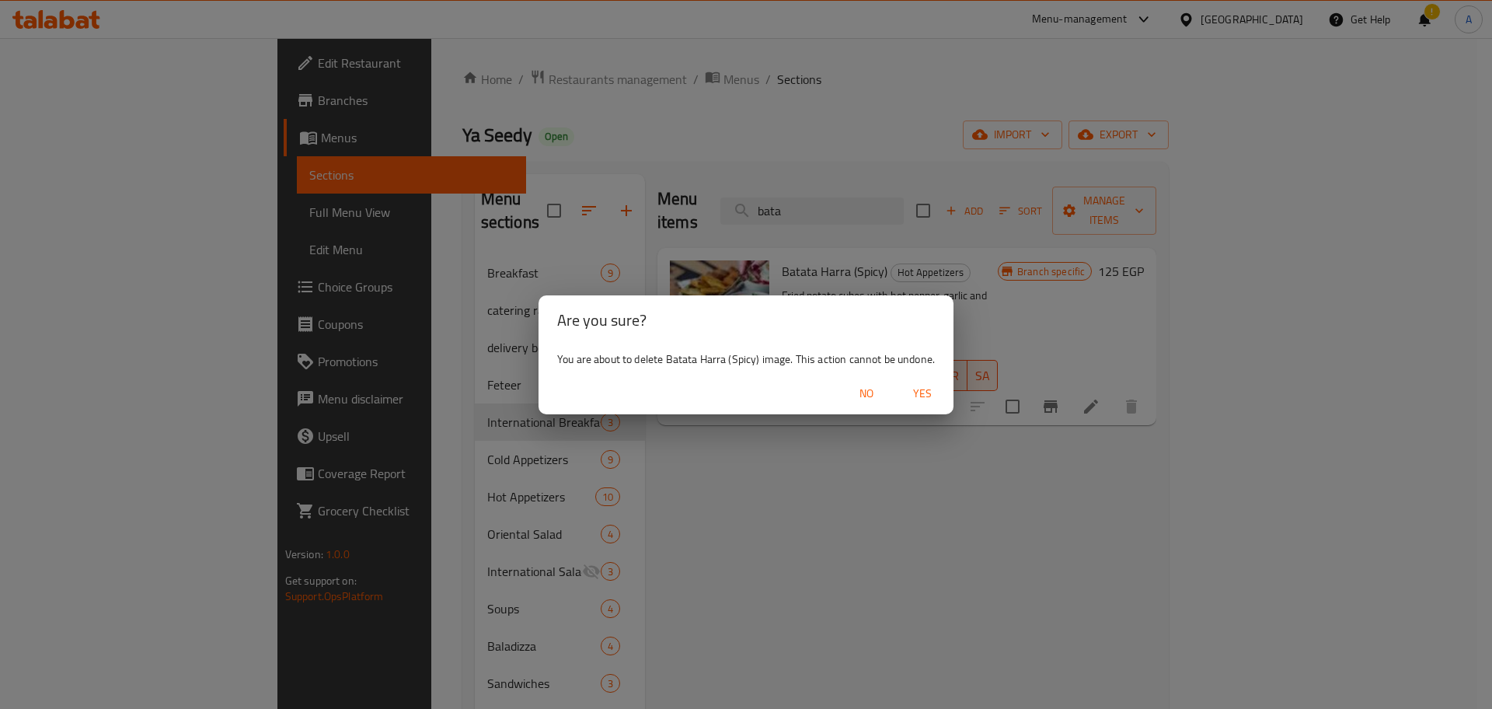
click at [927, 390] on span "Yes" at bounding box center [922, 393] width 37 height 19
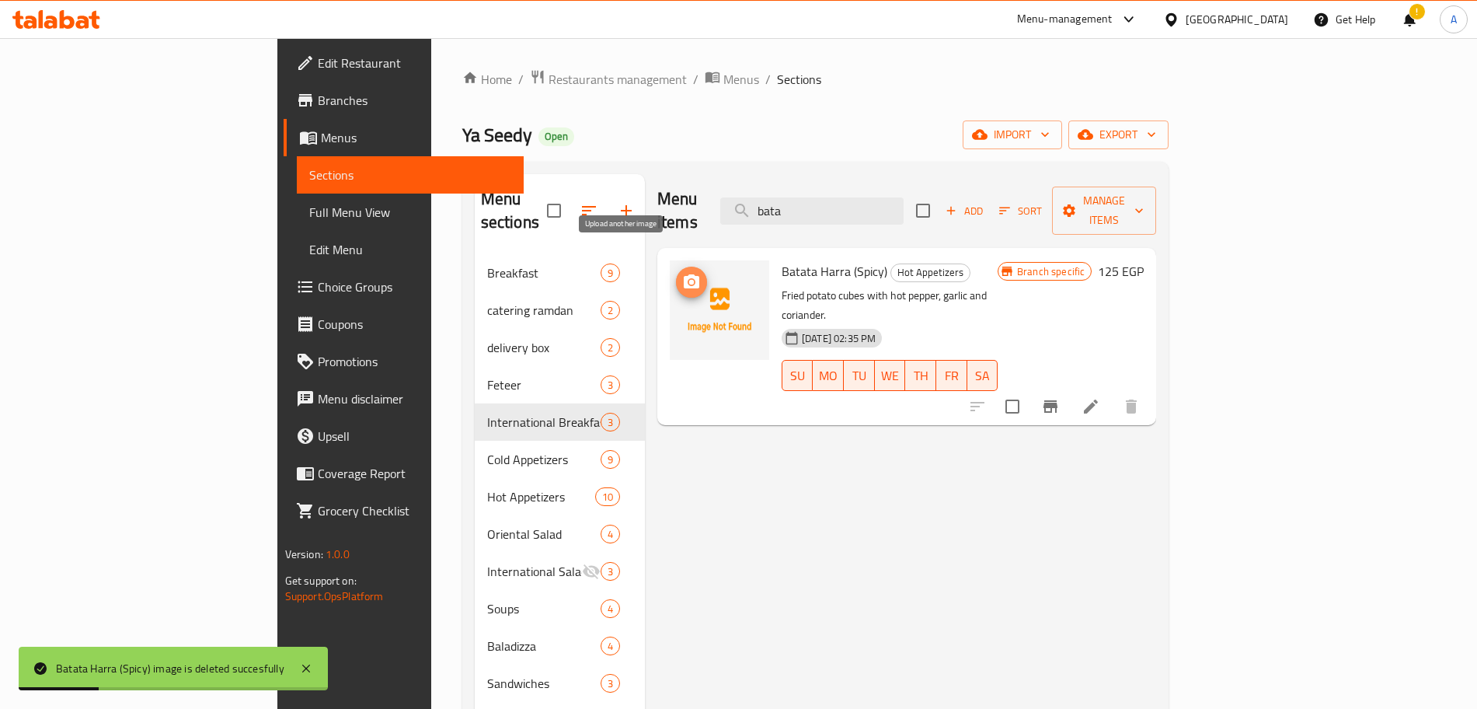
click at [682, 273] on icon "upload picture" at bounding box center [691, 282] width 19 height 19
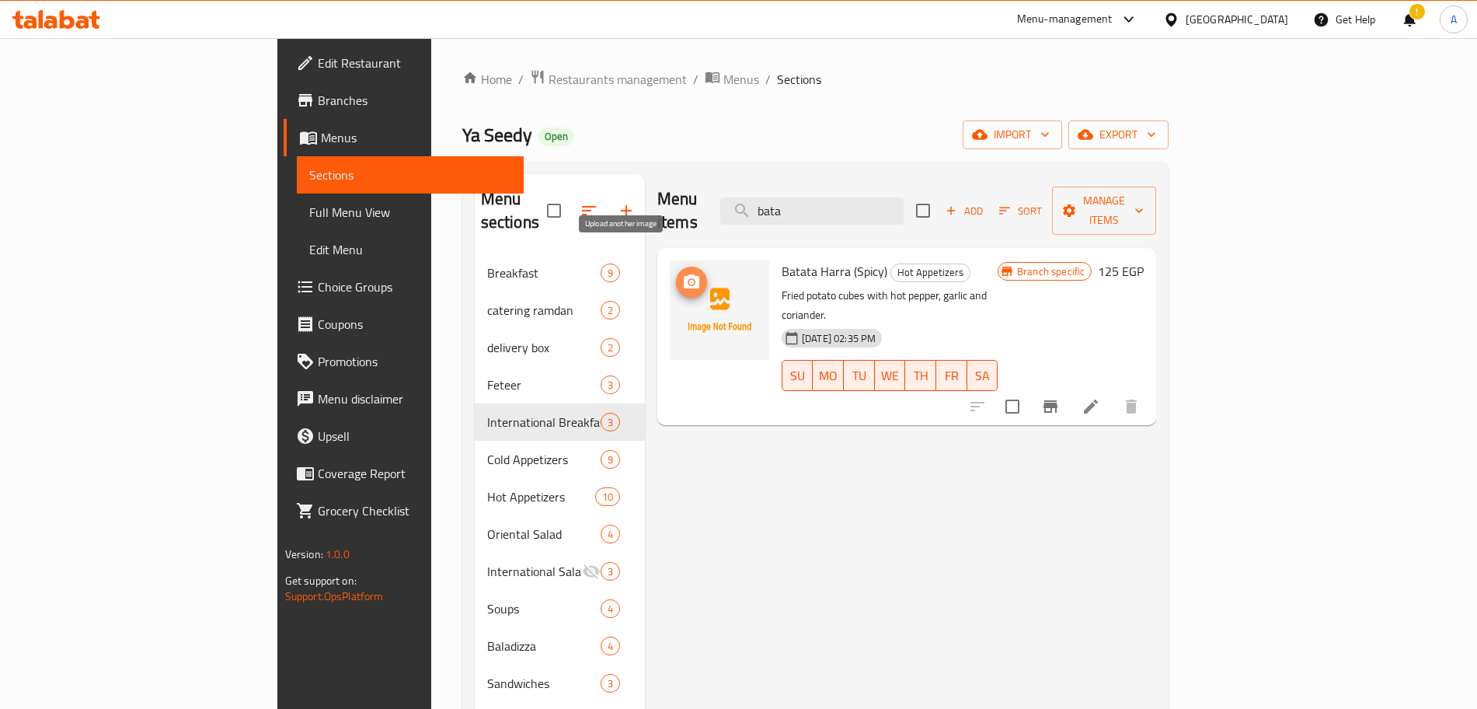
click at [682, 273] on icon "upload picture" at bounding box center [691, 282] width 19 height 19
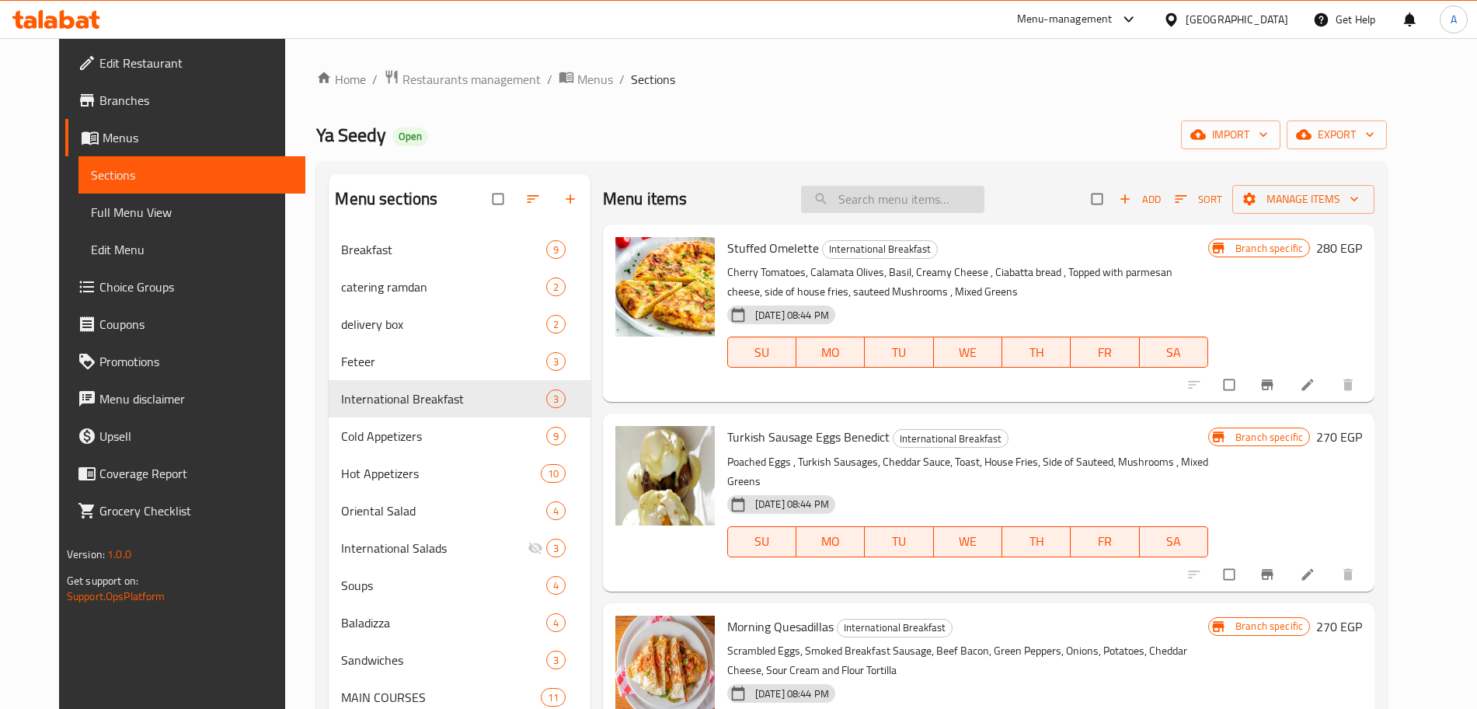
click at [897, 194] on input "search" at bounding box center [892, 199] width 183 height 27
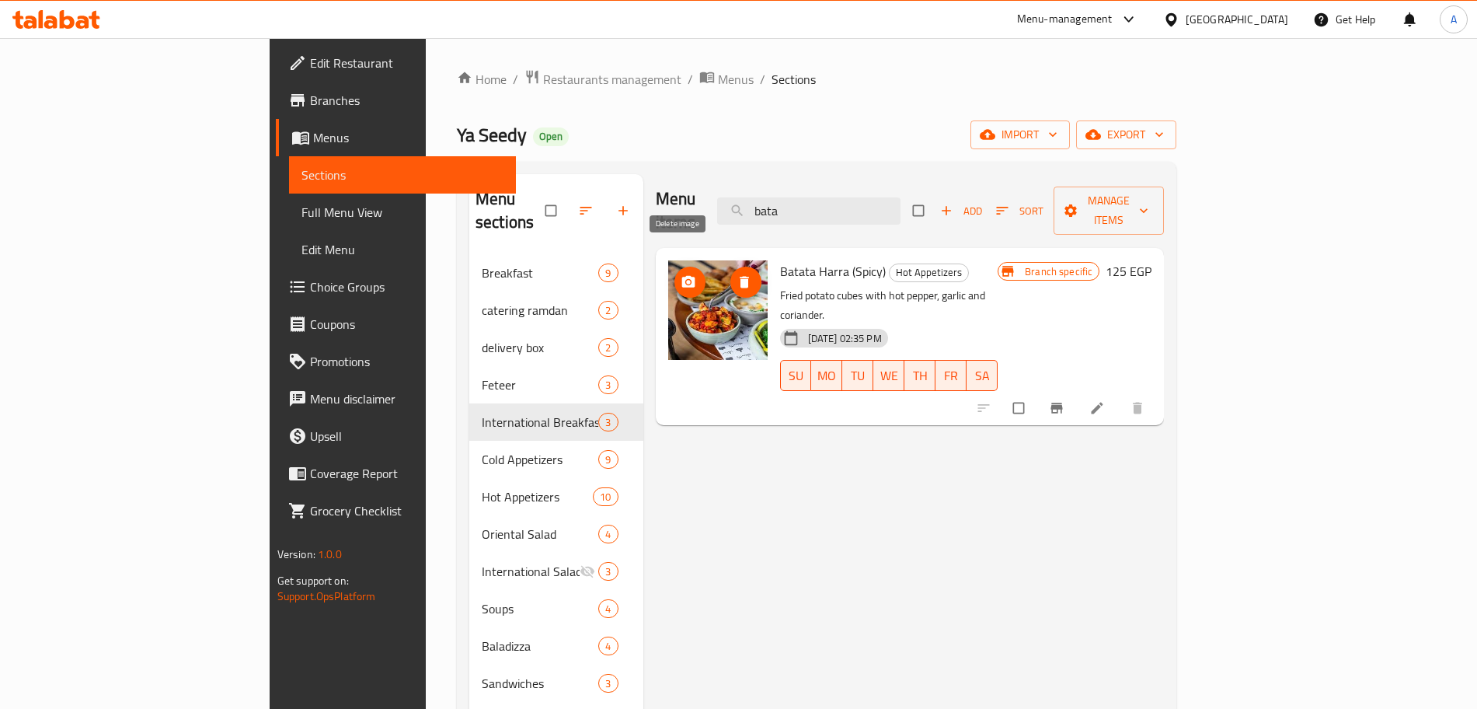
click at [740, 276] on icon "delete image" at bounding box center [744, 282] width 9 height 12
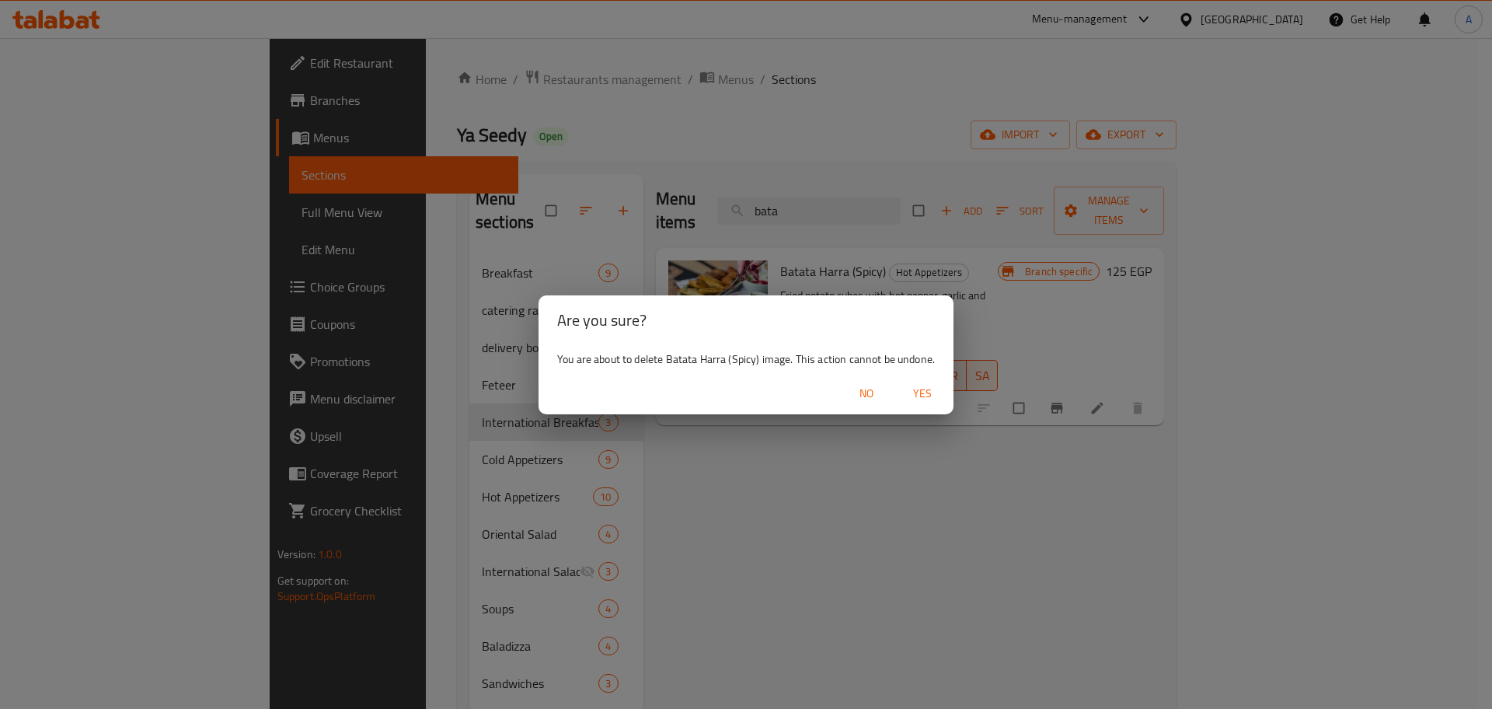
click at [918, 403] on button "Yes" at bounding box center [923, 393] width 50 height 29
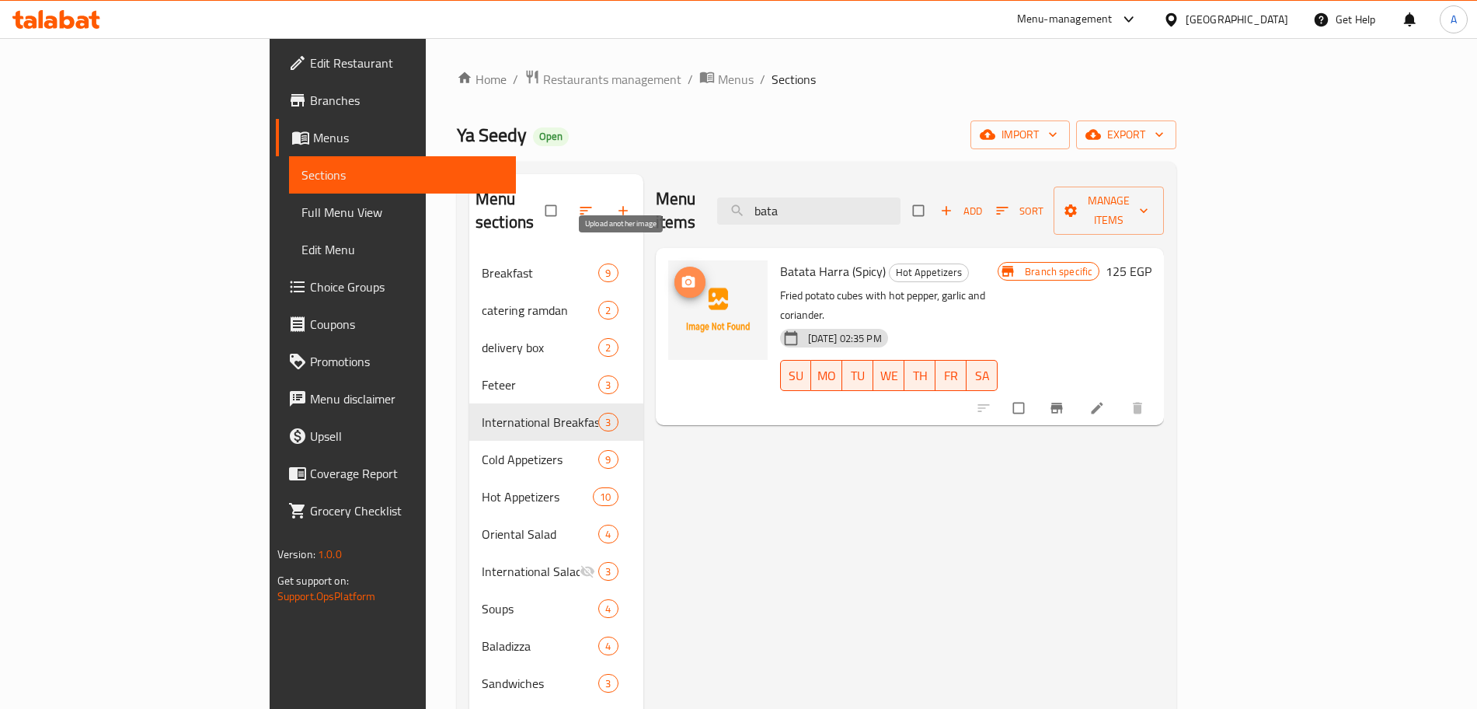
click at [675, 270] on button "upload picture" at bounding box center [690, 282] width 31 height 31
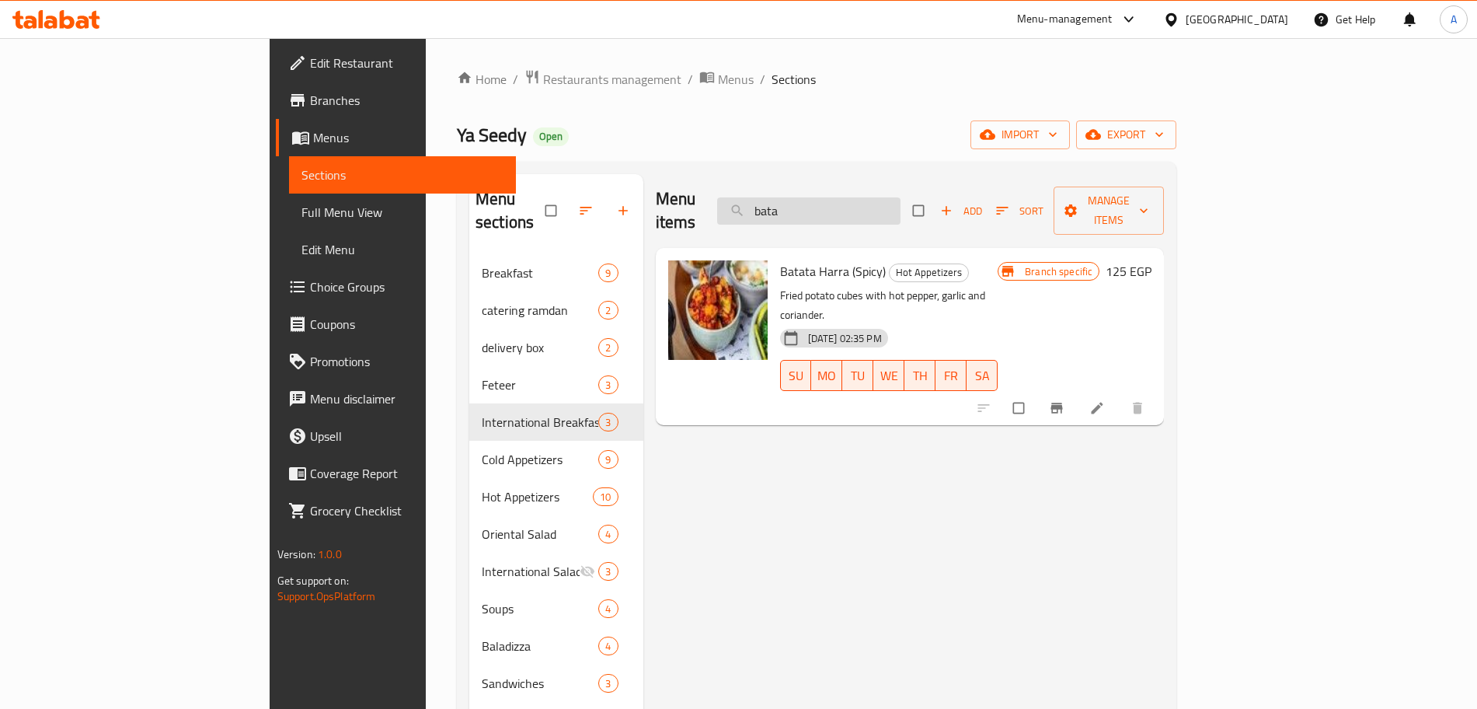
click at [901, 208] on input "bata" at bounding box center [808, 210] width 183 height 27
type input "b"
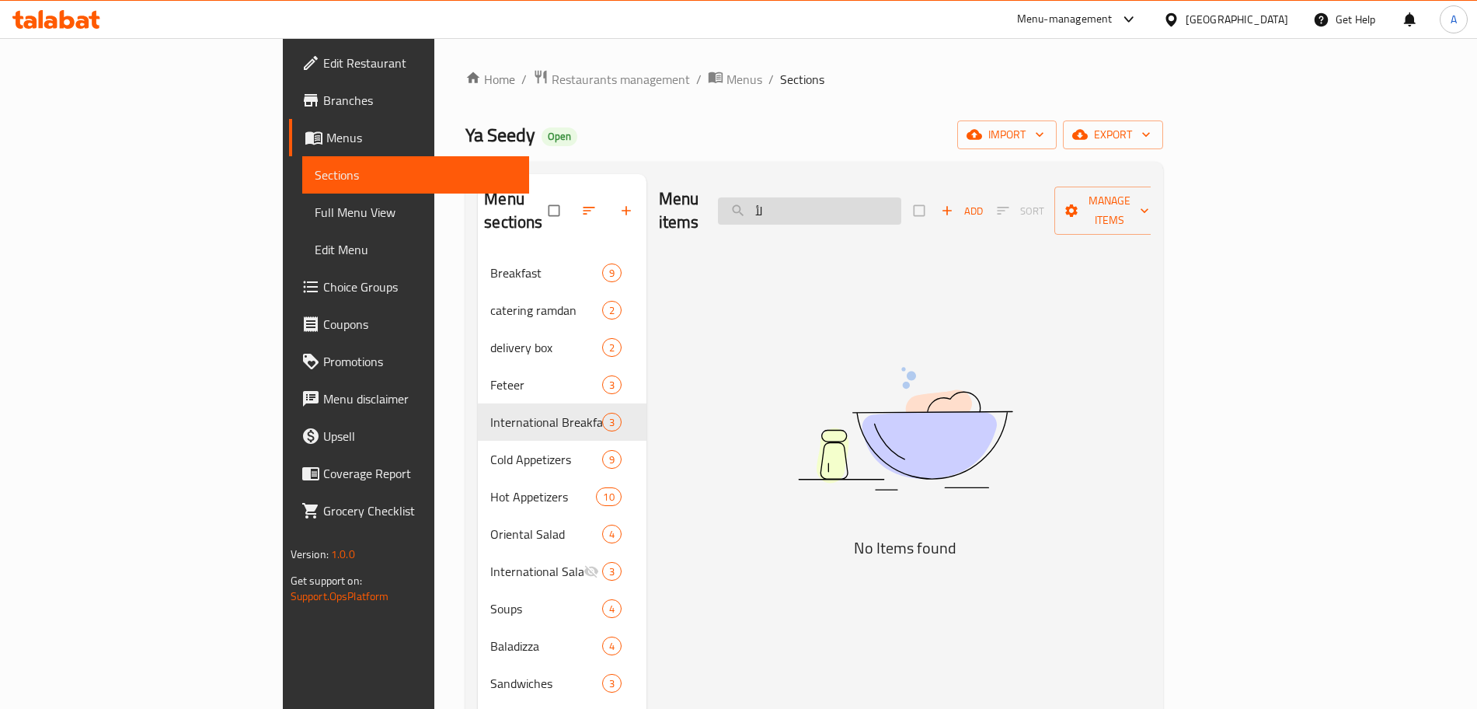
type input "ل"
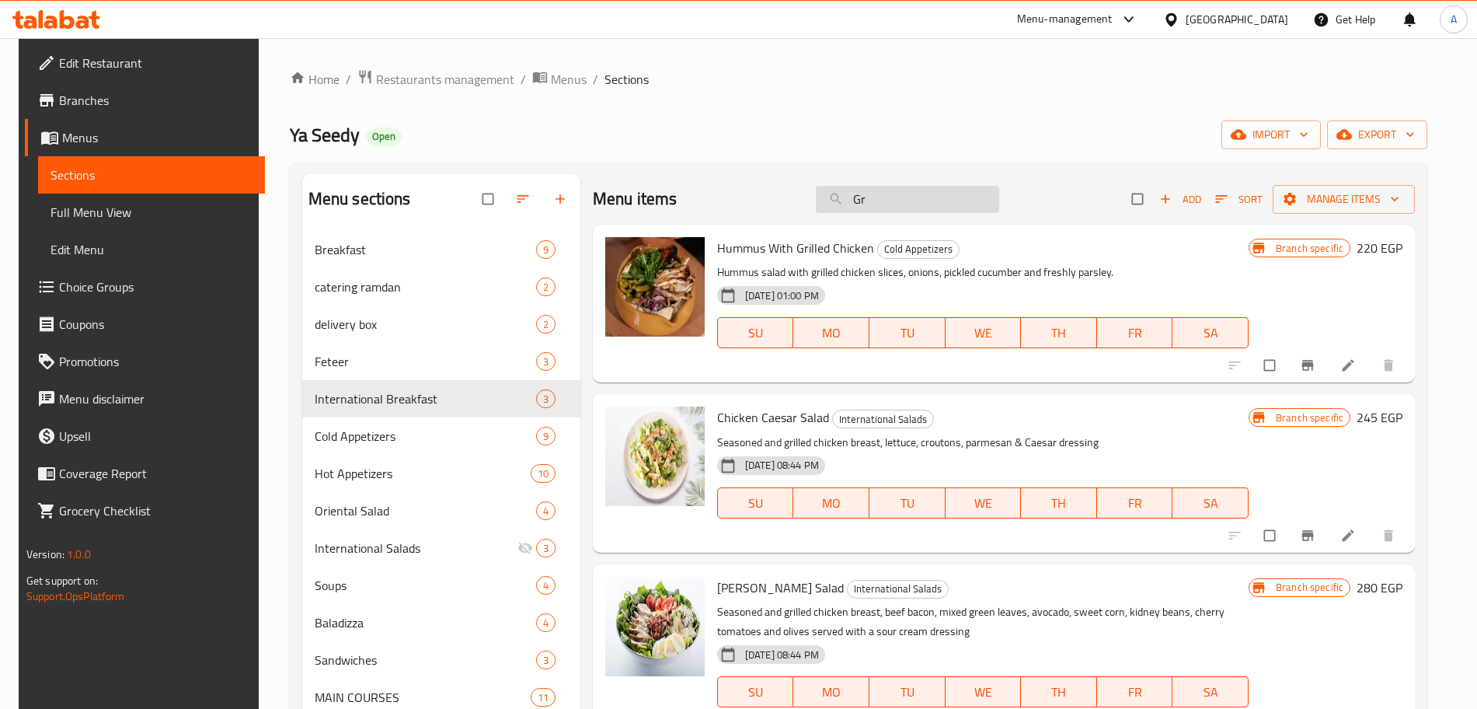
type input "G"
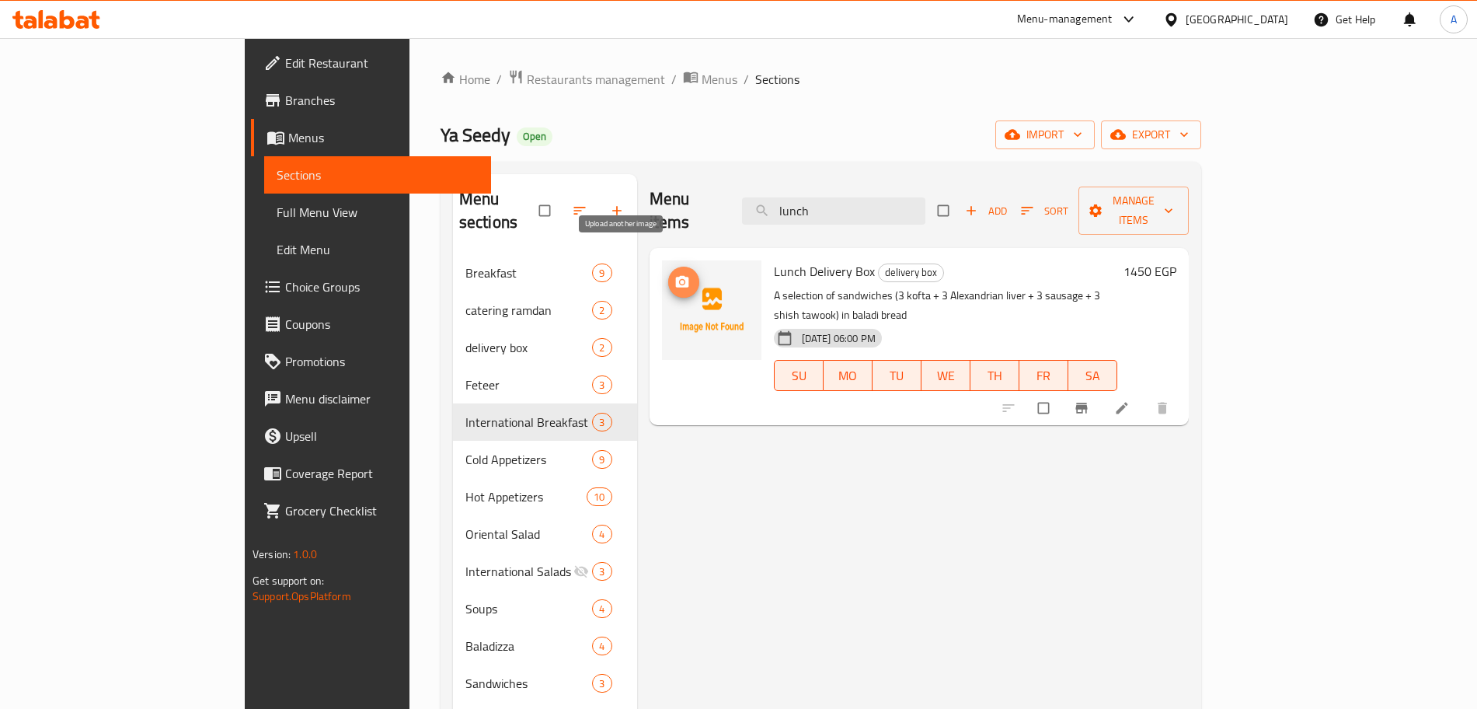
click at [675, 274] on icon "upload picture" at bounding box center [683, 282] width 16 height 16
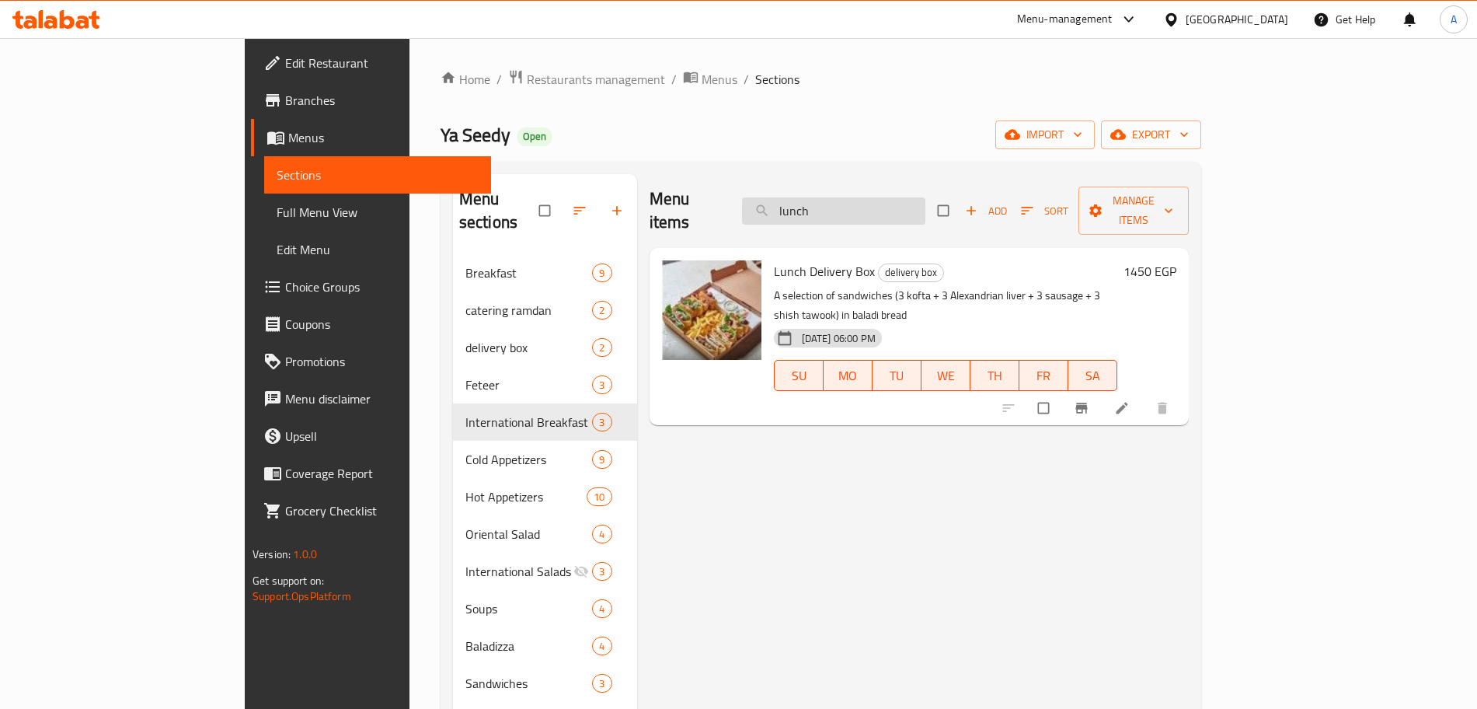
click at [925, 197] on input "lunch" at bounding box center [833, 210] width 183 height 27
type input "l"
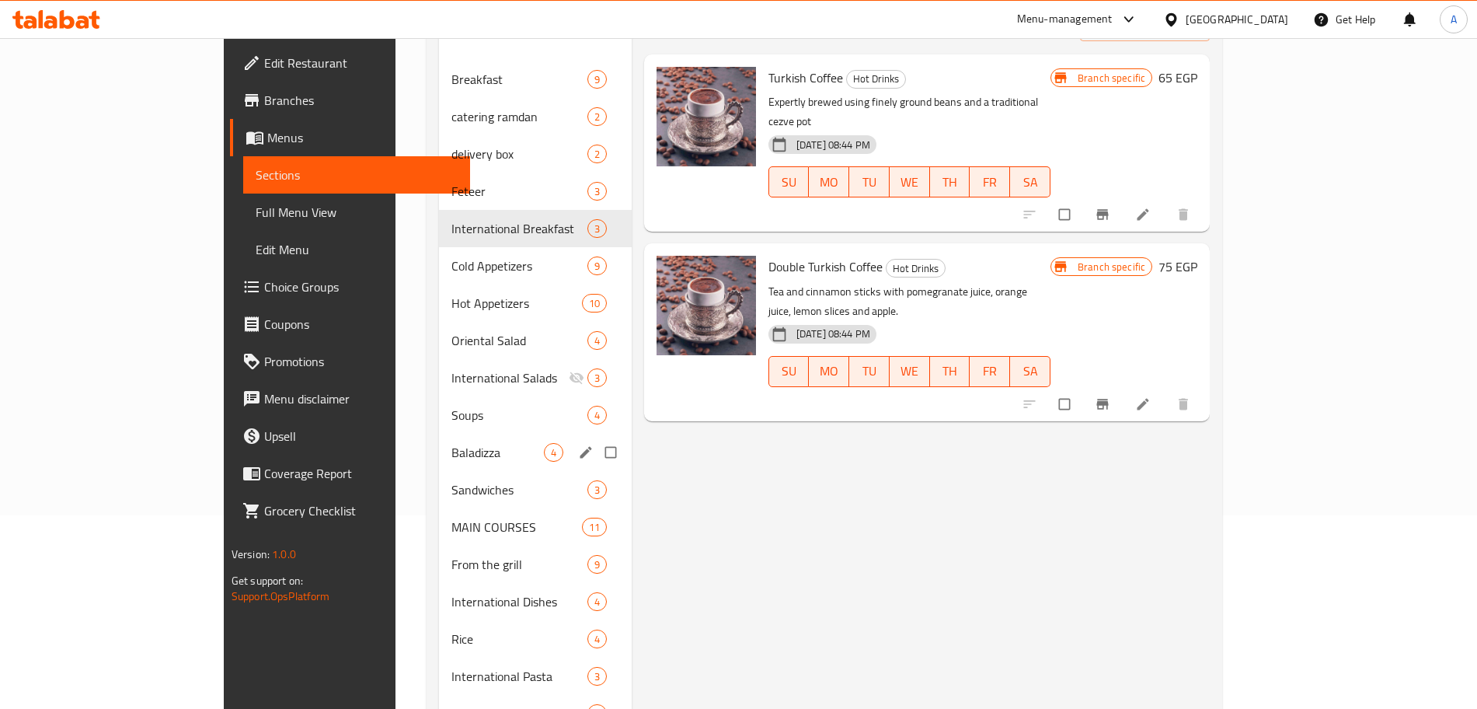
scroll to position [153, 0]
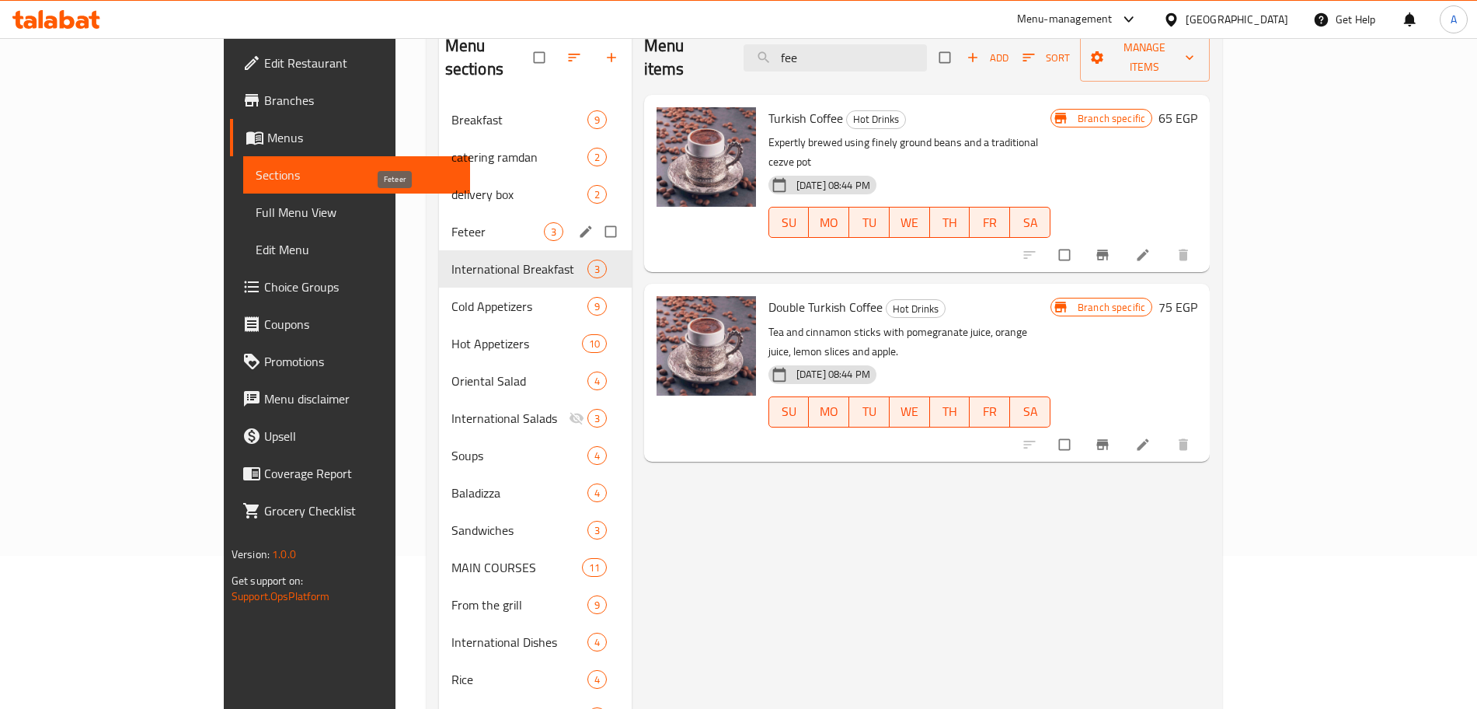
type input "fee"
click at [452, 222] on span "Feteer" at bounding box center [498, 231] width 92 height 19
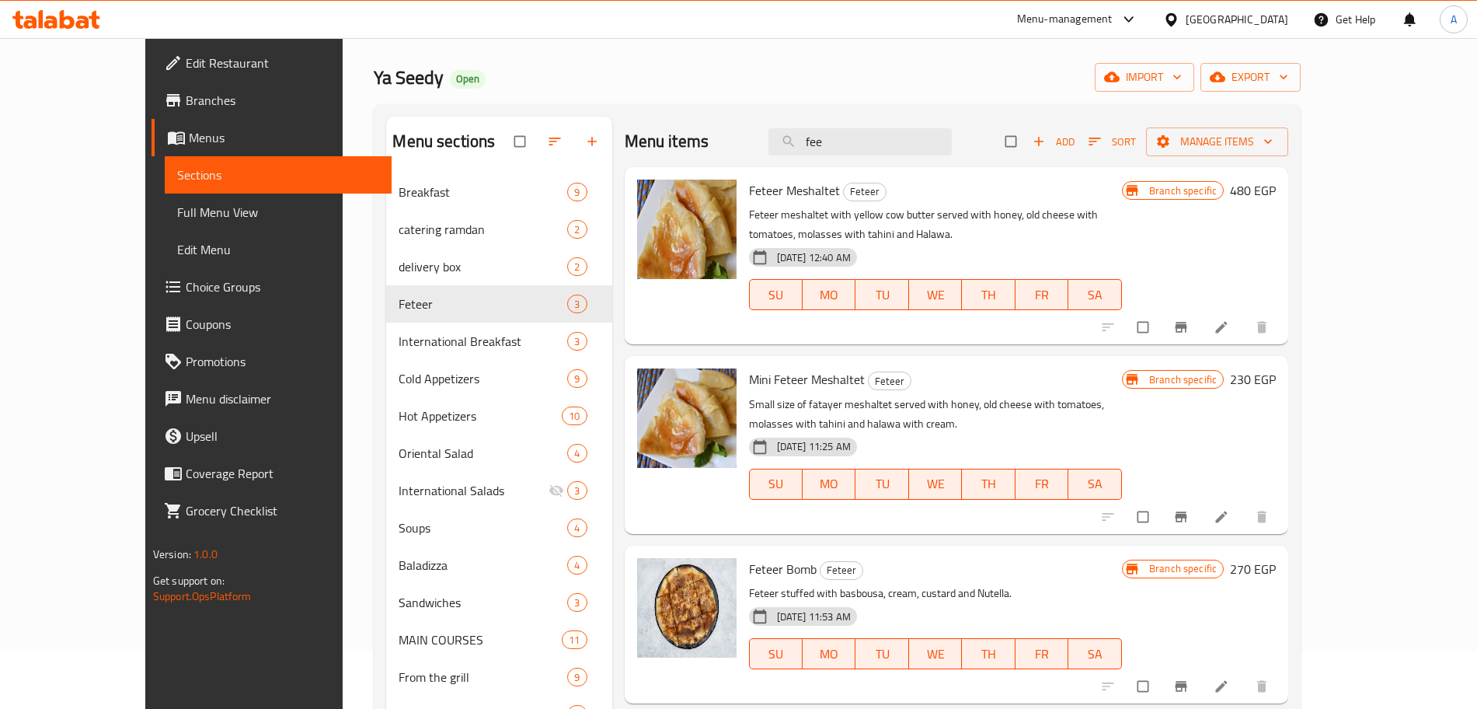
scroll to position [56, 0]
click at [650, 197] on icon "upload picture" at bounding box center [656, 203] width 13 height 12
click at [650, 196] on icon "upload picture" at bounding box center [658, 203] width 16 height 16
click at [650, 207] on icon "upload picture" at bounding box center [656, 203] width 13 height 12
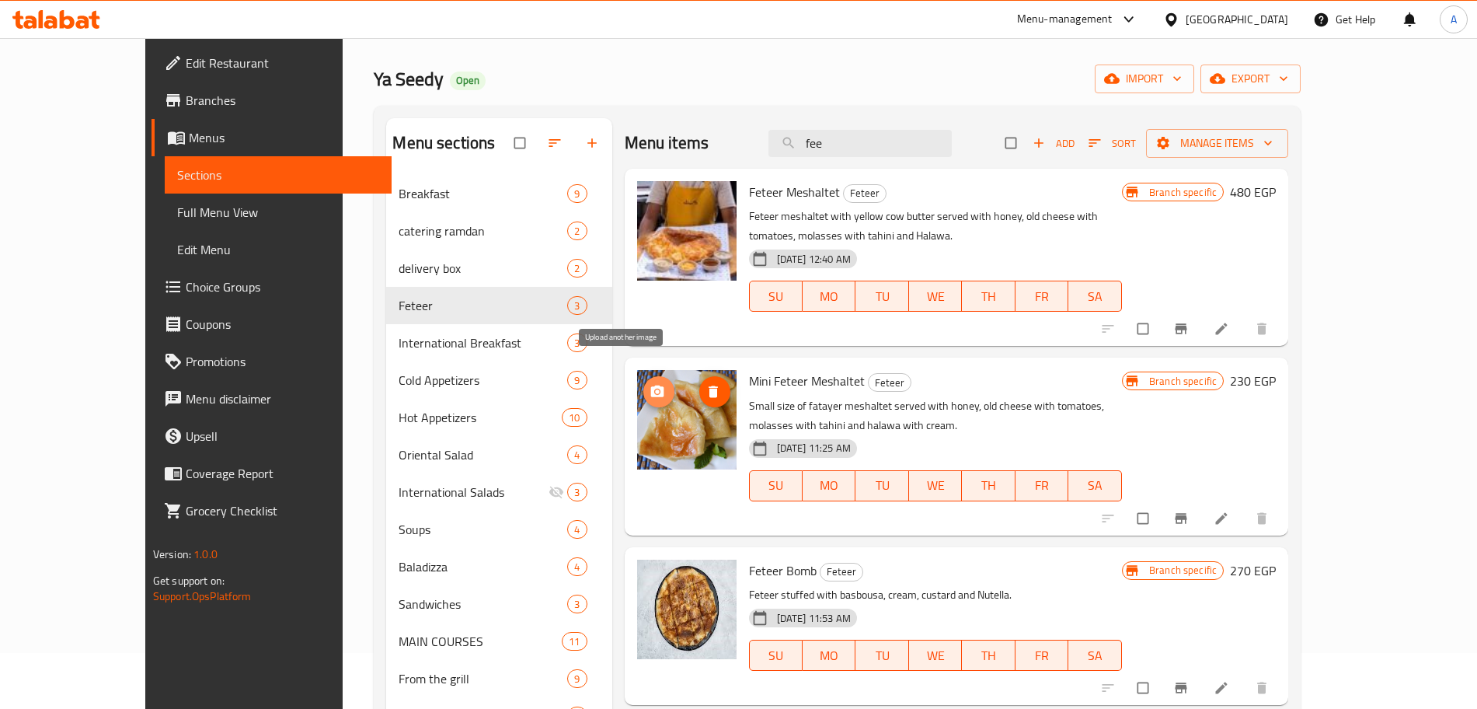
click at [650, 385] on icon "upload picture" at bounding box center [656, 391] width 13 height 12
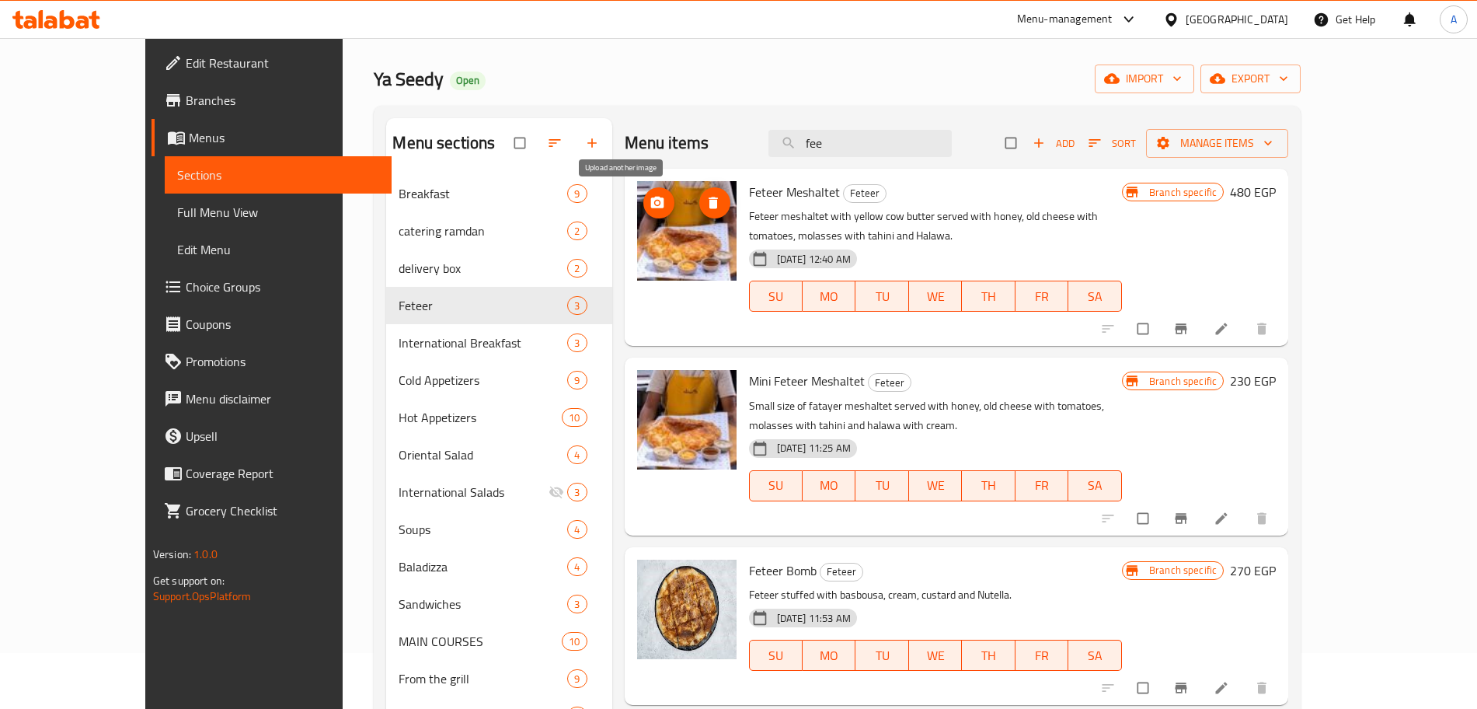
click at [650, 204] on icon "upload picture" at bounding box center [656, 203] width 13 height 12
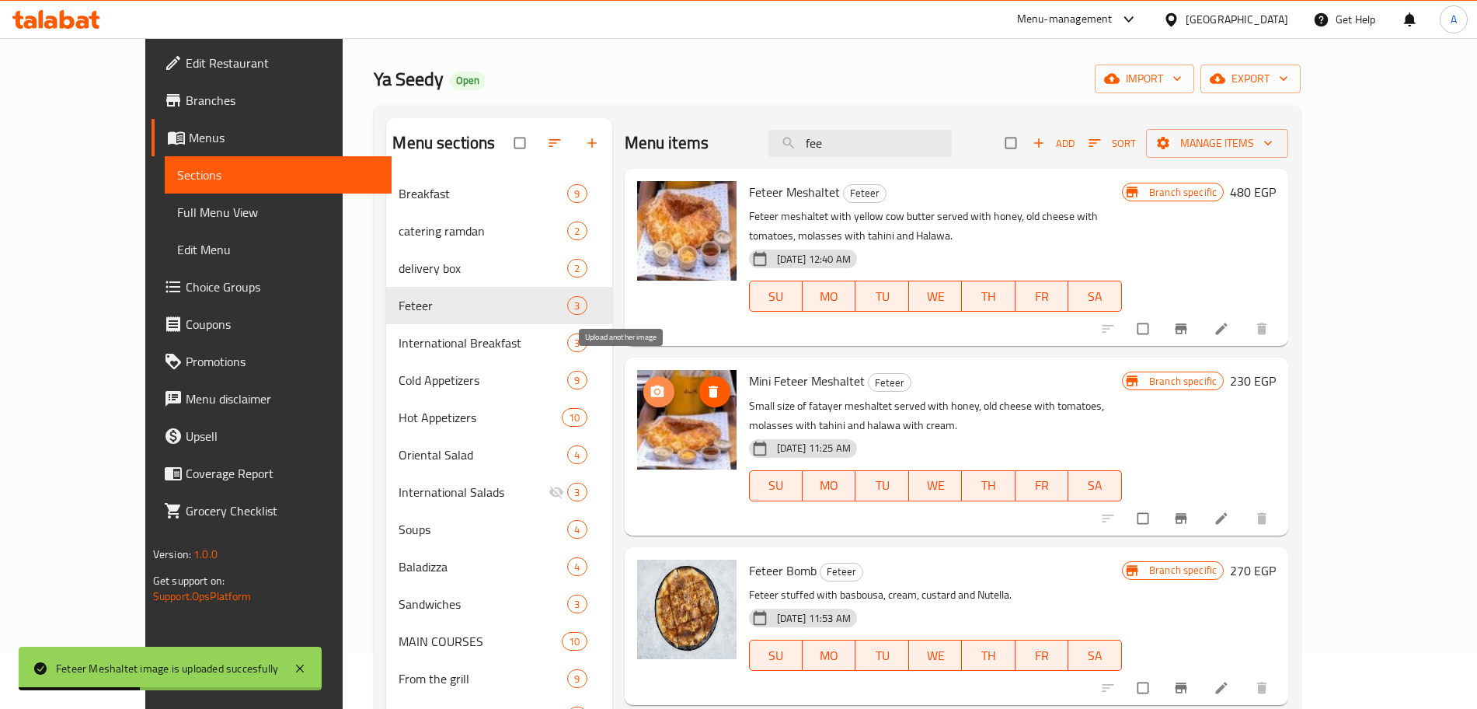
click at [643, 384] on span "upload picture" at bounding box center [658, 392] width 31 height 16
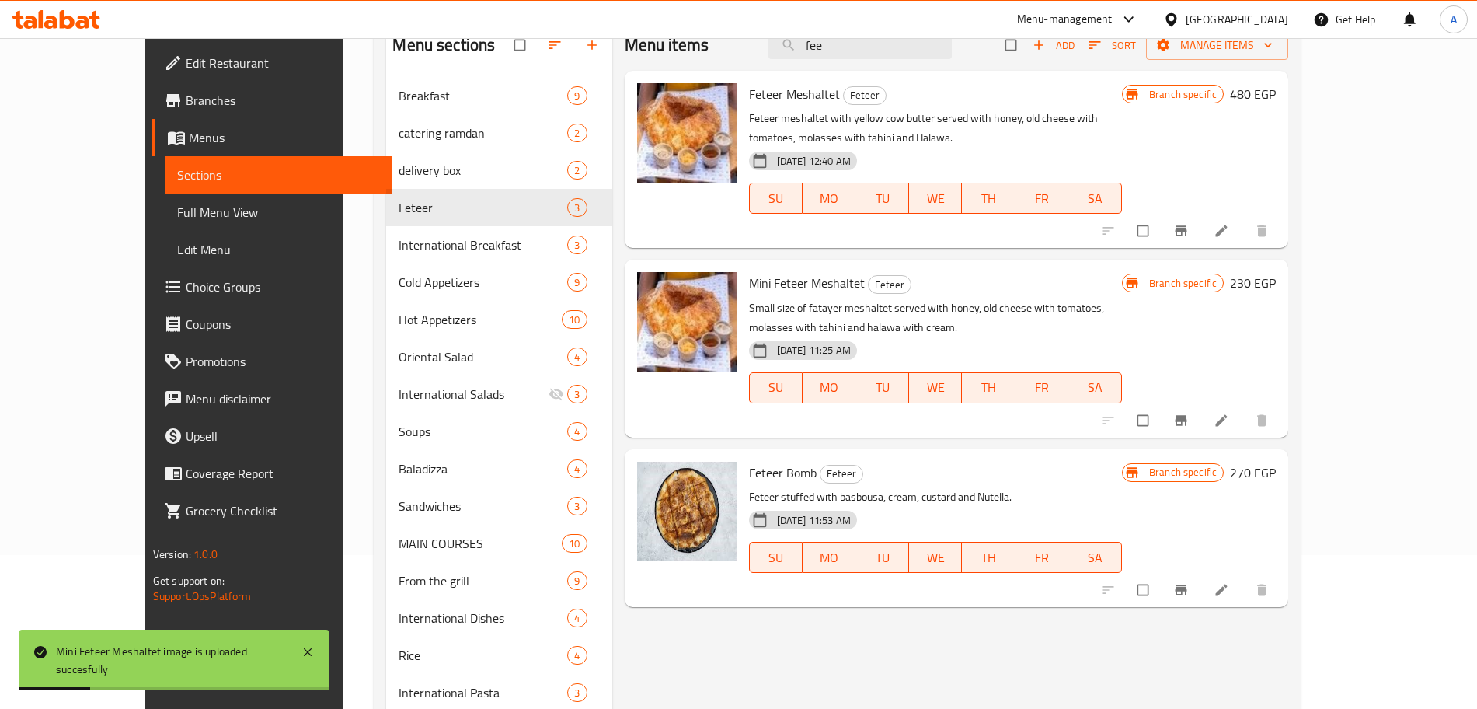
scroll to position [162, 0]
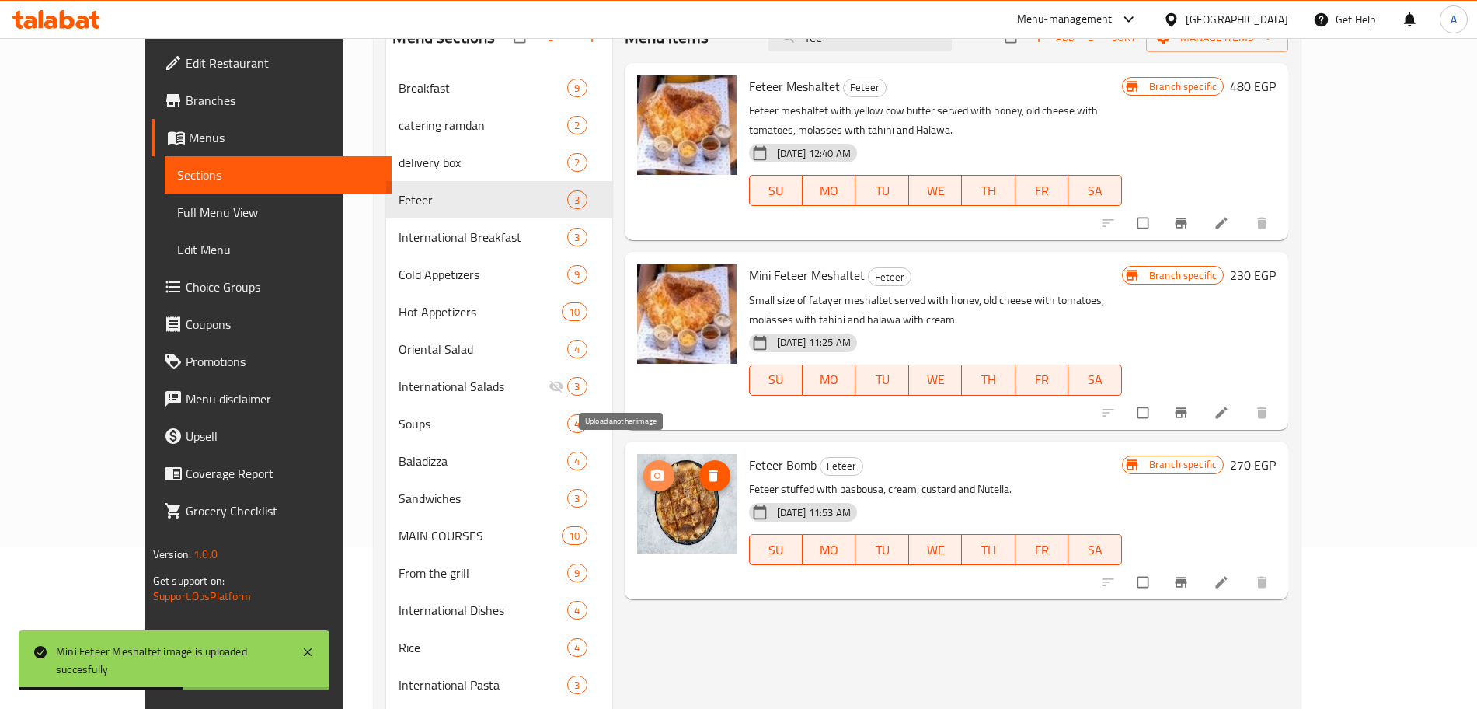
click at [650, 469] on icon "upload picture" at bounding box center [656, 475] width 13 height 12
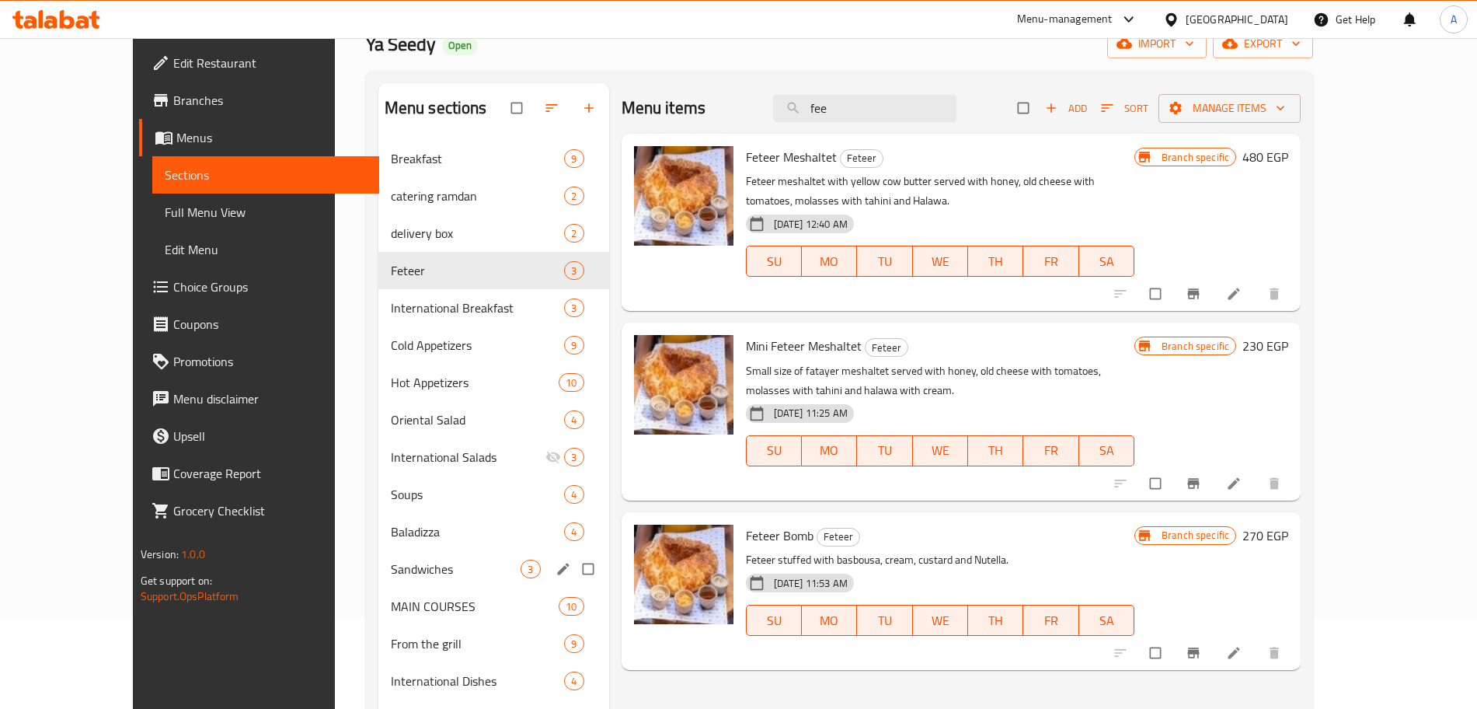
scroll to position [88, 0]
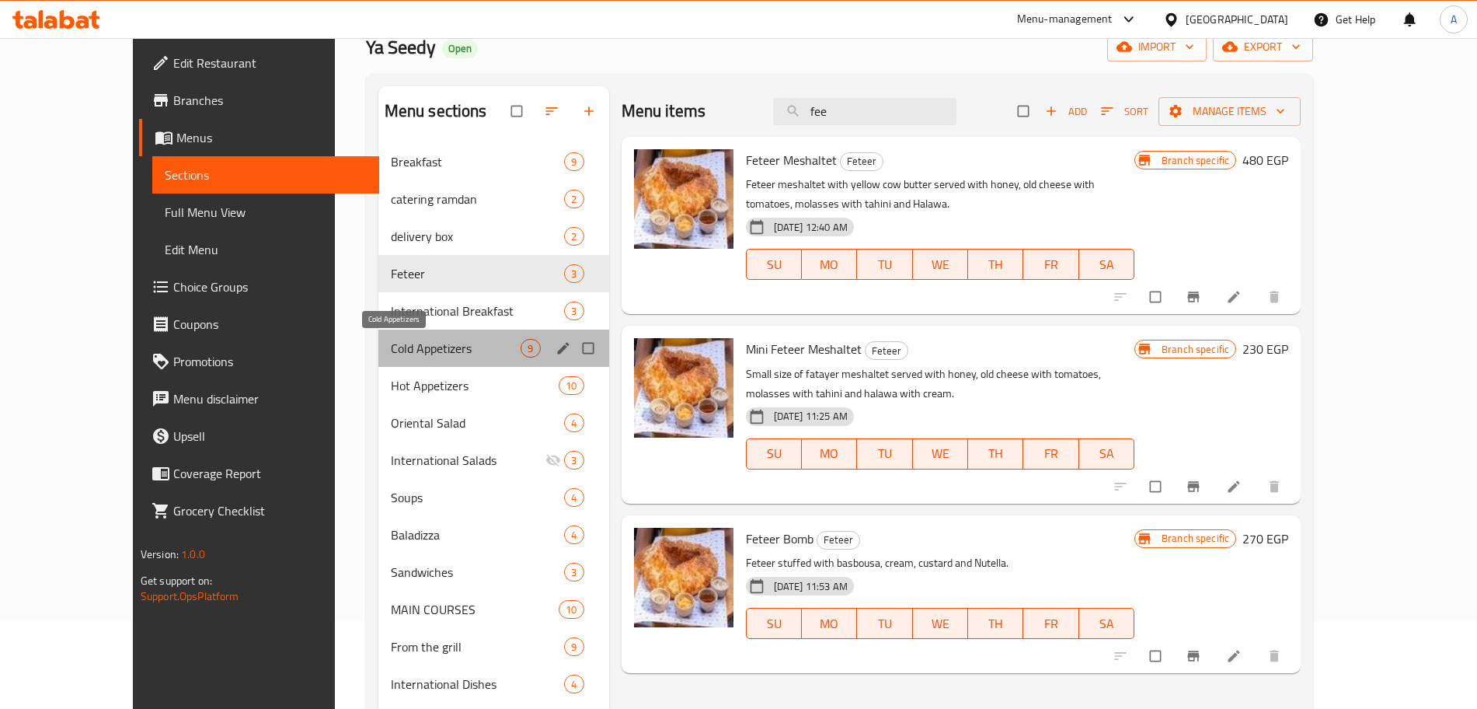
click at [406, 344] on span "Cold Appetizers" at bounding box center [456, 348] width 131 height 19
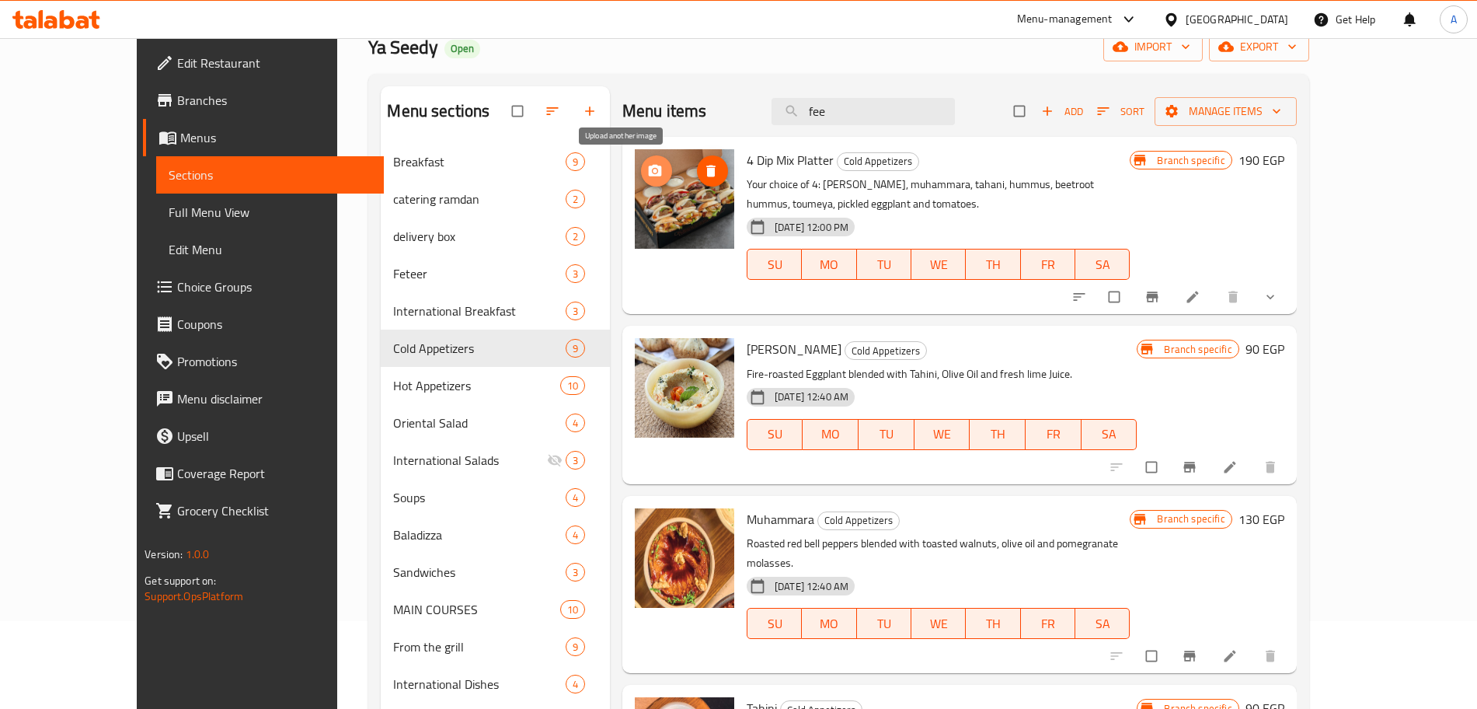
click at [649, 173] on icon "upload picture" at bounding box center [655, 171] width 13 height 12
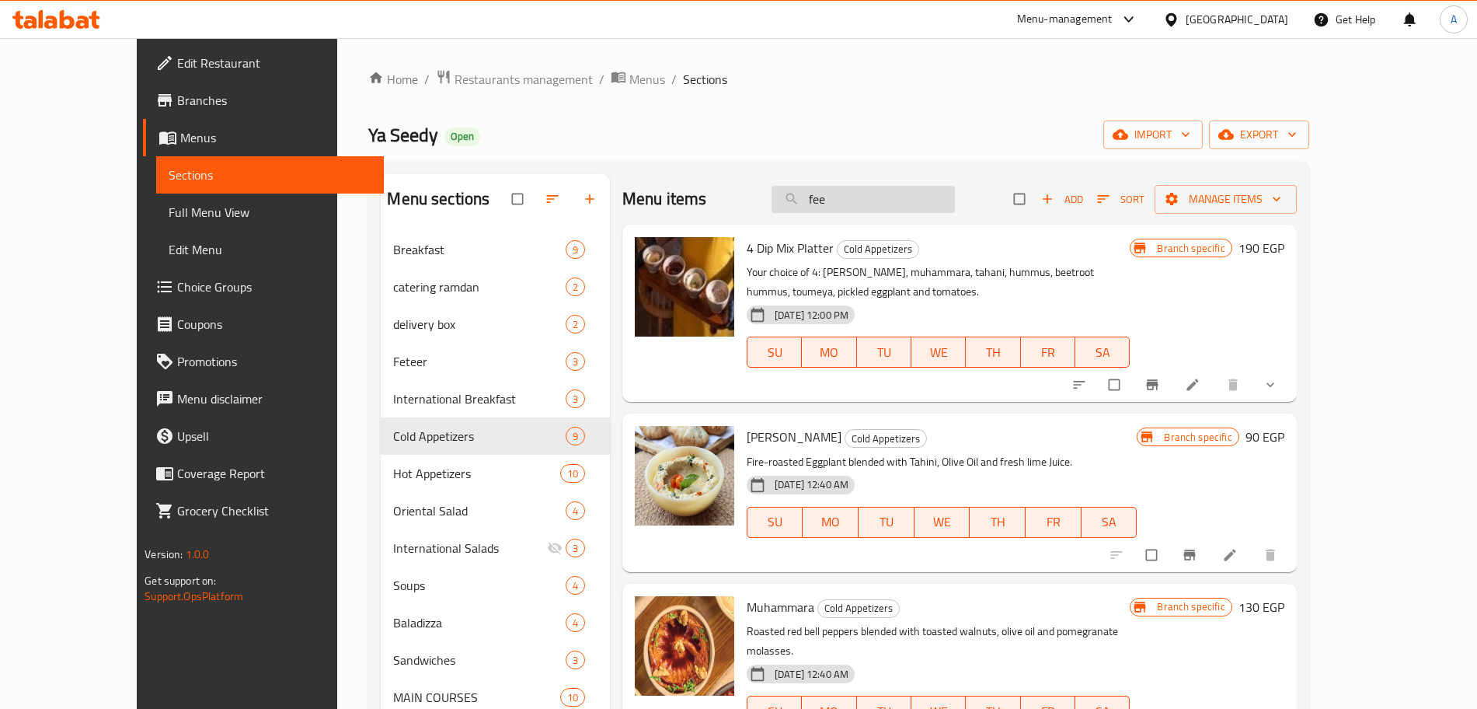
click at [899, 204] on input "fee" at bounding box center [863, 199] width 183 height 27
type input "f"
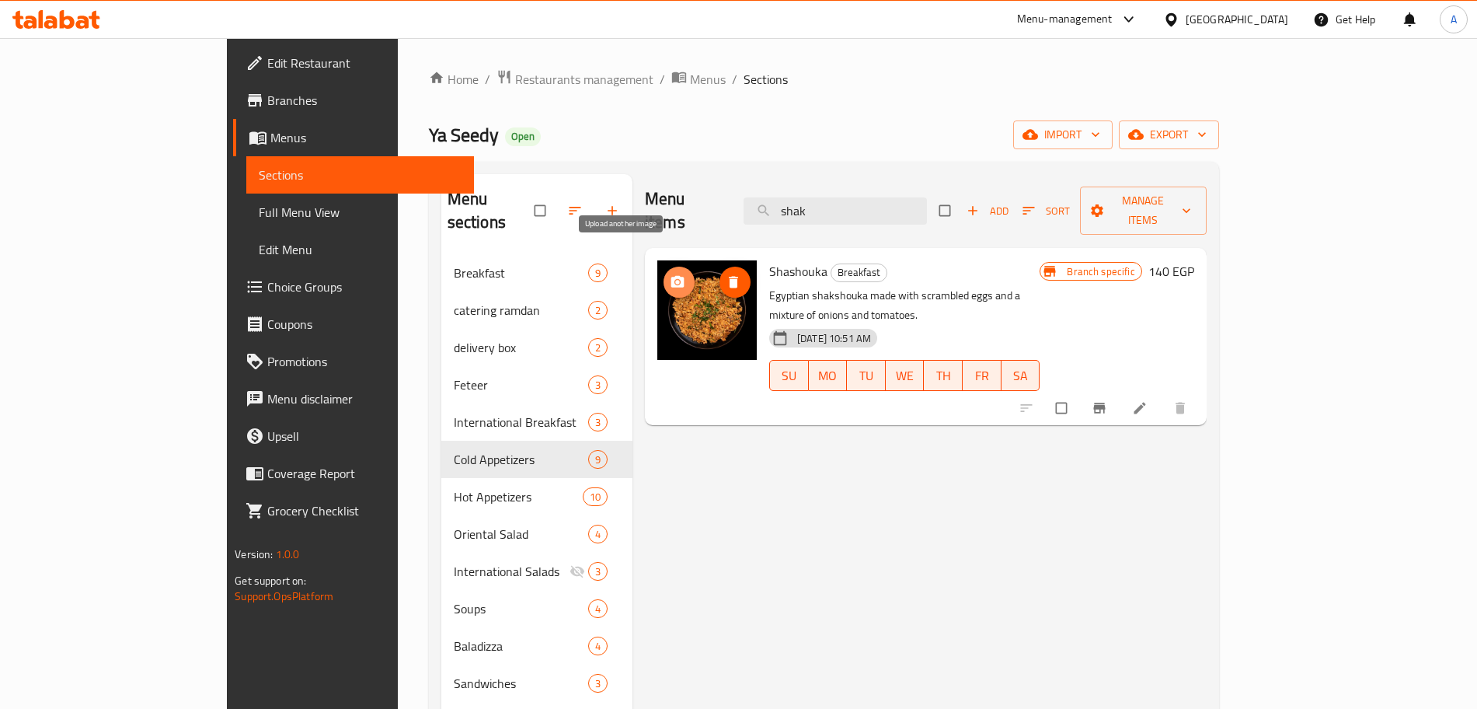
click at [670, 274] on icon "upload picture" at bounding box center [678, 282] width 16 height 16
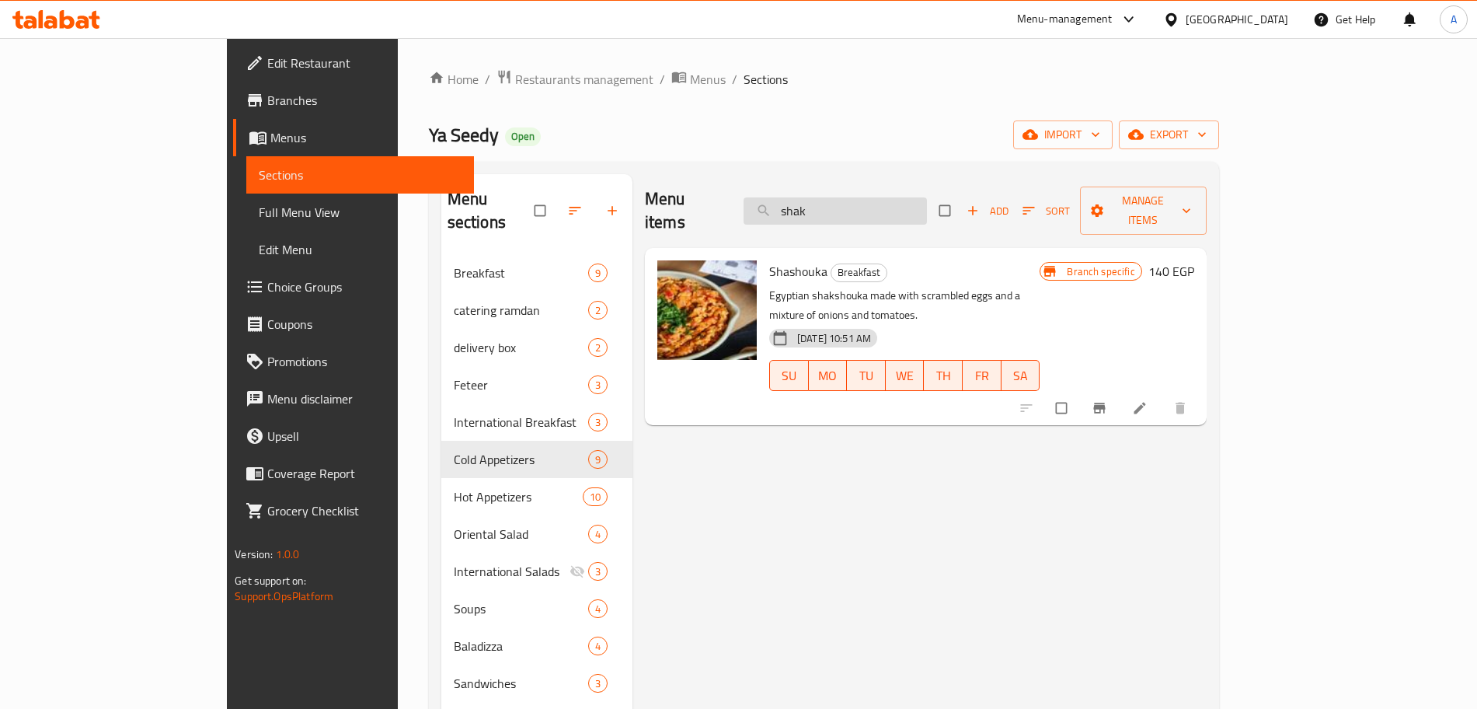
click at [926, 197] on input "shak" at bounding box center [835, 210] width 183 height 27
type input "s"
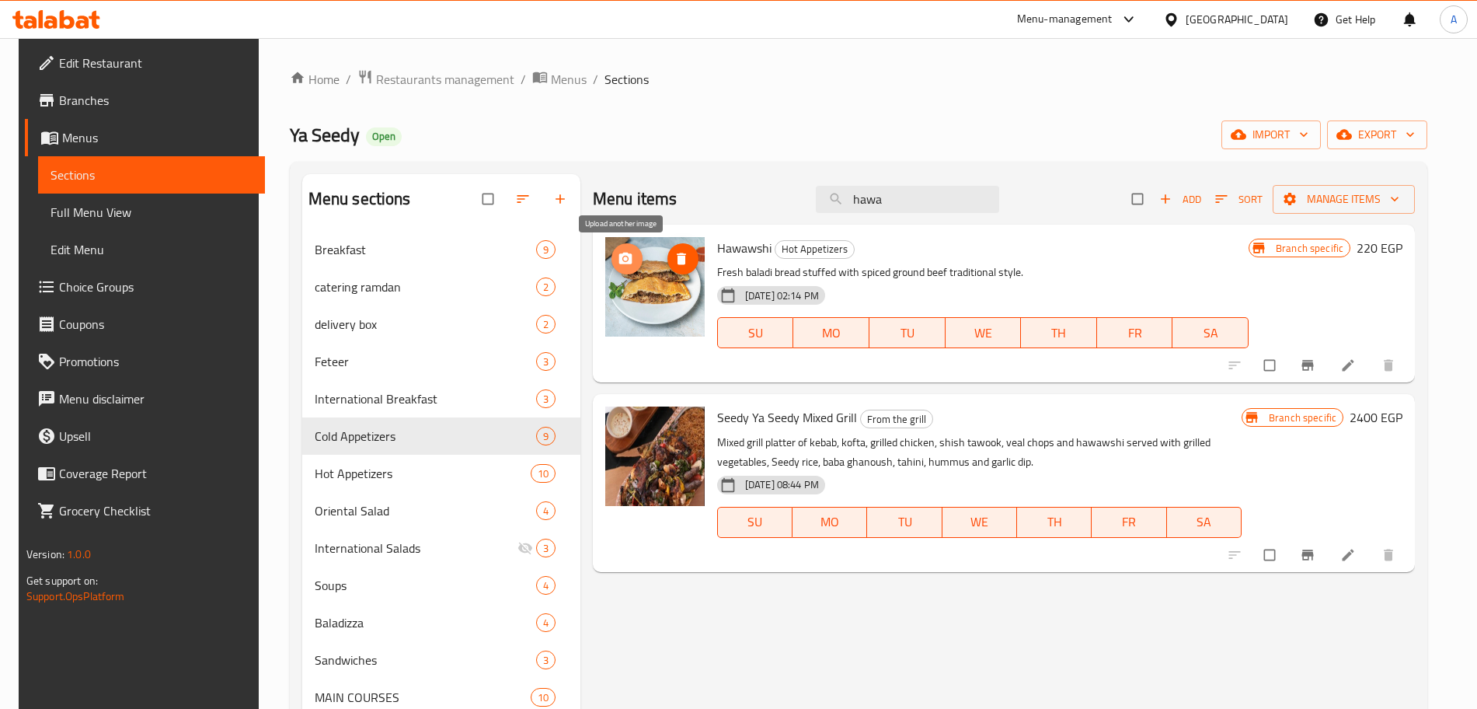
click at [619, 255] on icon "upload picture" at bounding box center [625, 259] width 13 height 12
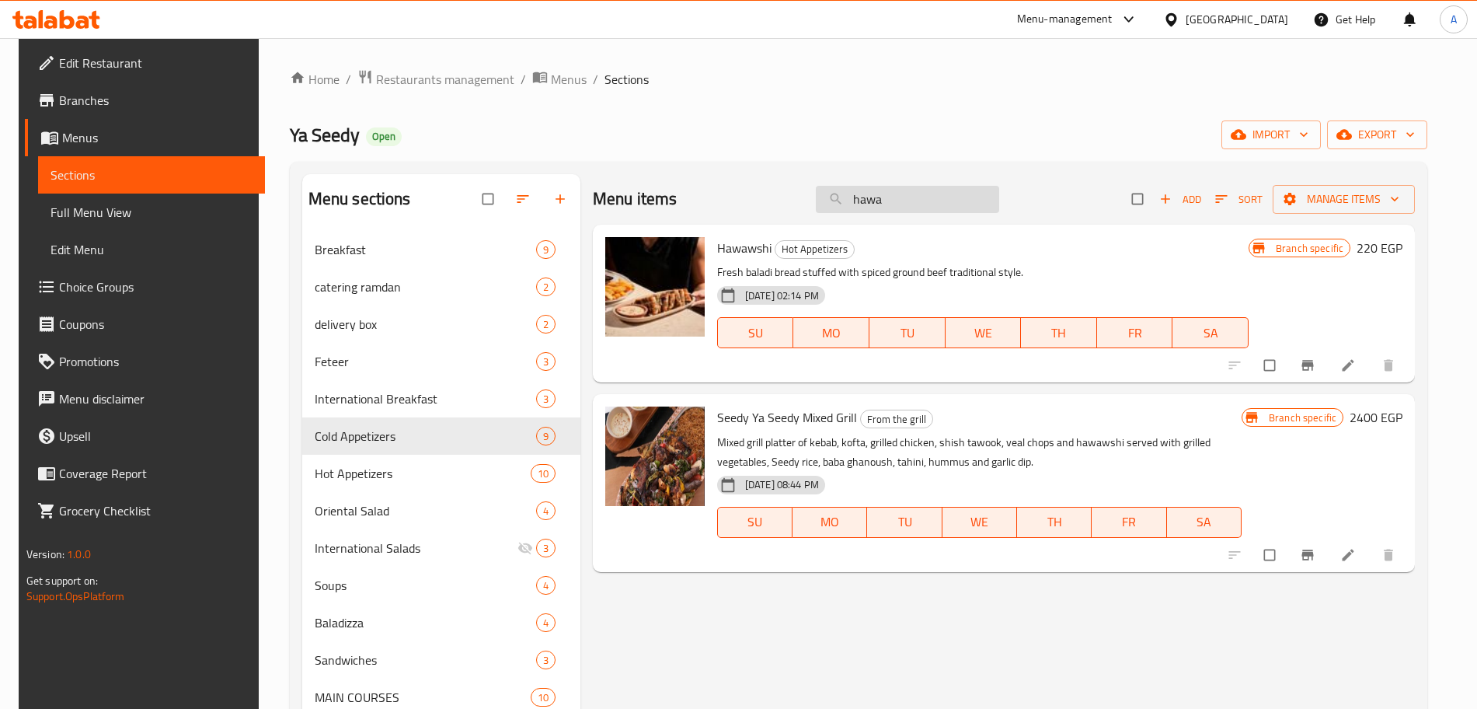
click at [909, 207] on input "hawa" at bounding box center [907, 199] width 183 height 27
type input "h"
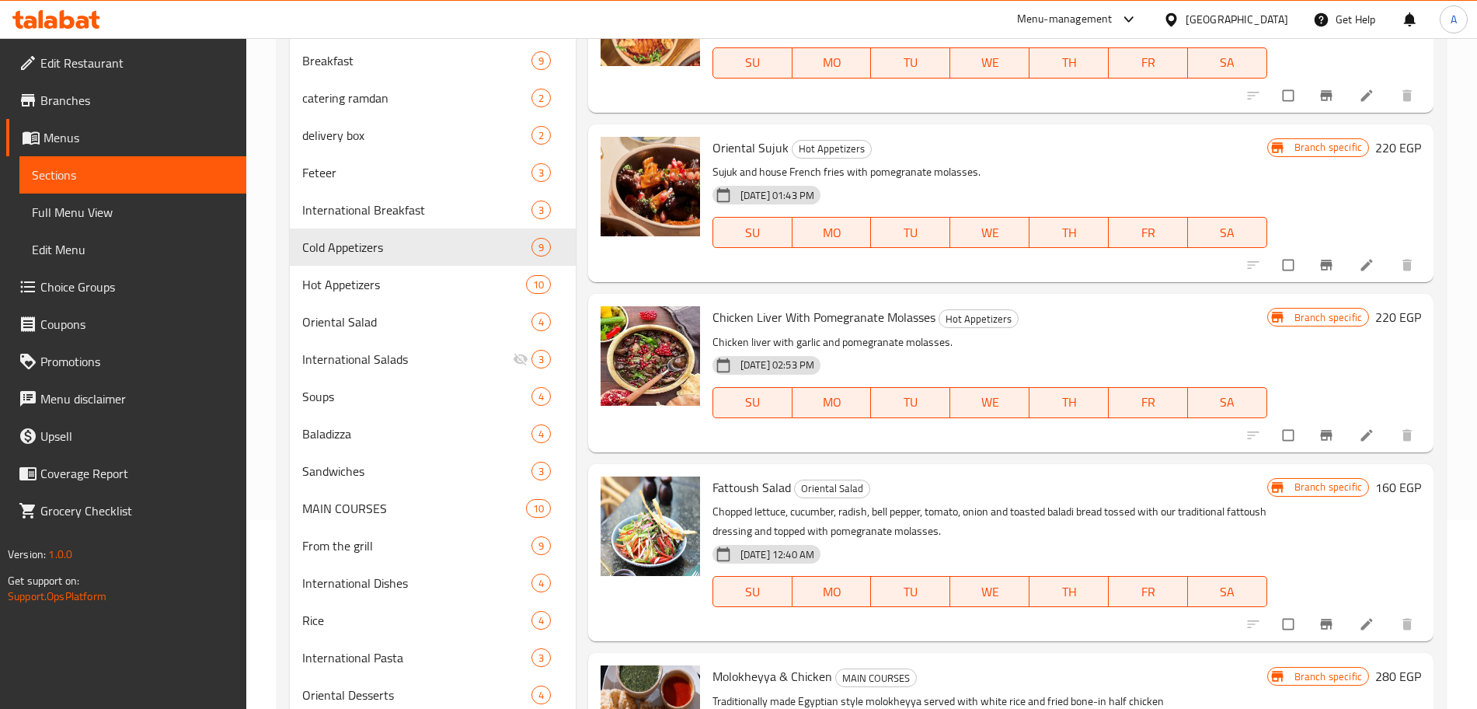
scroll to position [504, 0]
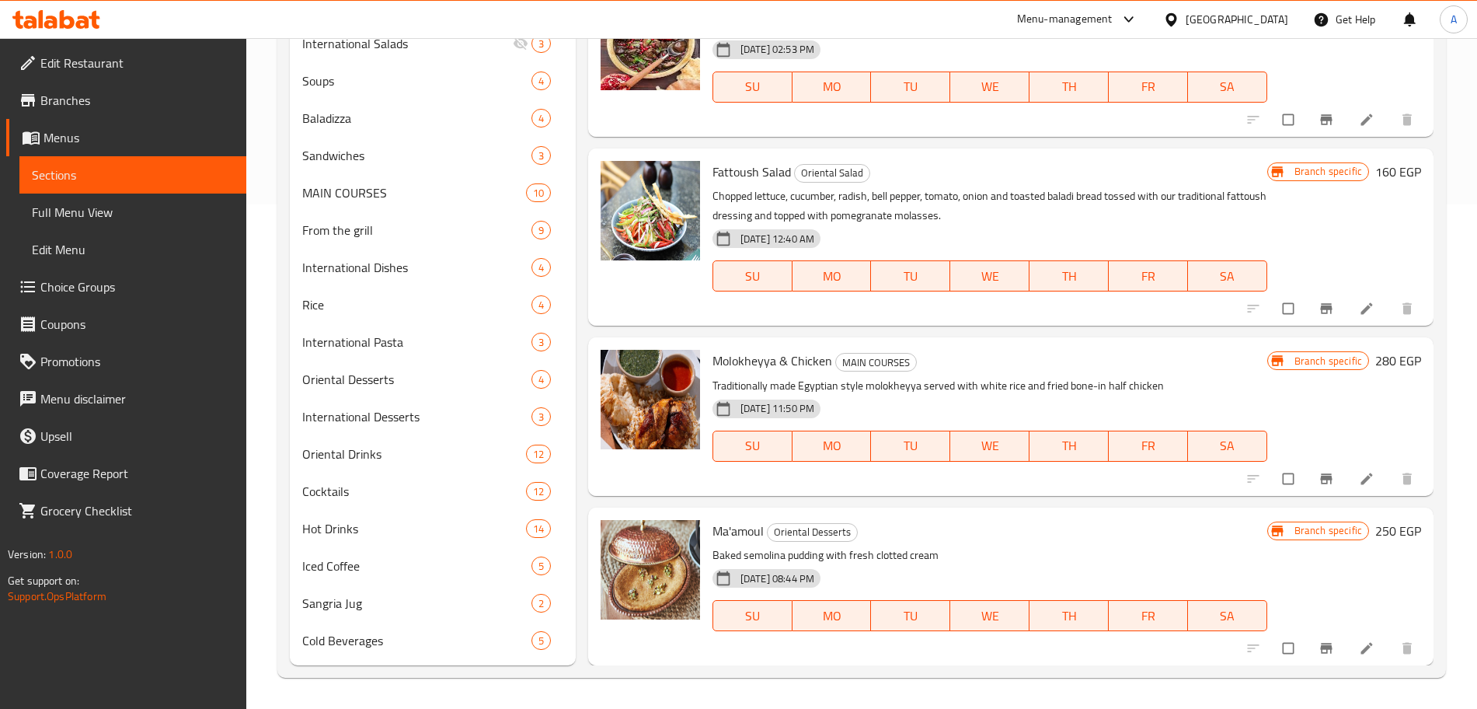
type input "mol"
